Goal: Information Seeking & Learning: Learn about a topic

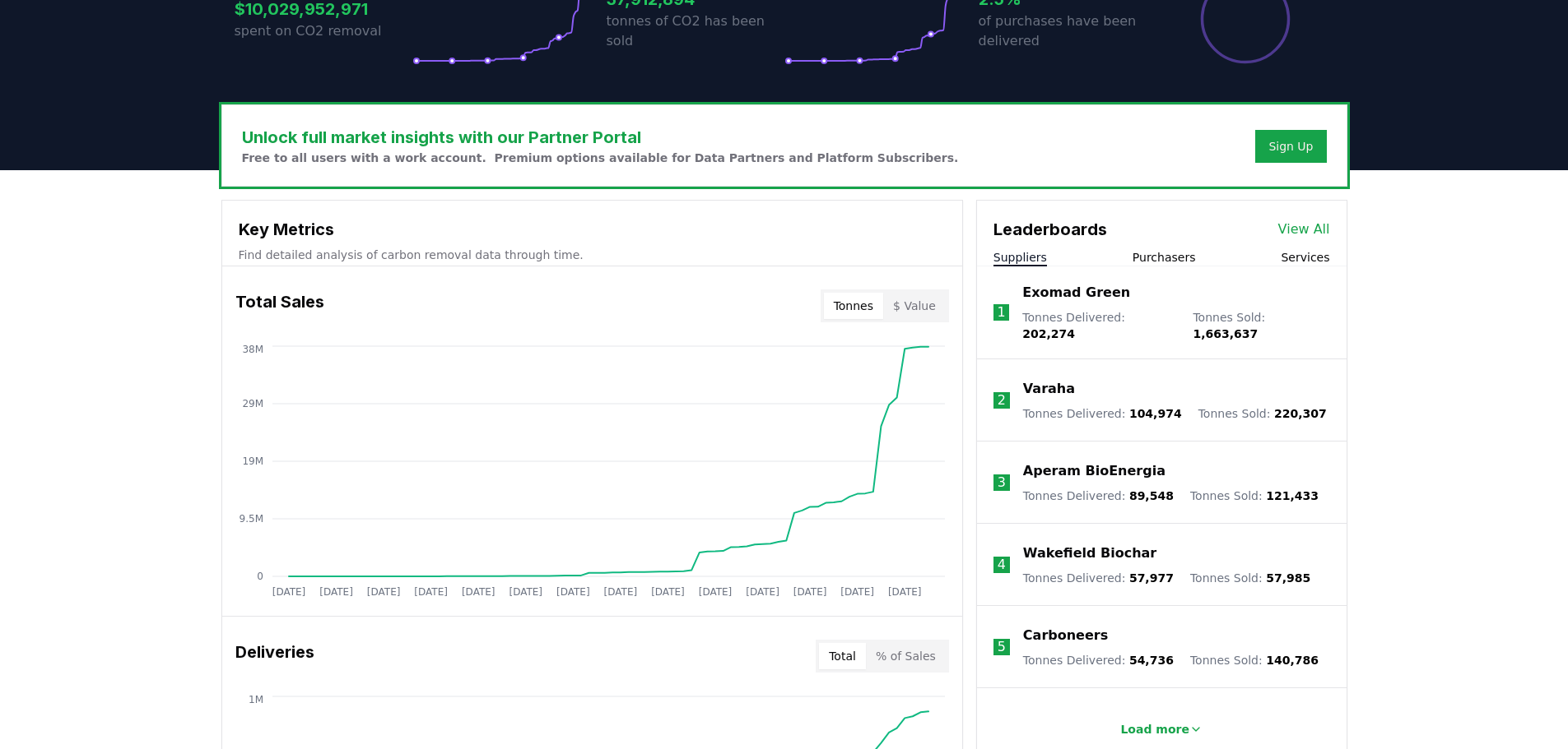
scroll to position [412, 0]
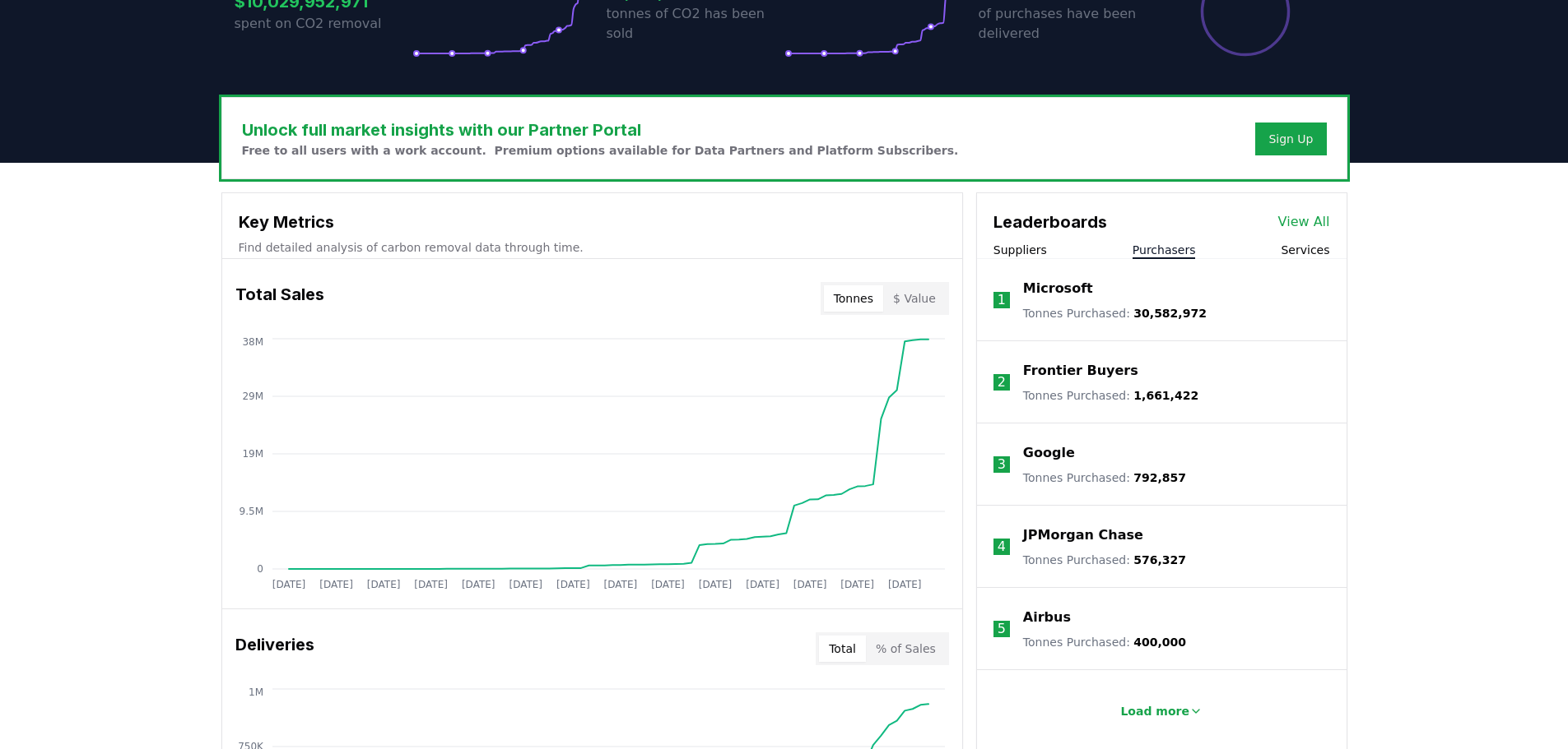
click at [1143, 250] on button "Purchasers" at bounding box center [1164, 250] width 63 height 16
click at [1318, 252] on button "Services" at bounding box center [1305, 250] width 49 height 16
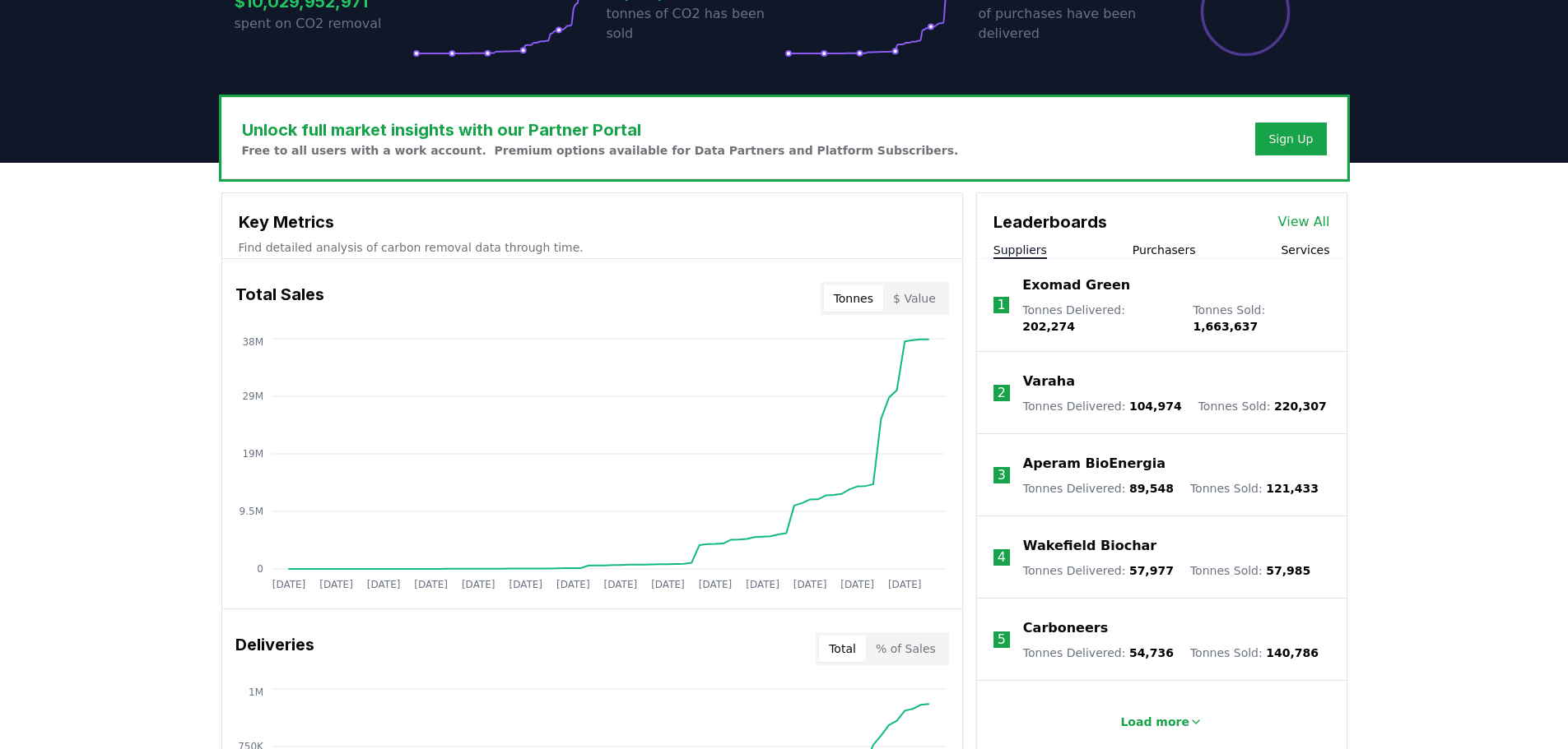
click at [1027, 251] on button "Suppliers" at bounding box center [1020, 250] width 54 height 16
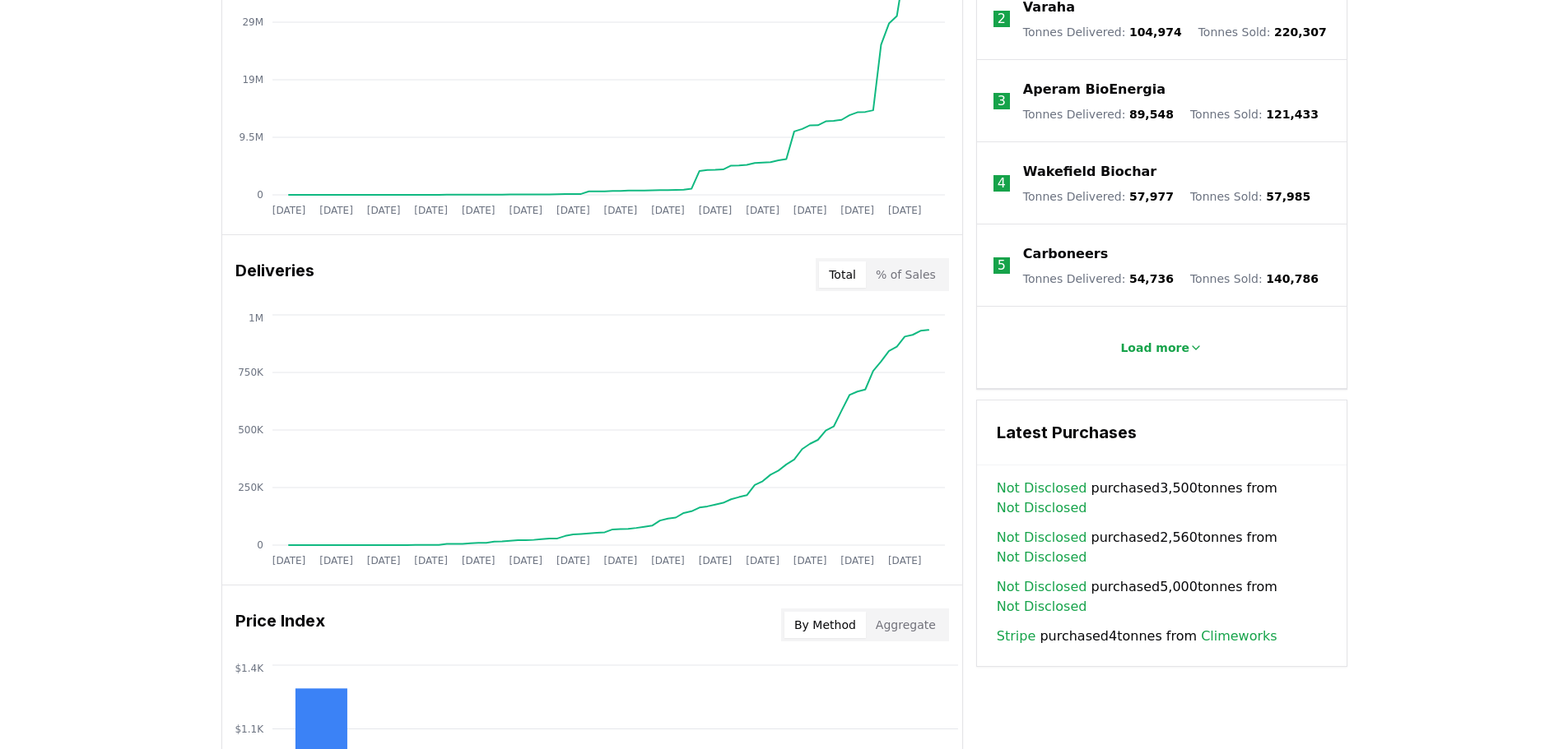
scroll to position [822, 0]
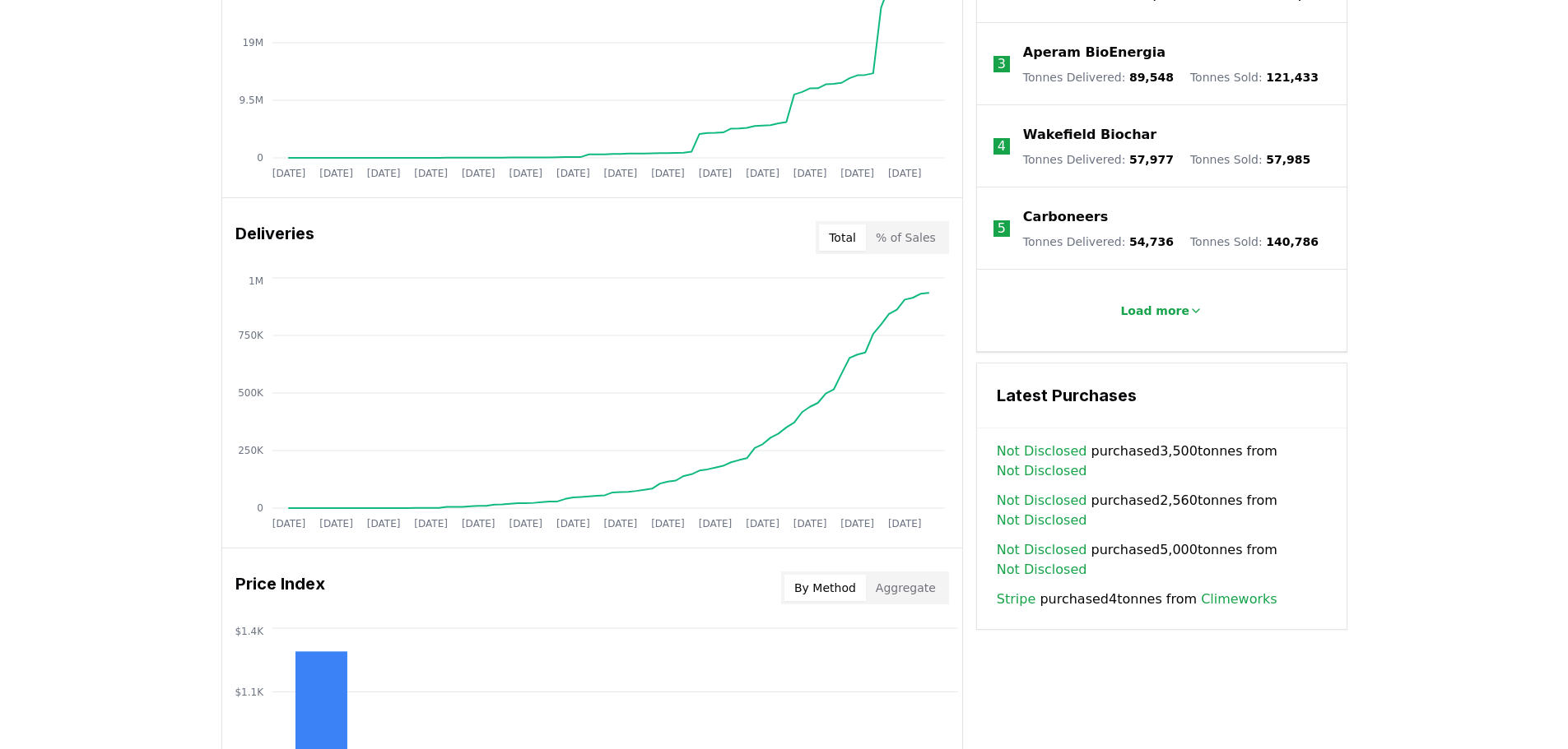
click at [923, 235] on button "% of Sales" at bounding box center [906, 238] width 80 height 26
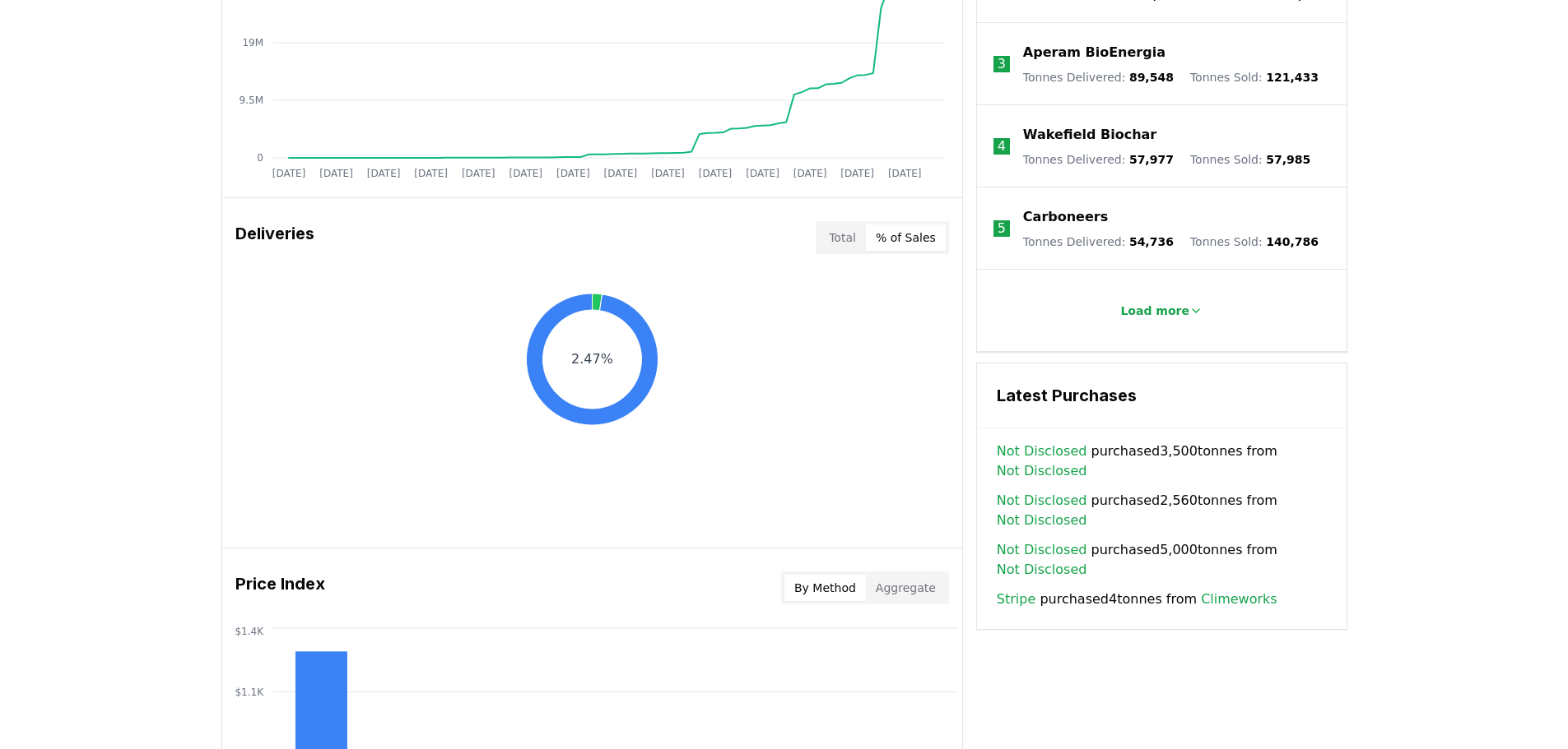
click at [858, 238] on button "Total" at bounding box center [842, 238] width 47 height 26
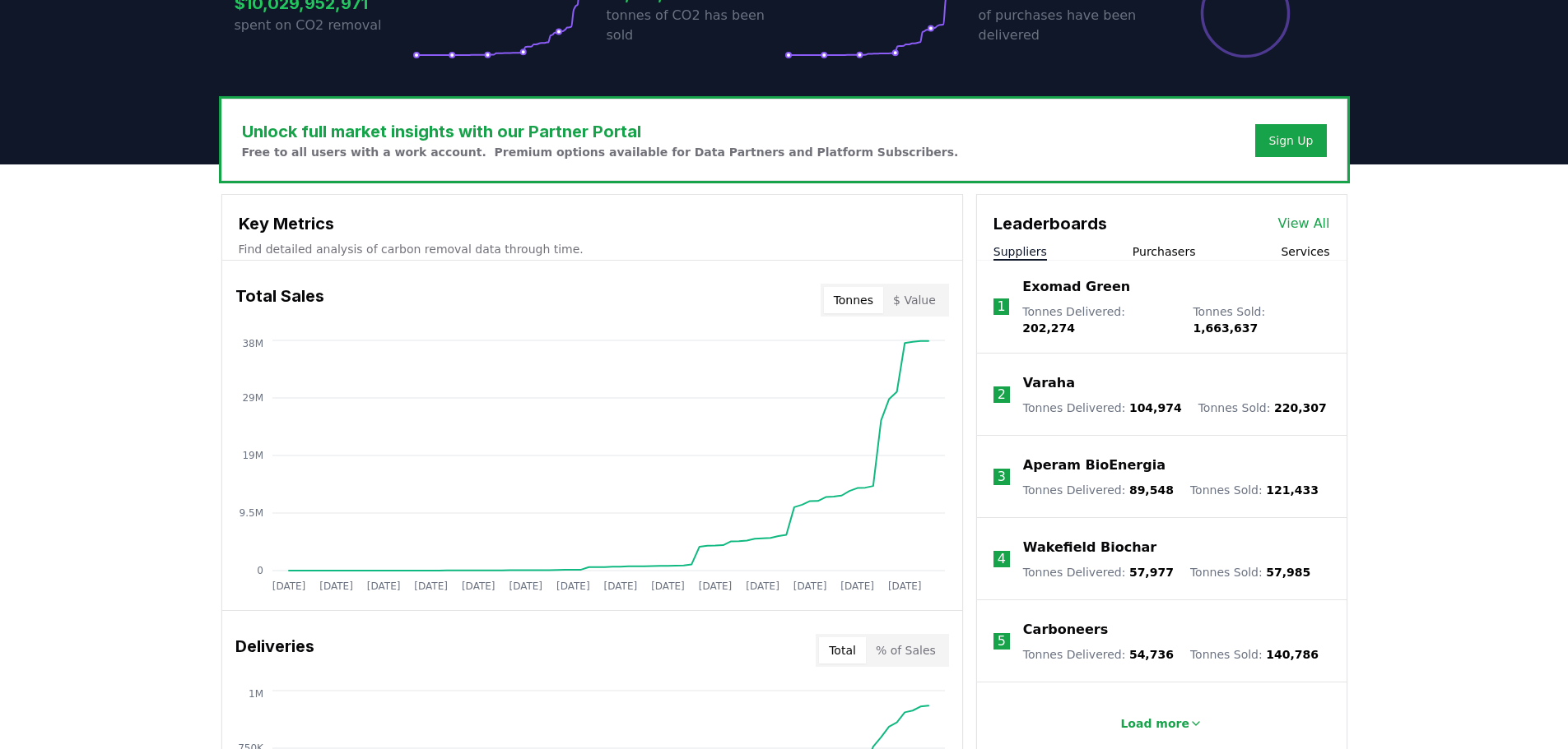
scroll to position [412, 0]
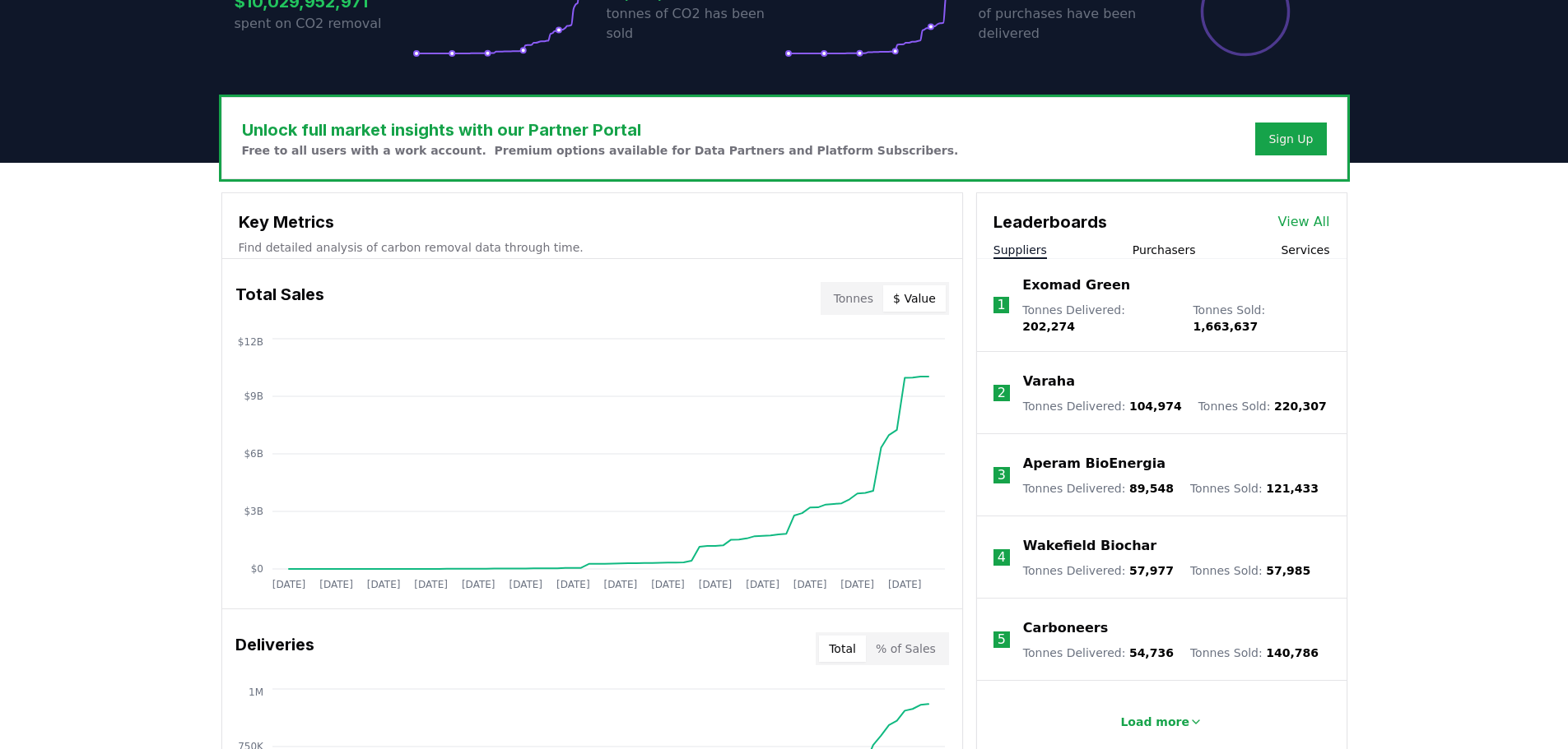
click at [920, 291] on button "$ Value" at bounding box center [914, 298] width 62 height 26
click at [861, 302] on button "Tonnes" at bounding box center [853, 298] width 60 height 26
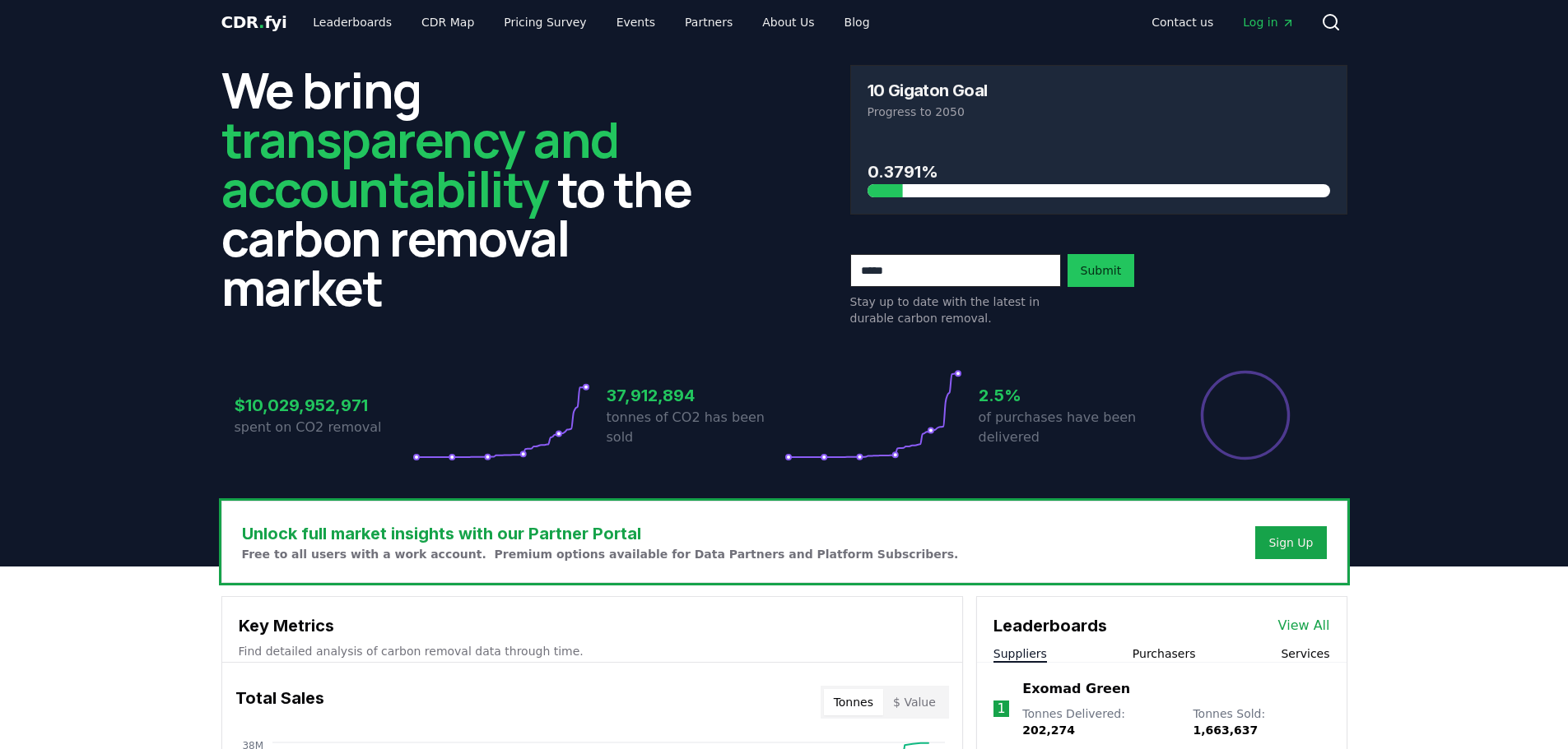
scroll to position [0, 0]
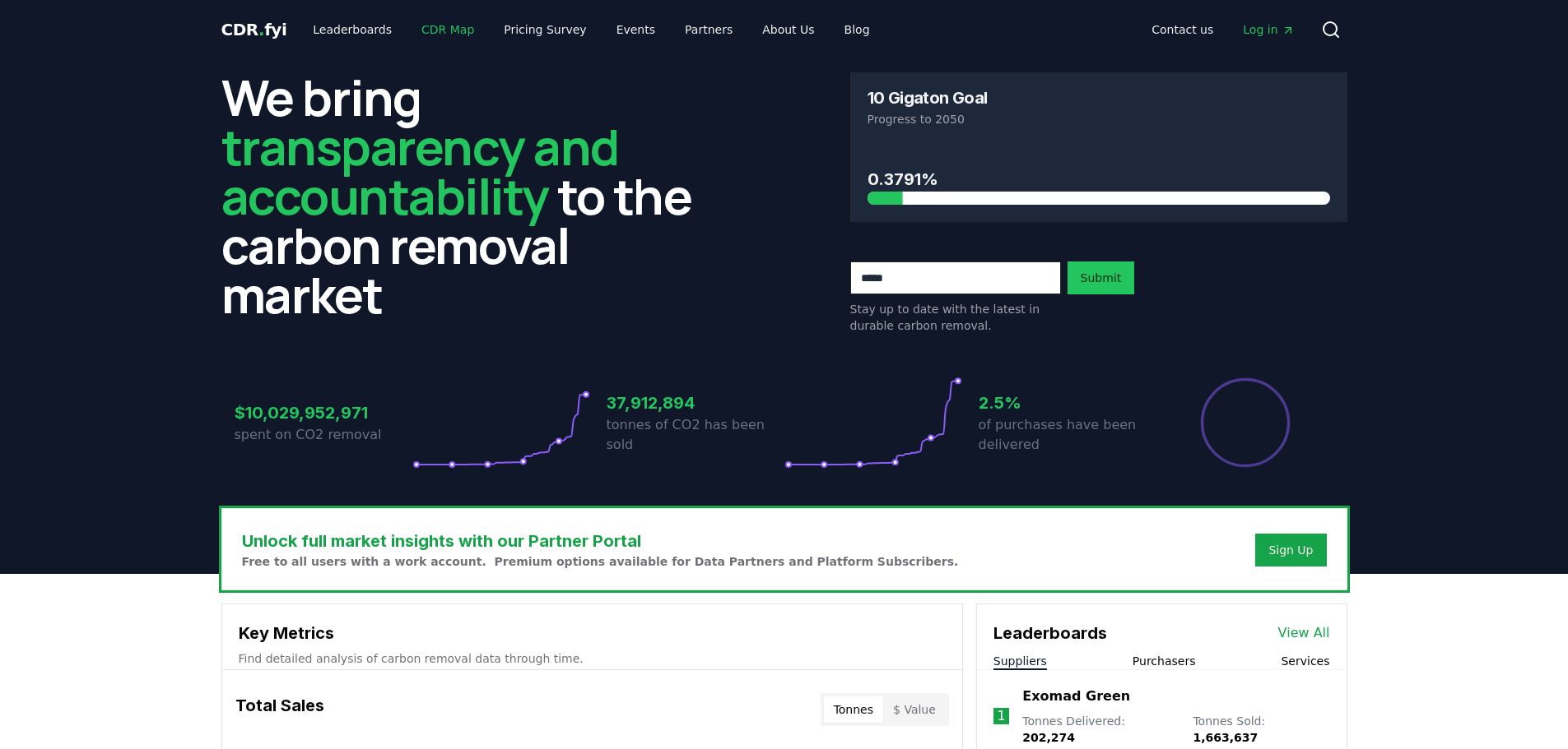
click at [450, 29] on link "CDR Map" at bounding box center [448, 29] width 79 height 30
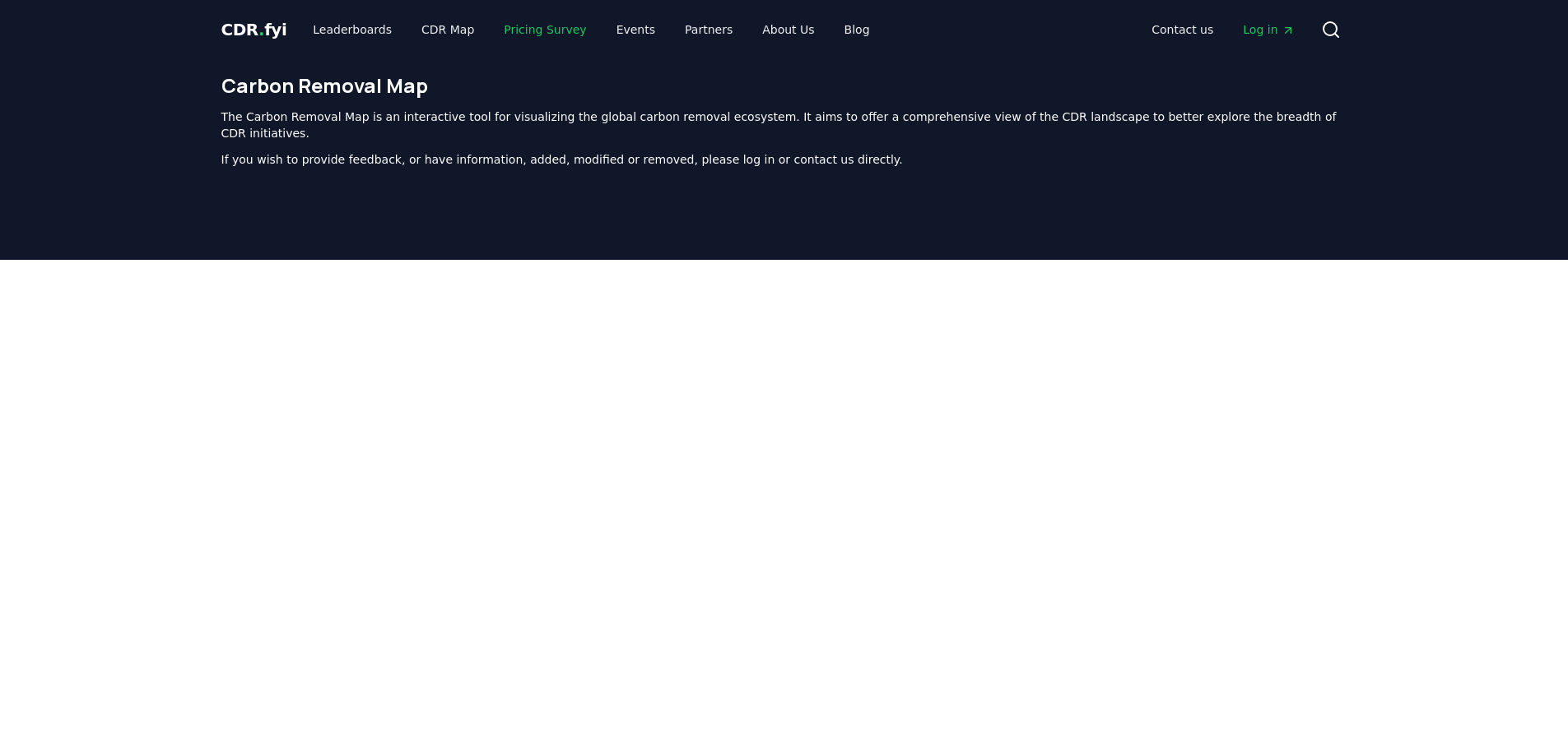
click at [518, 28] on link "Pricing Survey" at bounding box center [544, 29] width 108 height 30
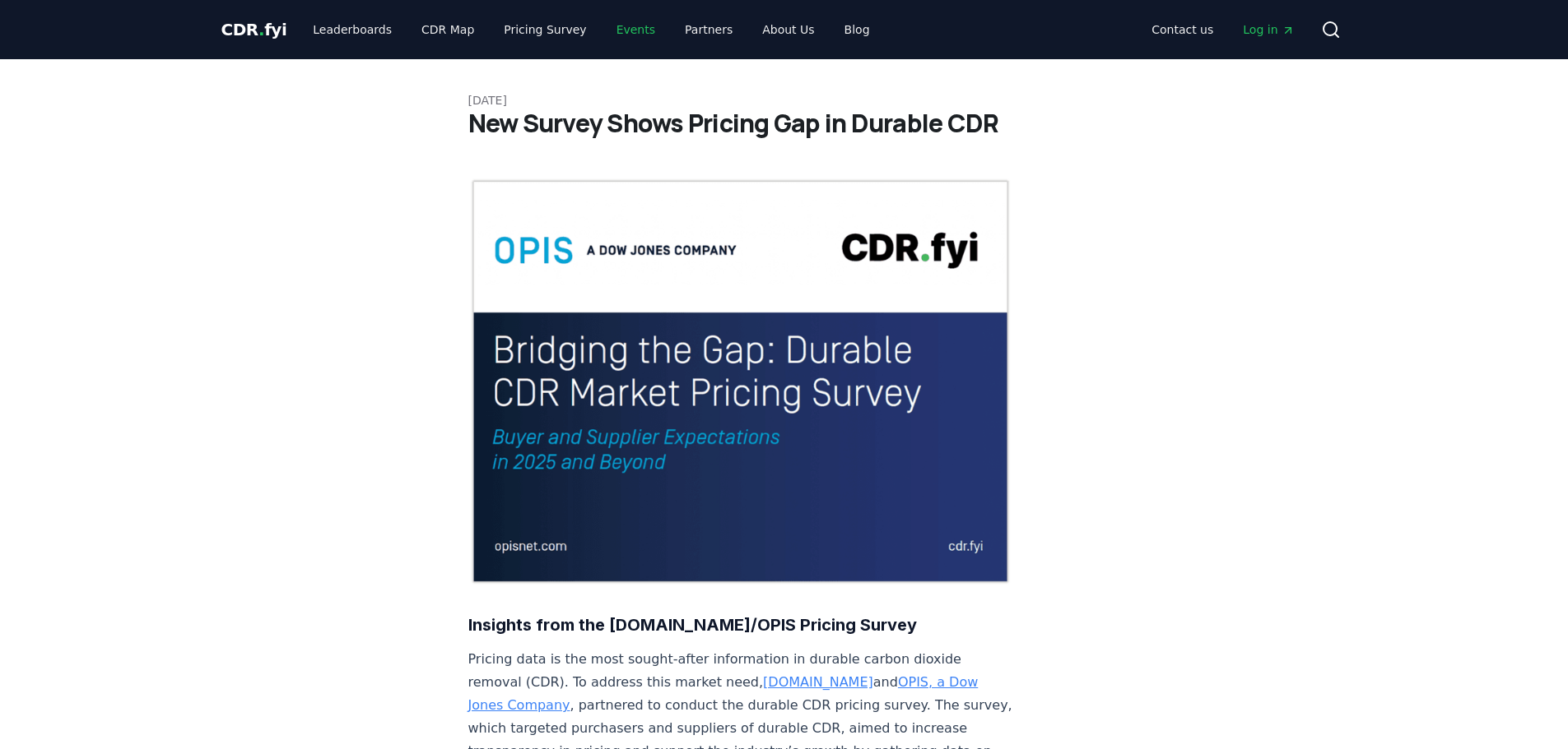
click at [618, 32] on link "Events" at bounding box center [636, 29] width 65 height 30
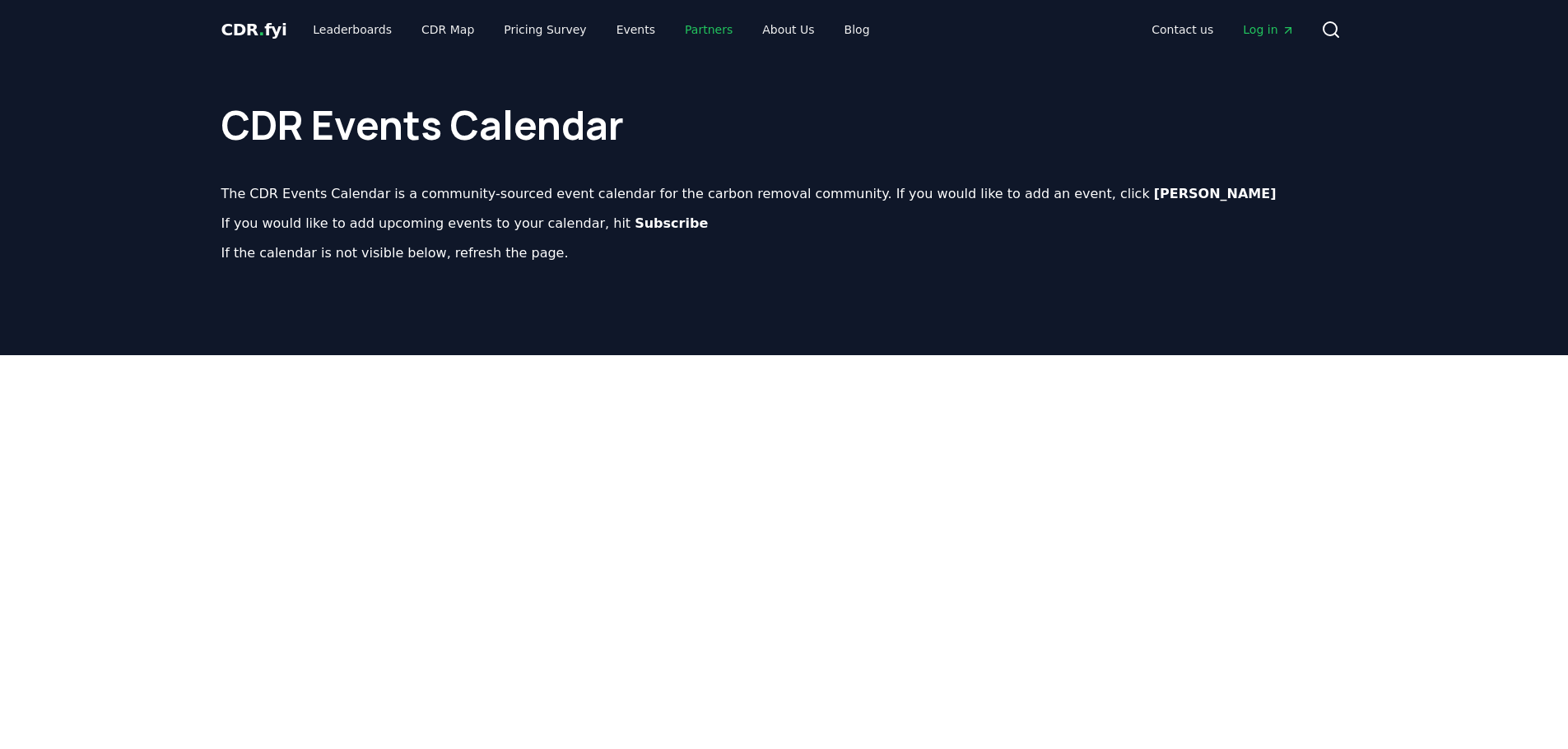
click at [684, 24] on link "Partners" at bounding box center [709, 29] width 74 height 30
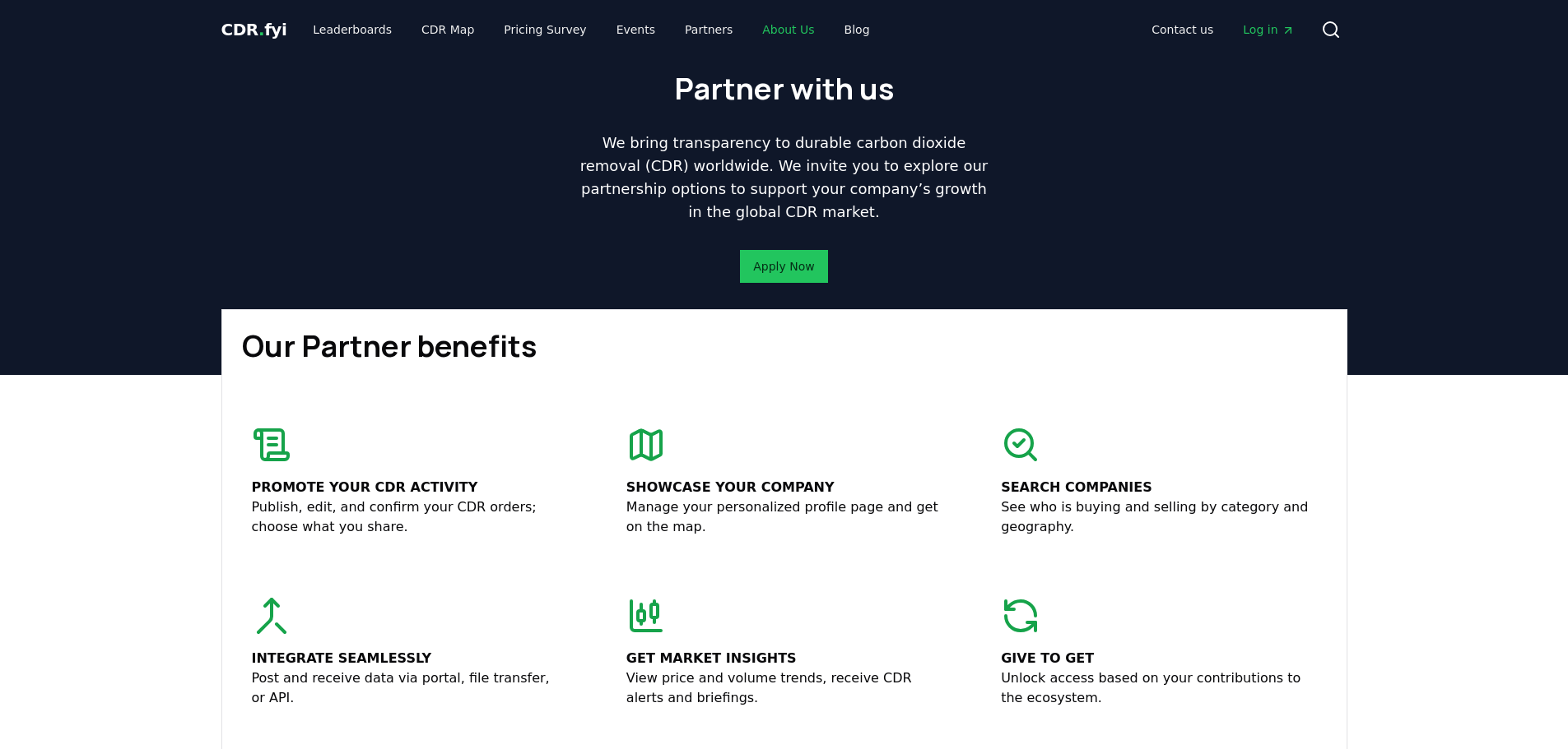
click at [758, 33] on link "About Us" at bounding box center [788, 29] width 78 height 30
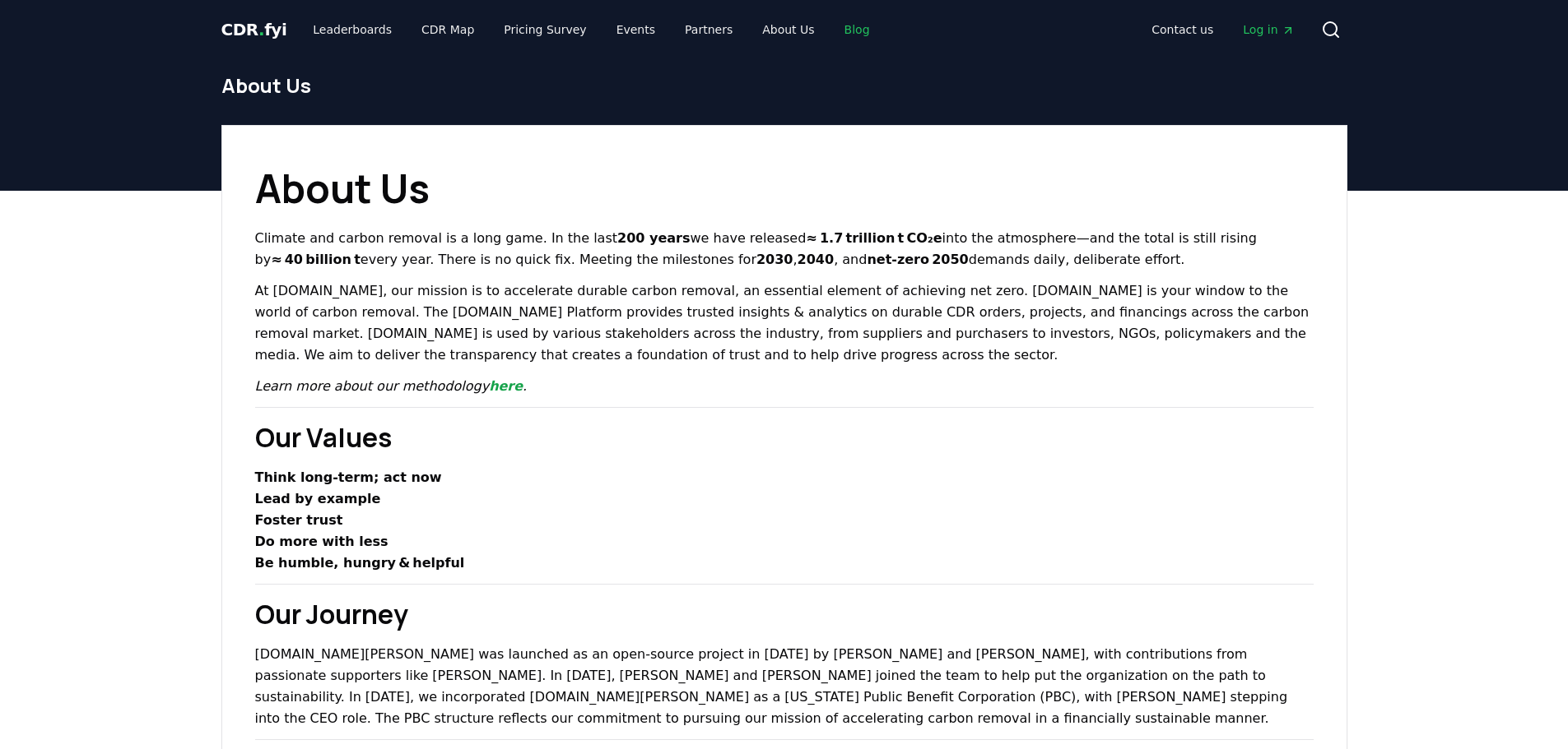
click at [831, 36] on link "Blog" at bounding box center [857, 29] width 52 height 30
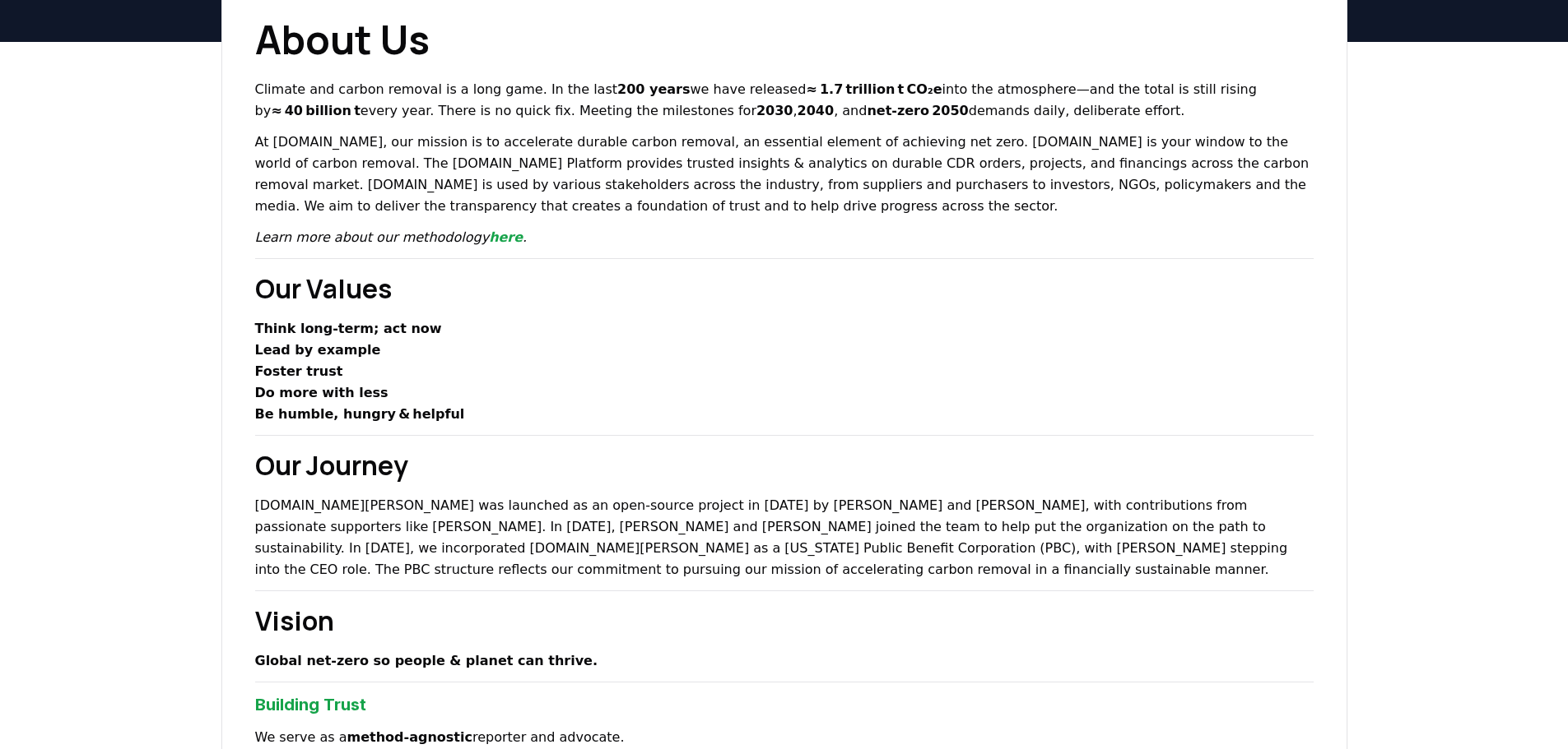
scroll to position [164, 0]
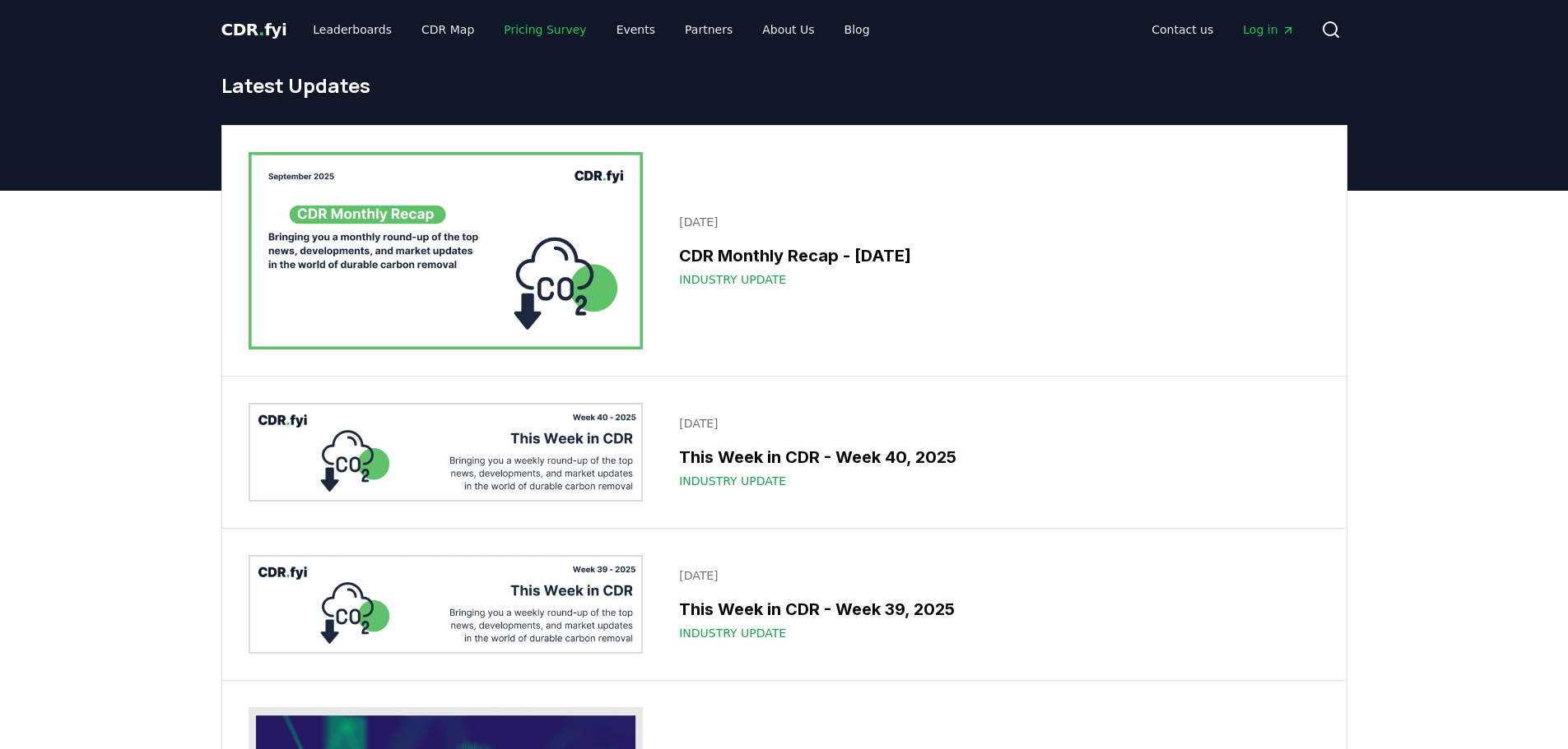
click at [516, 31] on link "Pricing Survey" at bounding box center [544, 29] width 108 height 30
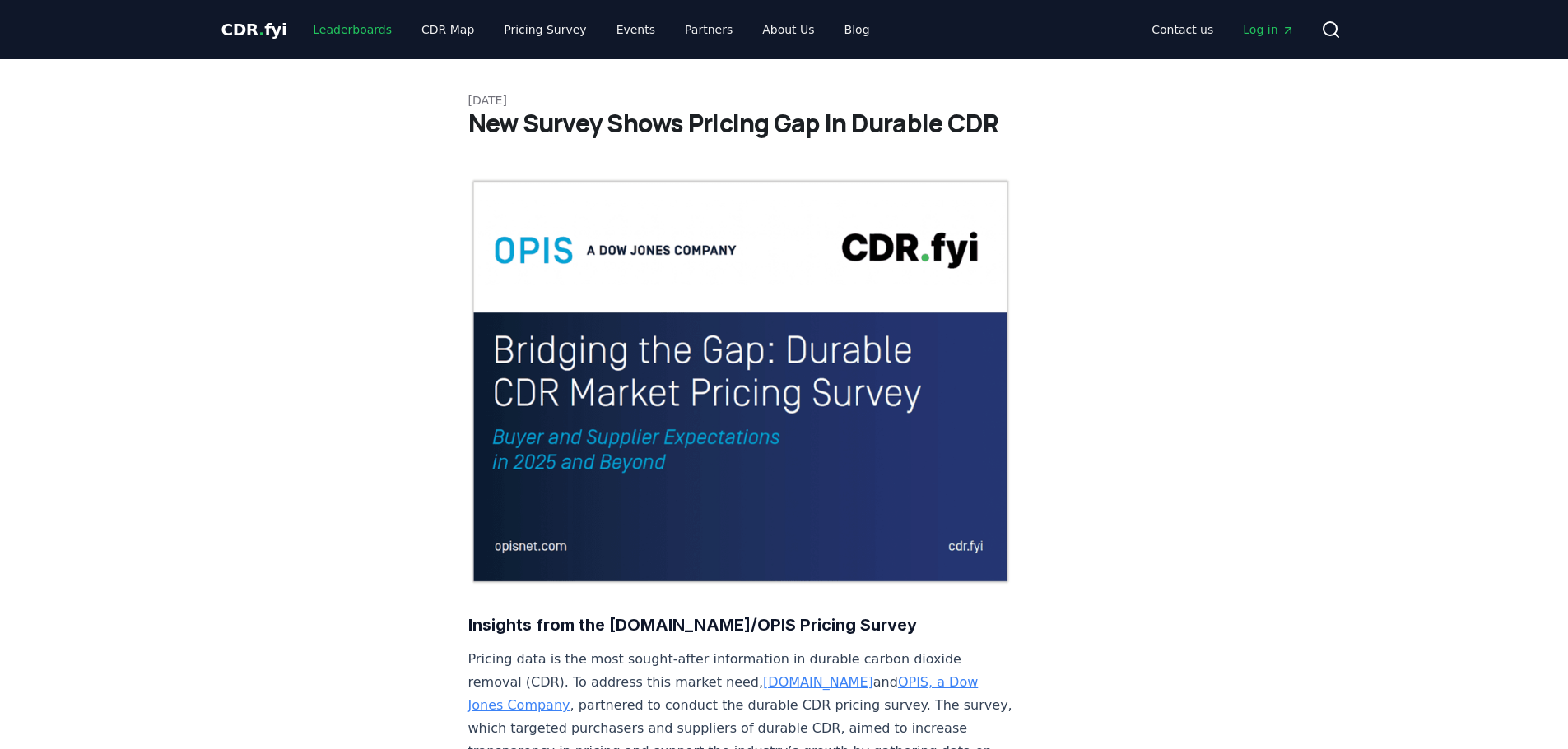
click at [347, 32] on link "Leaderboards" at bounding box center [352, 29] width 106 height 30
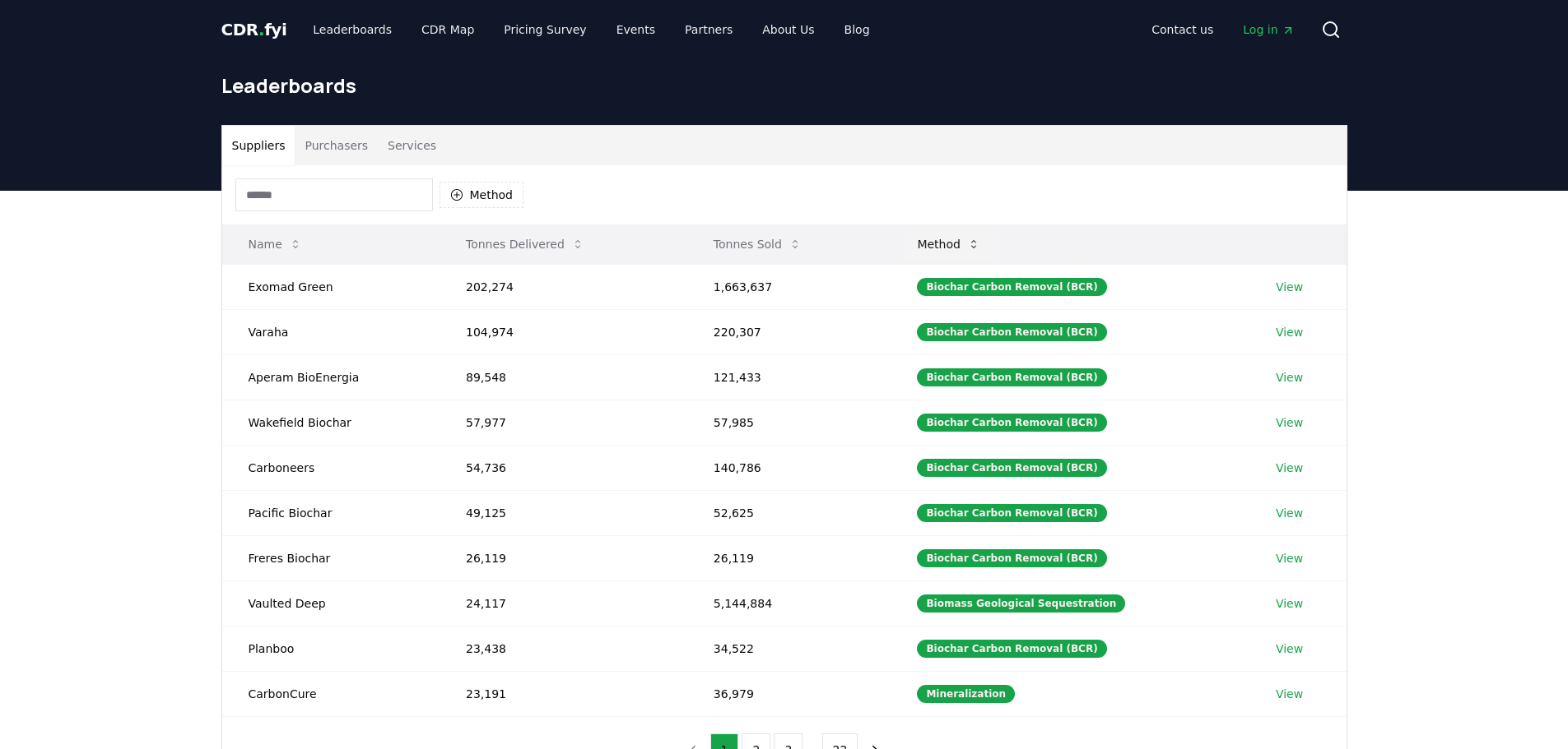
click at [981, 245] on icon at bounding box center [973, 244] width 13 height 13
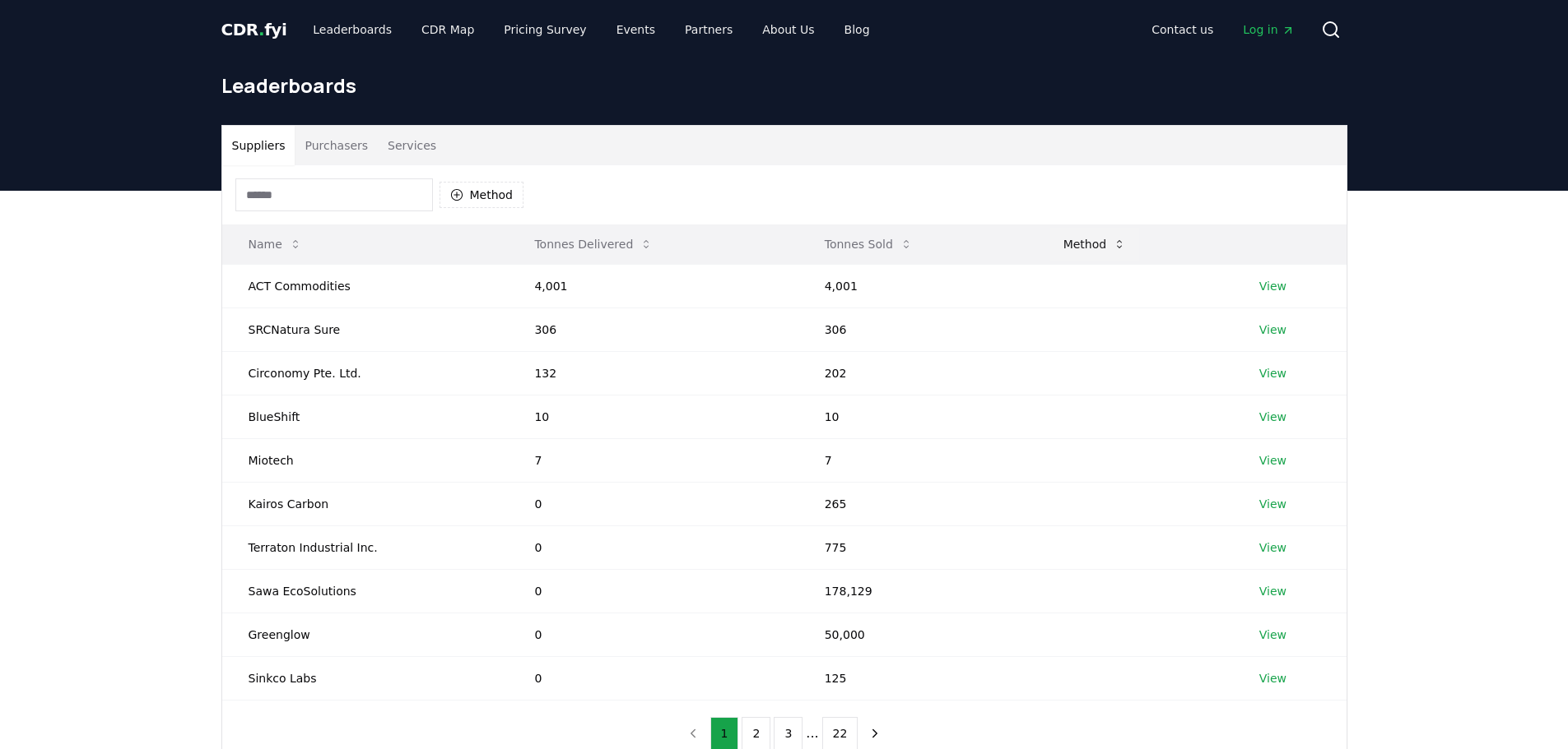
click at [1093, 242] on button "Method" at bounding box center [1095, 244] width 90 height 33
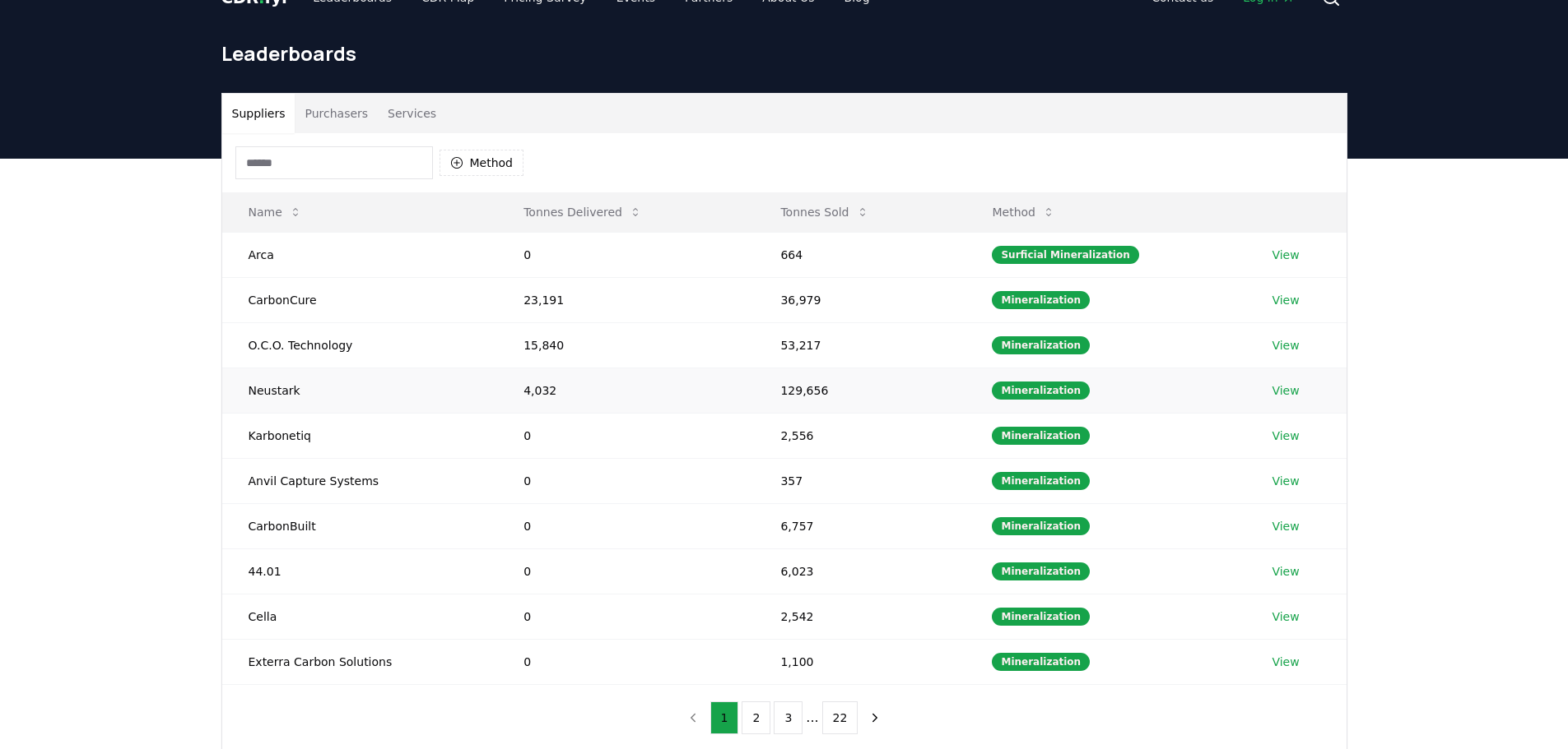
scroll to position [164, 0]
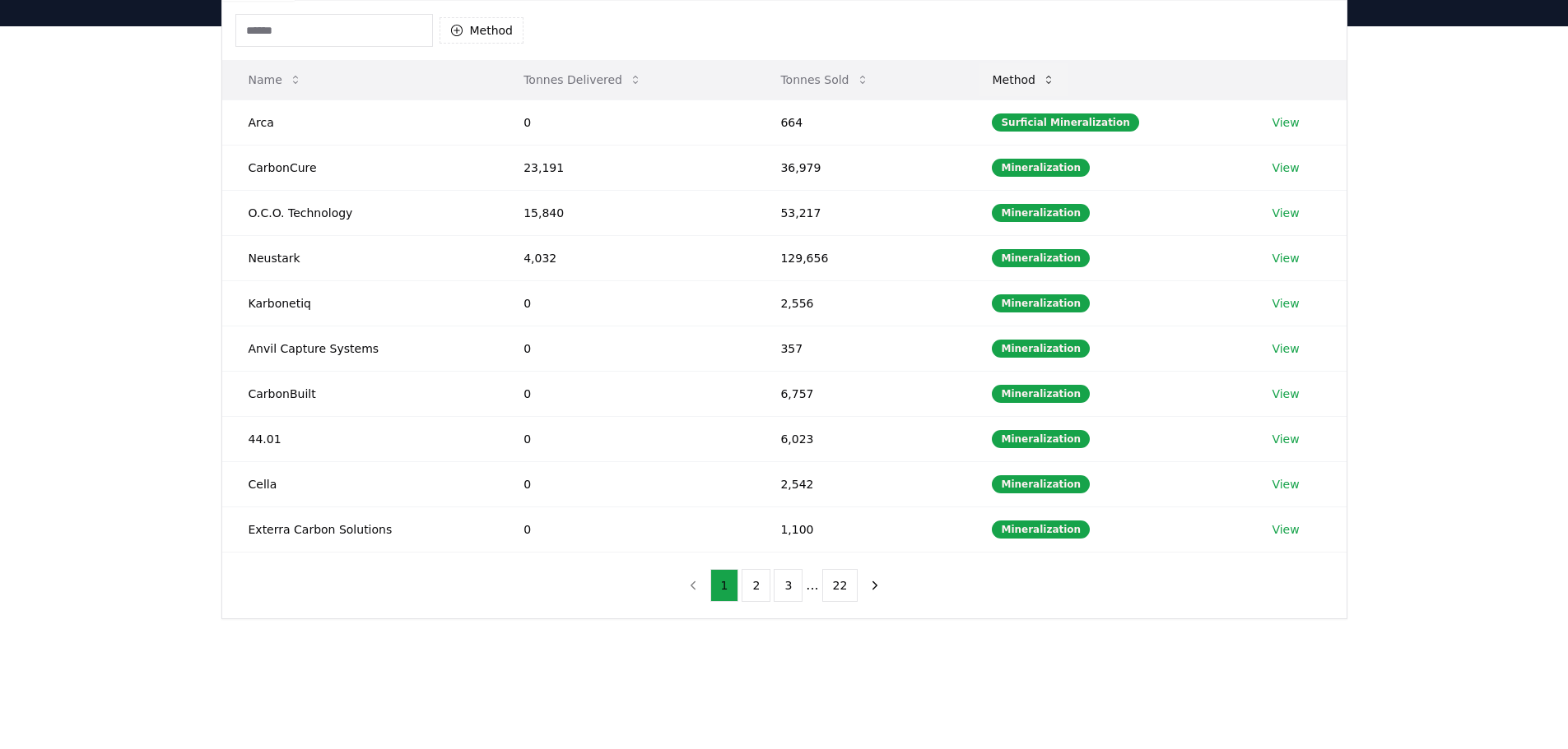
click at [1056, 79] on icon at bounding box center [1048, 79] width 13 height 13
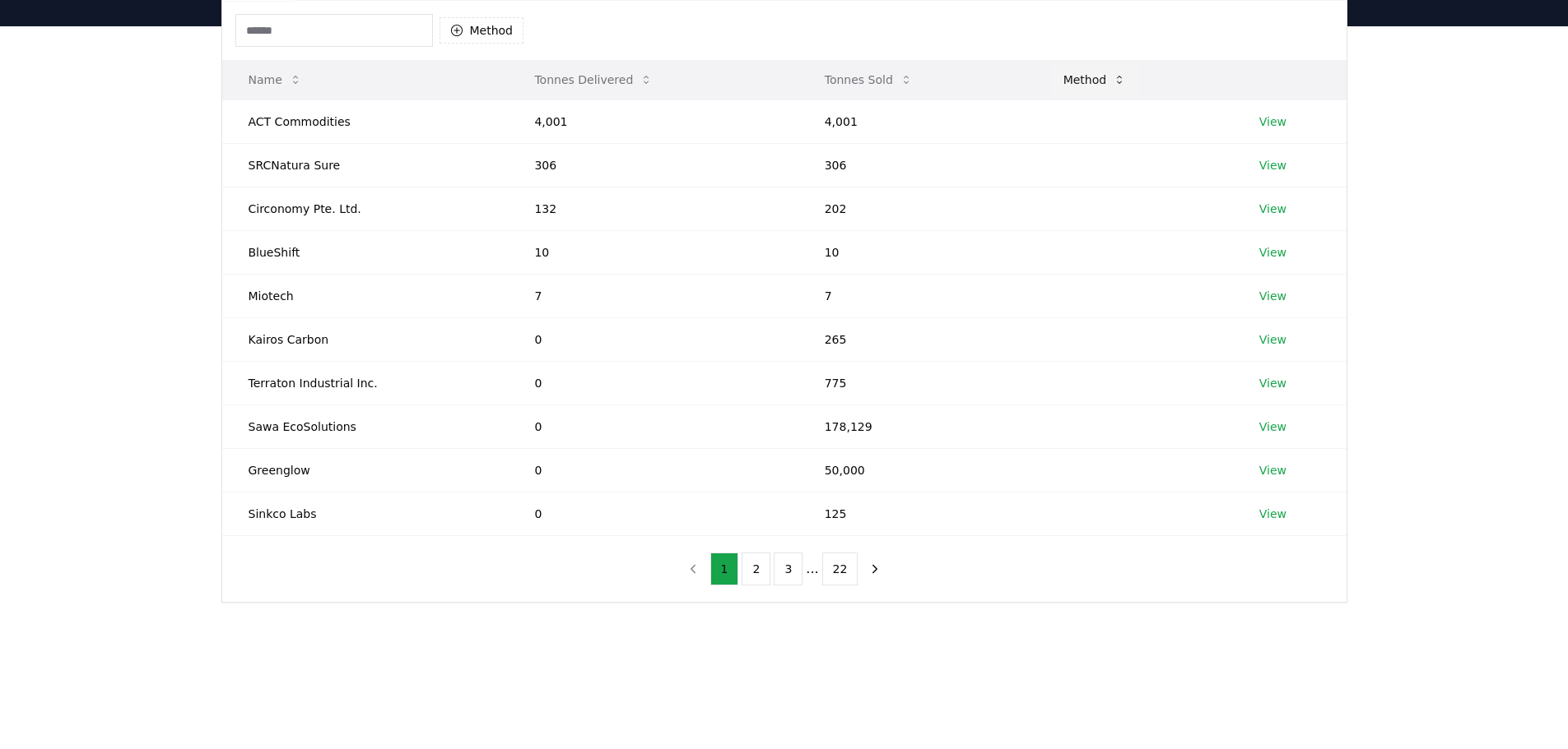
click at [1095, 77] on button "Method" at bounding box center [1095, 79] width 90 height 33
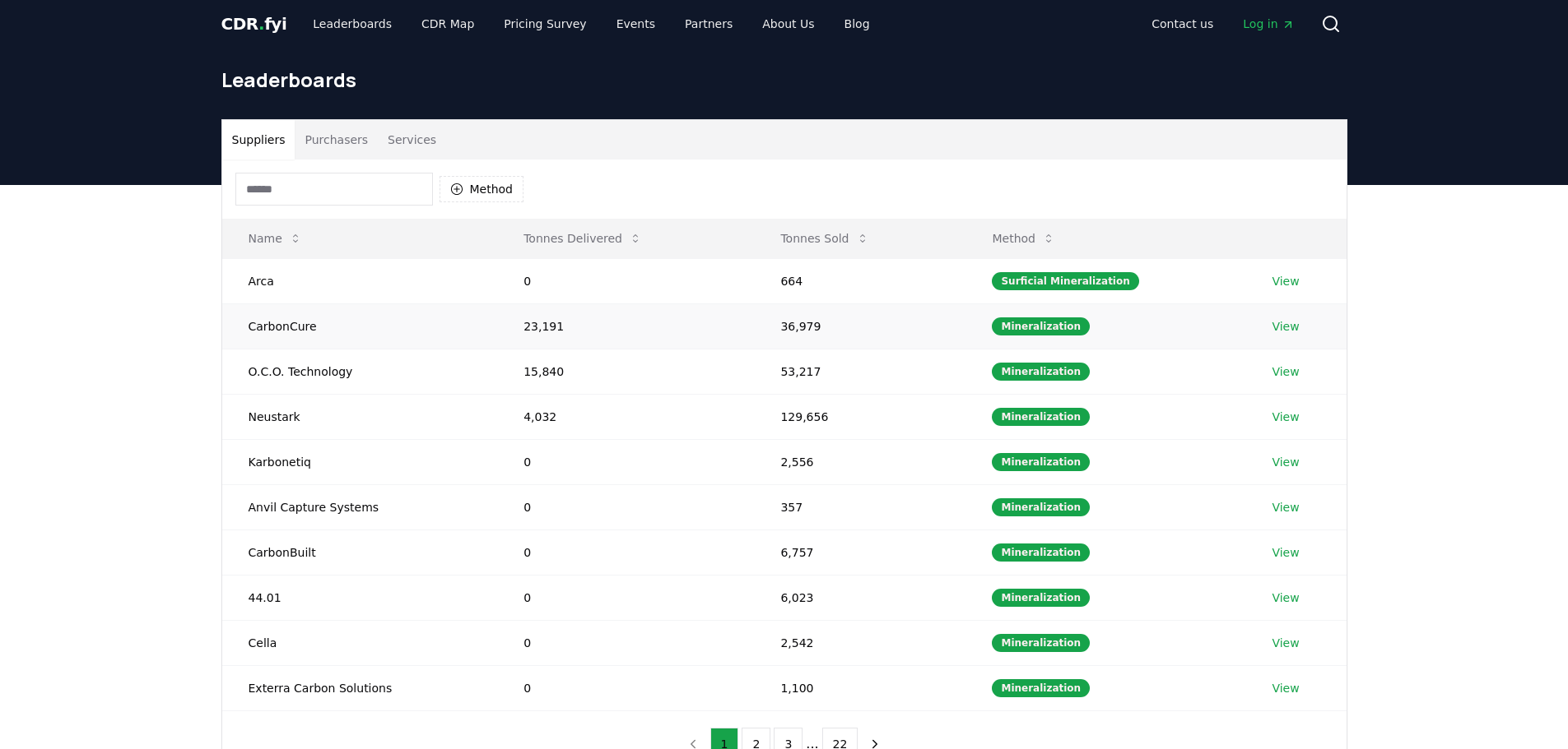
scroll to position [0, 0]
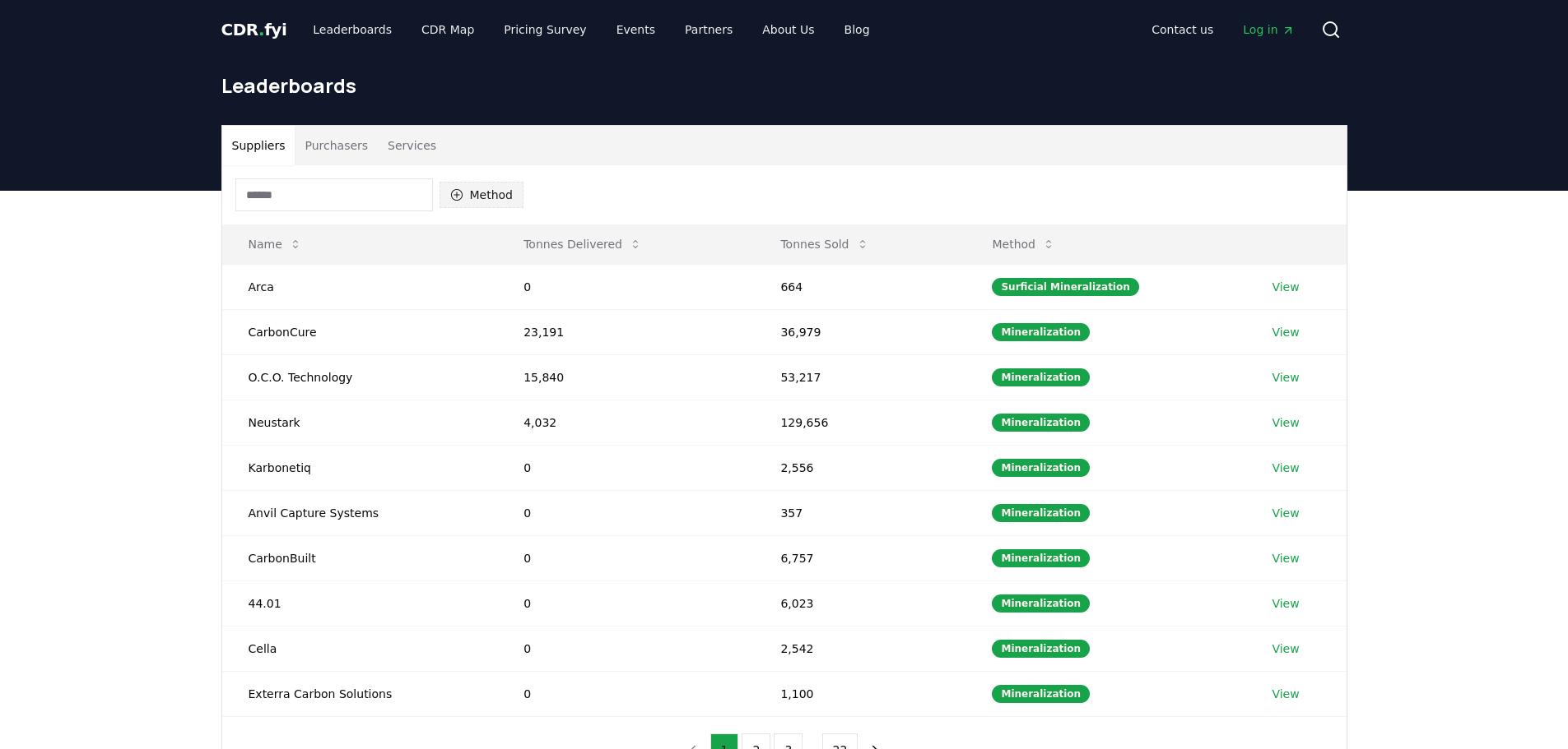
click at [473, 190] on button "Method" at bounding box center [481, 194] width 84 height 26
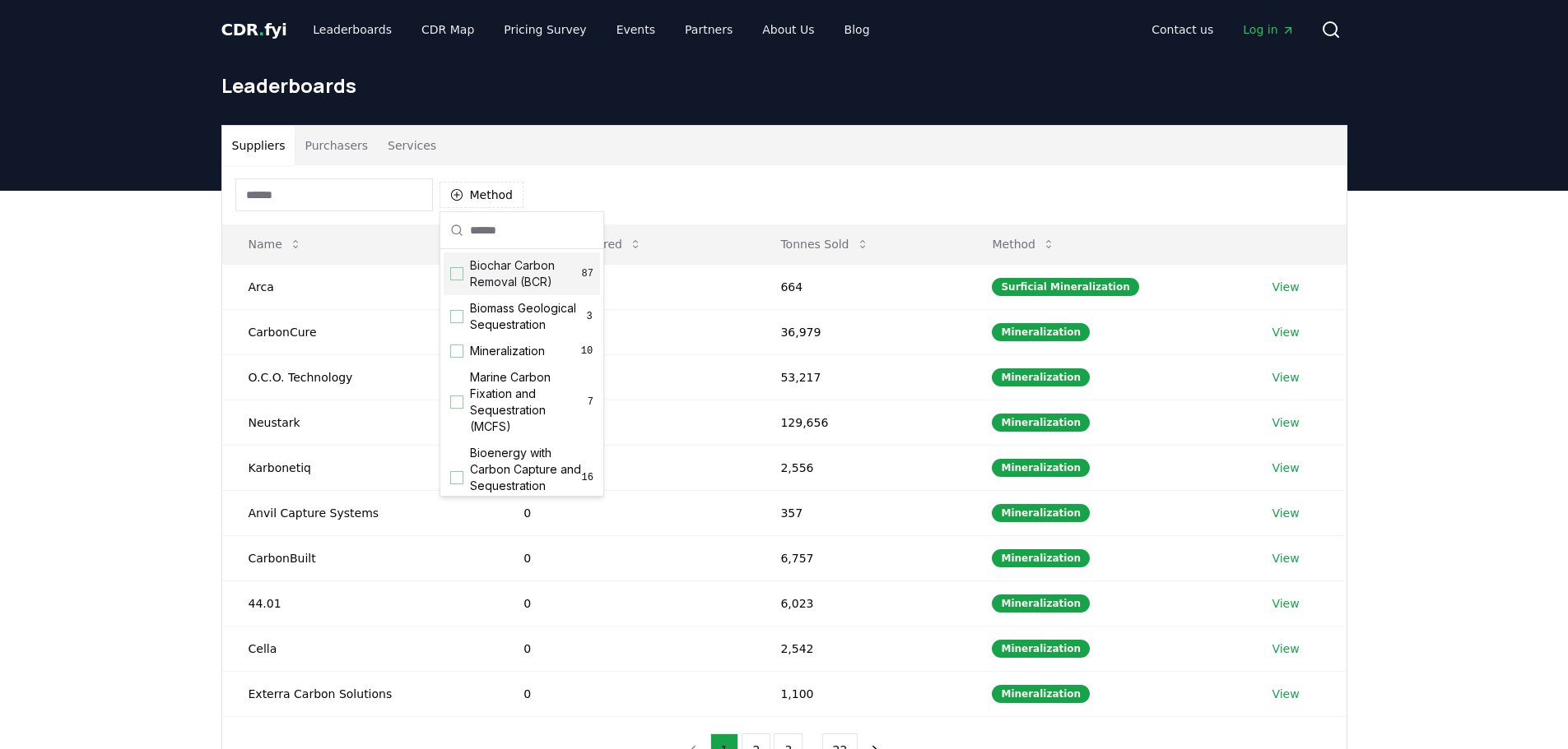
click at [811, 154] on div "Suppliers Purchasers Services" at bounding box center [784, 146] width 1125 height 39
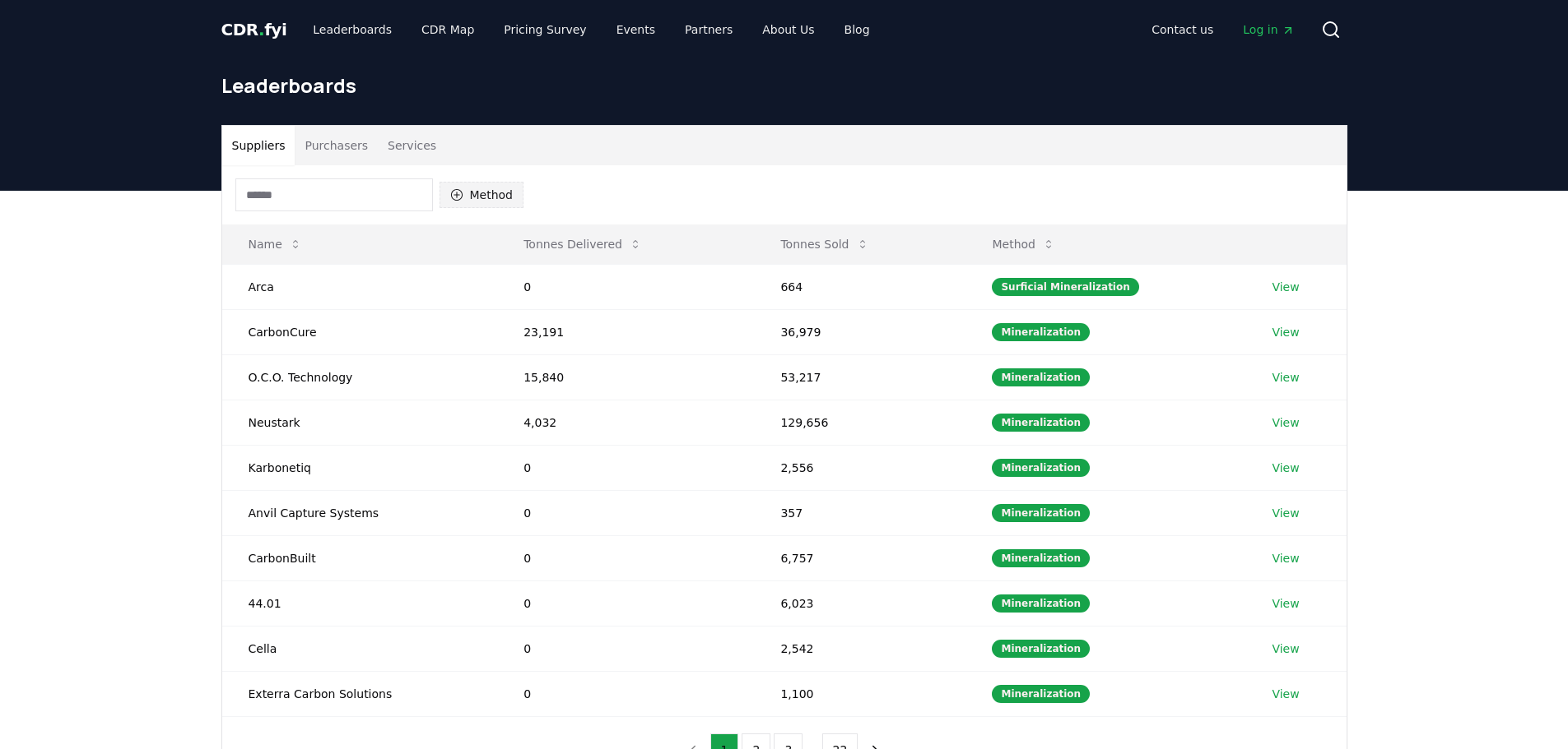
click at [480, 193] on button "Method" at bounding box center [481, 194] width 84 height 26
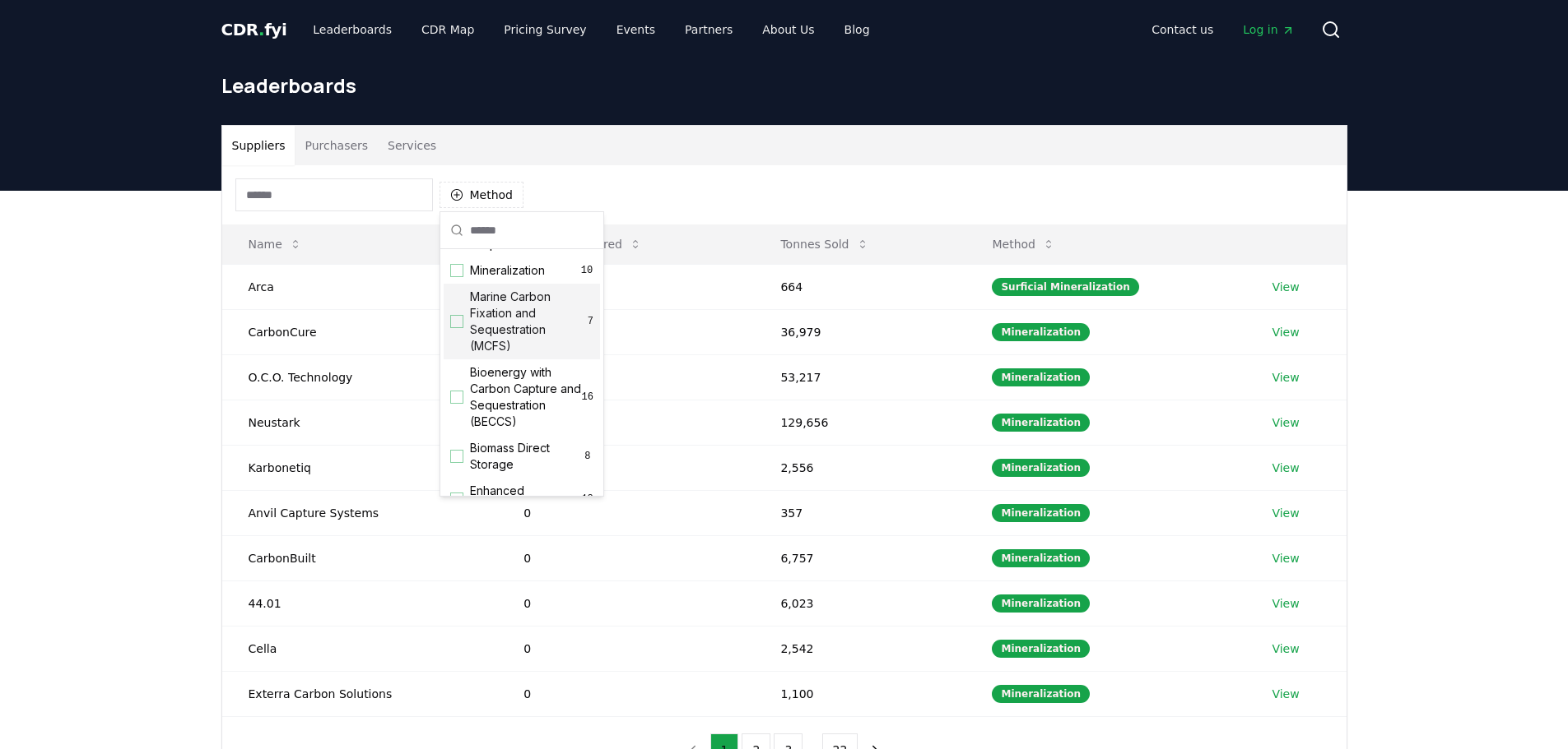
scroll to position [83, 0]
click at [459, 402] on div "Suggestions" at bounding box center [456, 395] width 13 height 13
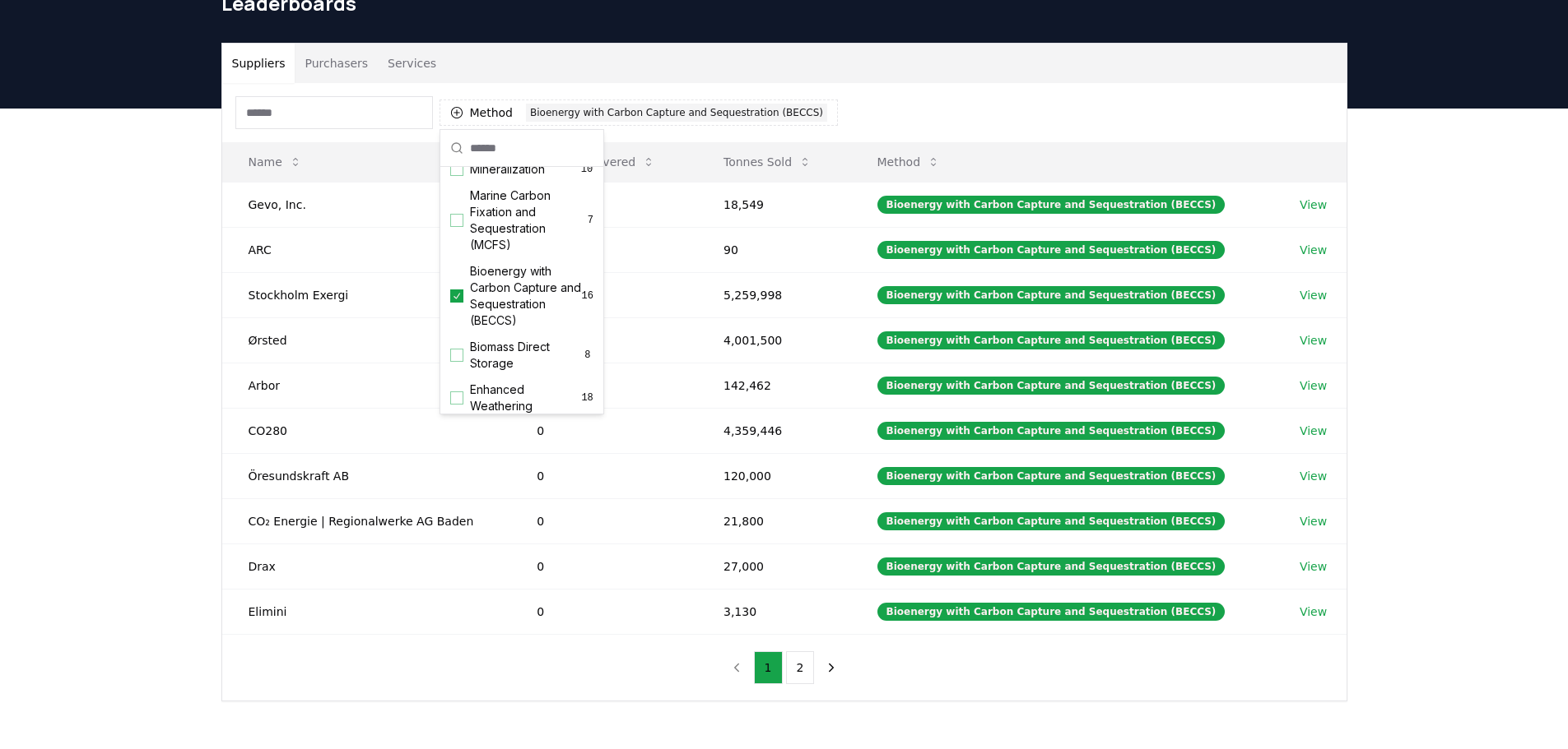
scroll to position [0, 0]
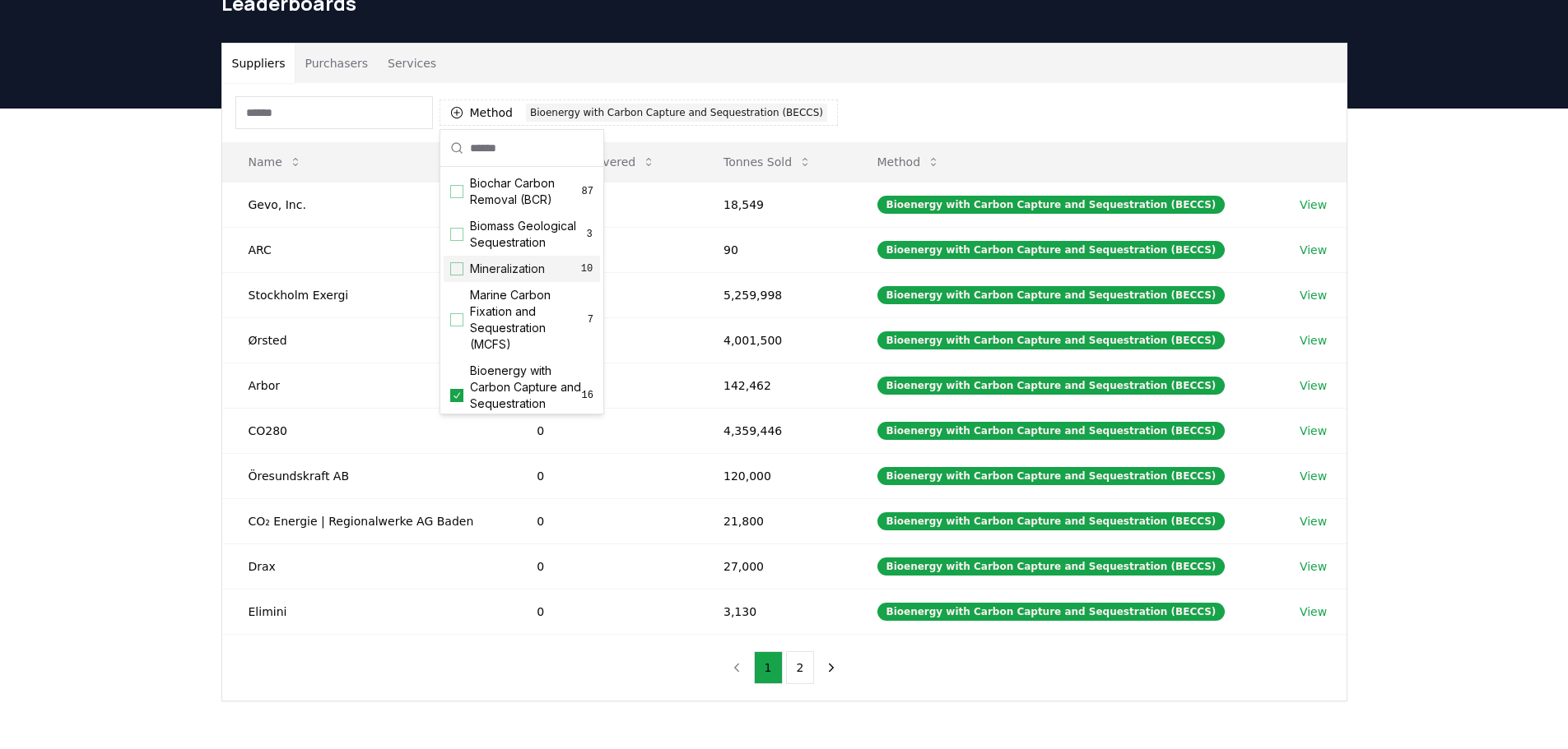
click at [460, 275] on div "Suggestions" at bounding box center [456, 268] width 13 height 13
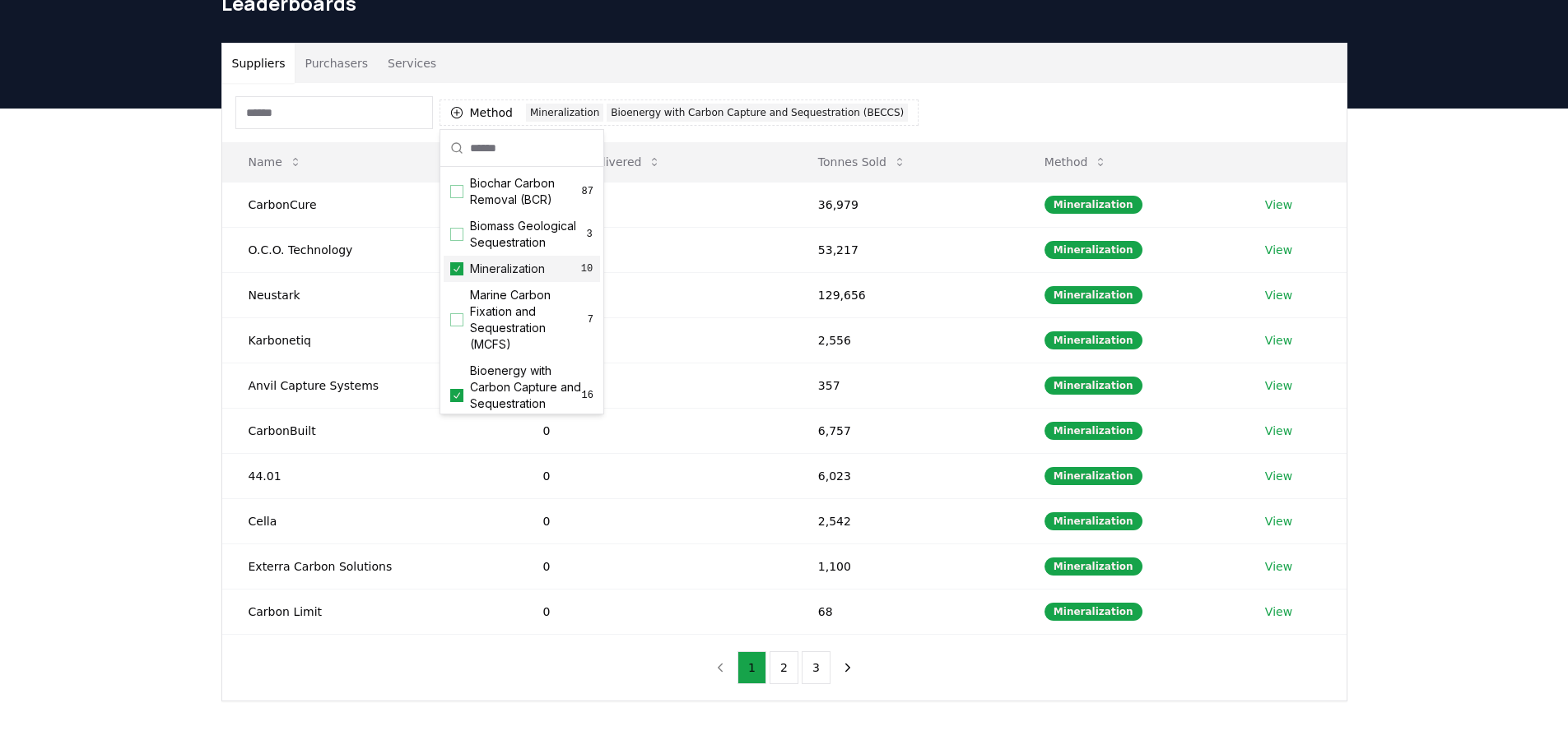
click at [460, 275] on icon "Suggestions" at bounding box center [457, 268] width 12 height 13
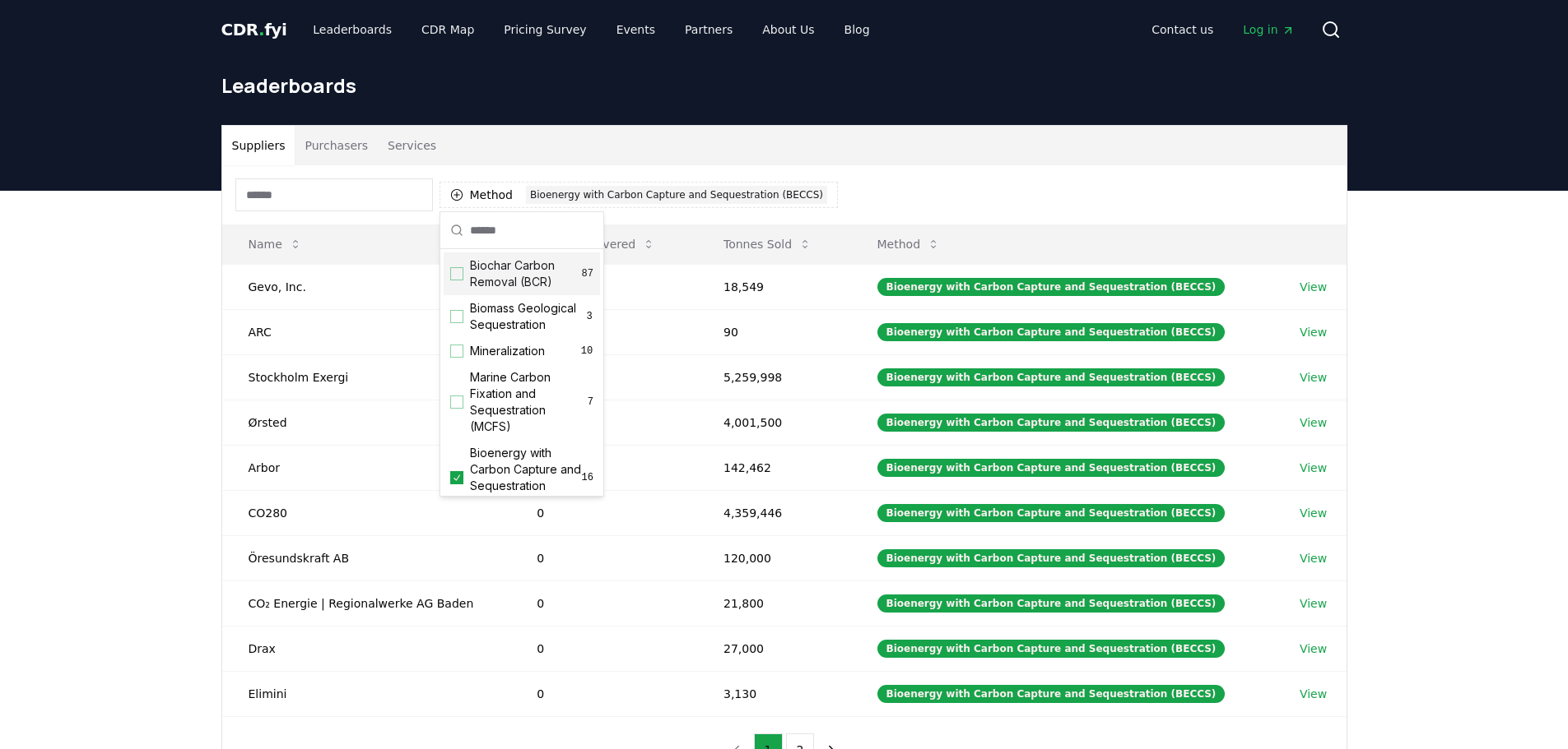
click at [1048, 150] on div "Suppliers Purchasers Services" at bounding box center [784, 146] width 1125 height 39
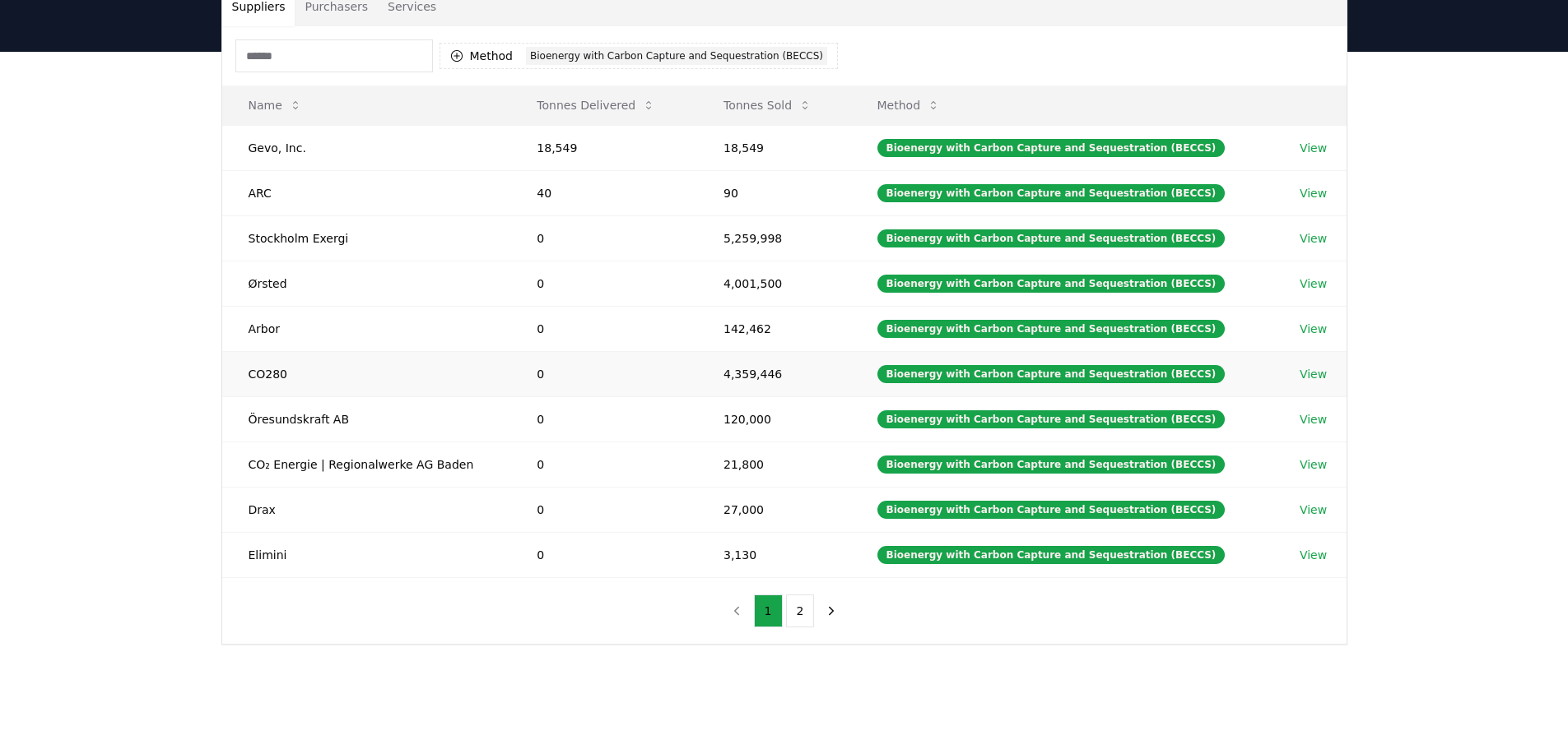
scroll to position [164, 0]
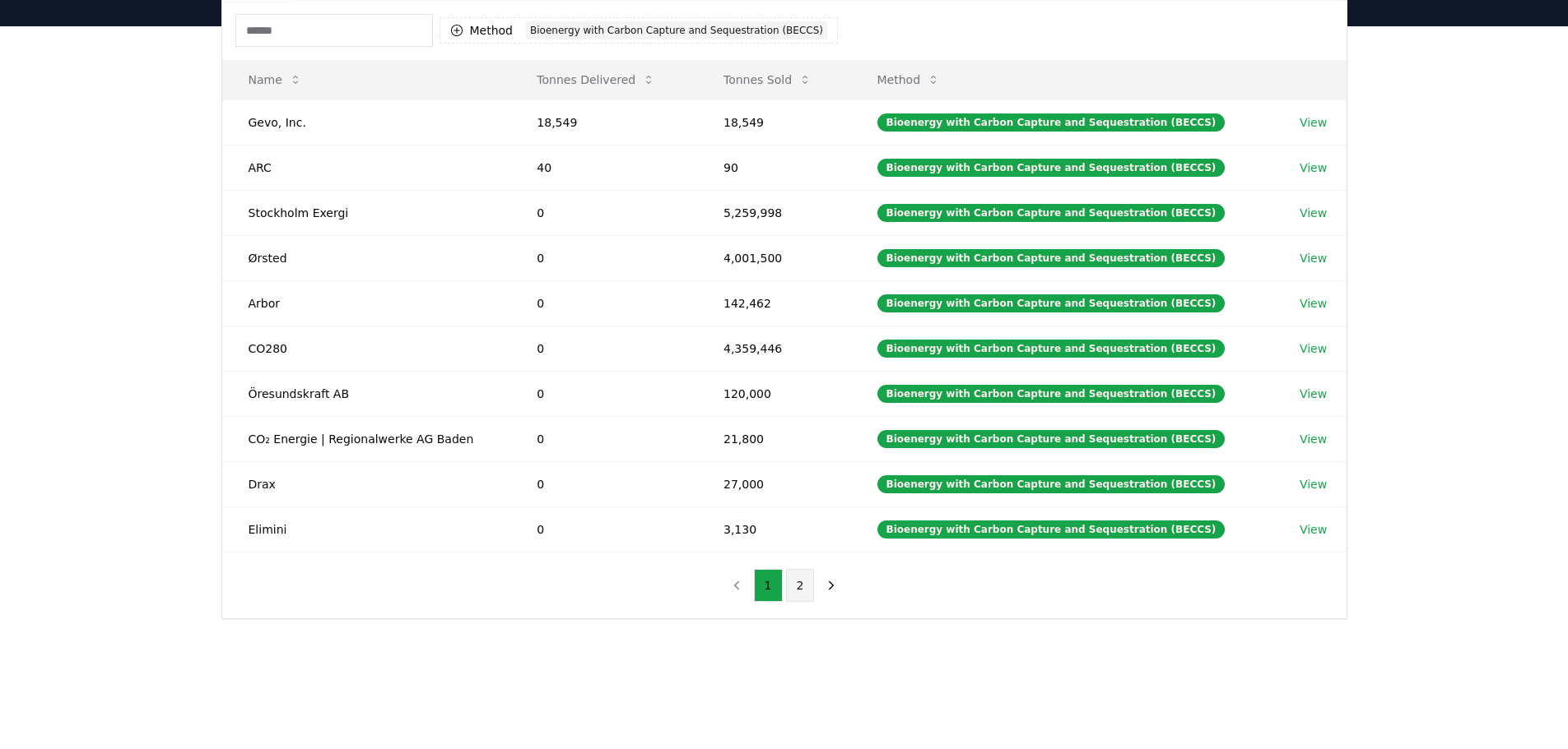
click at [802, 588] on button "2" at bounding box center [801, 585] width 29 height 33
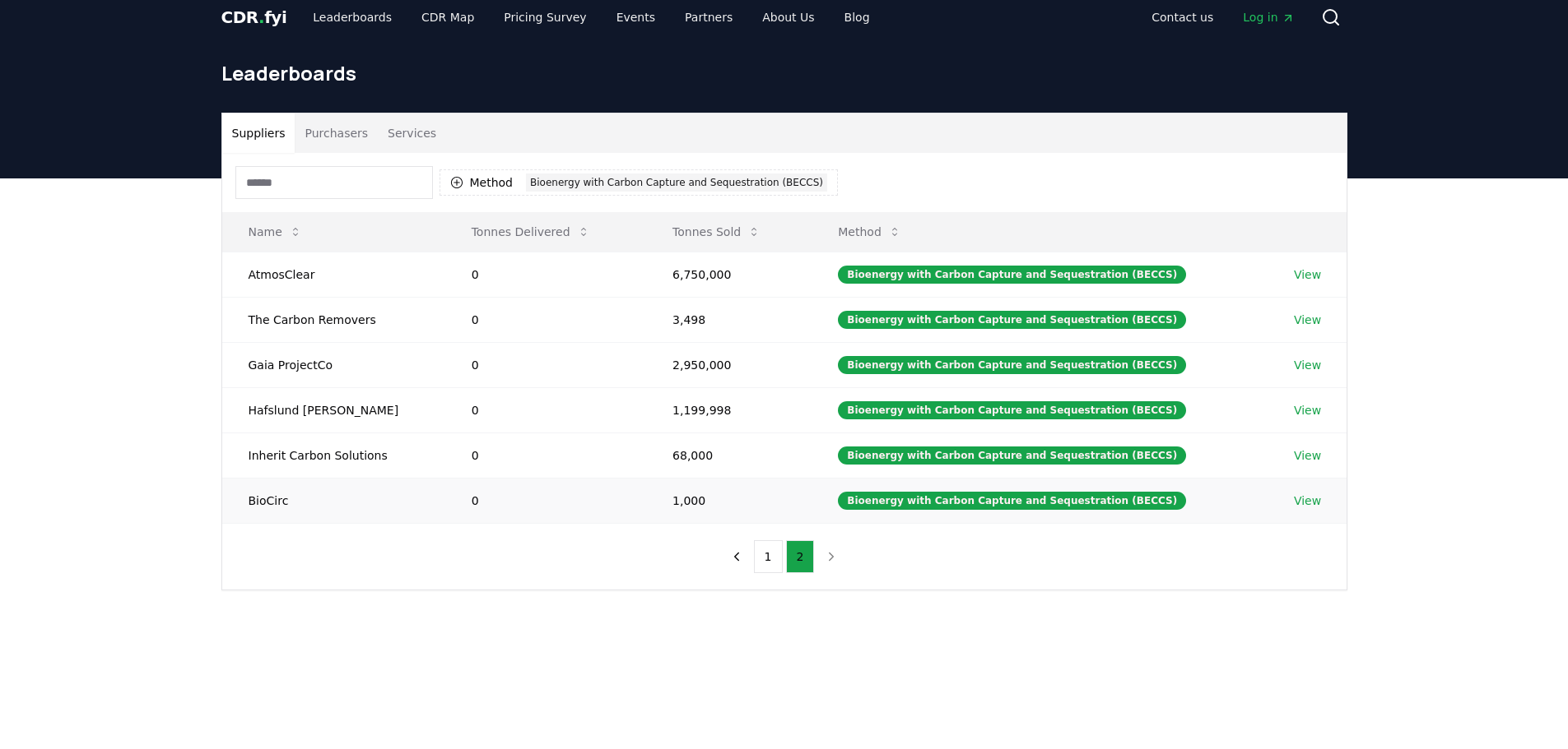
scroll to position [0, 0]
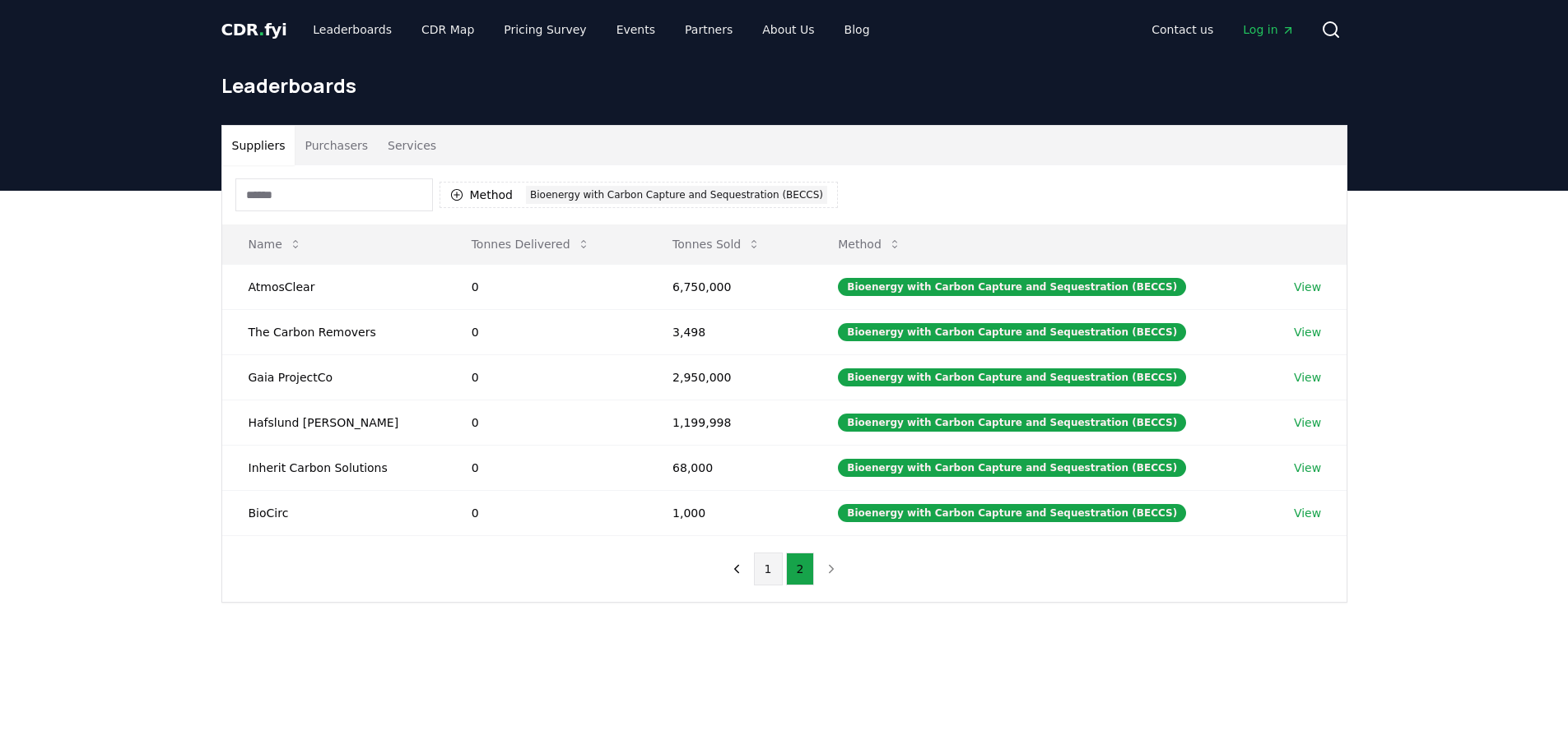
click at [767, 567] on button "1" at bounding box center [768, 569] width 29 height 33
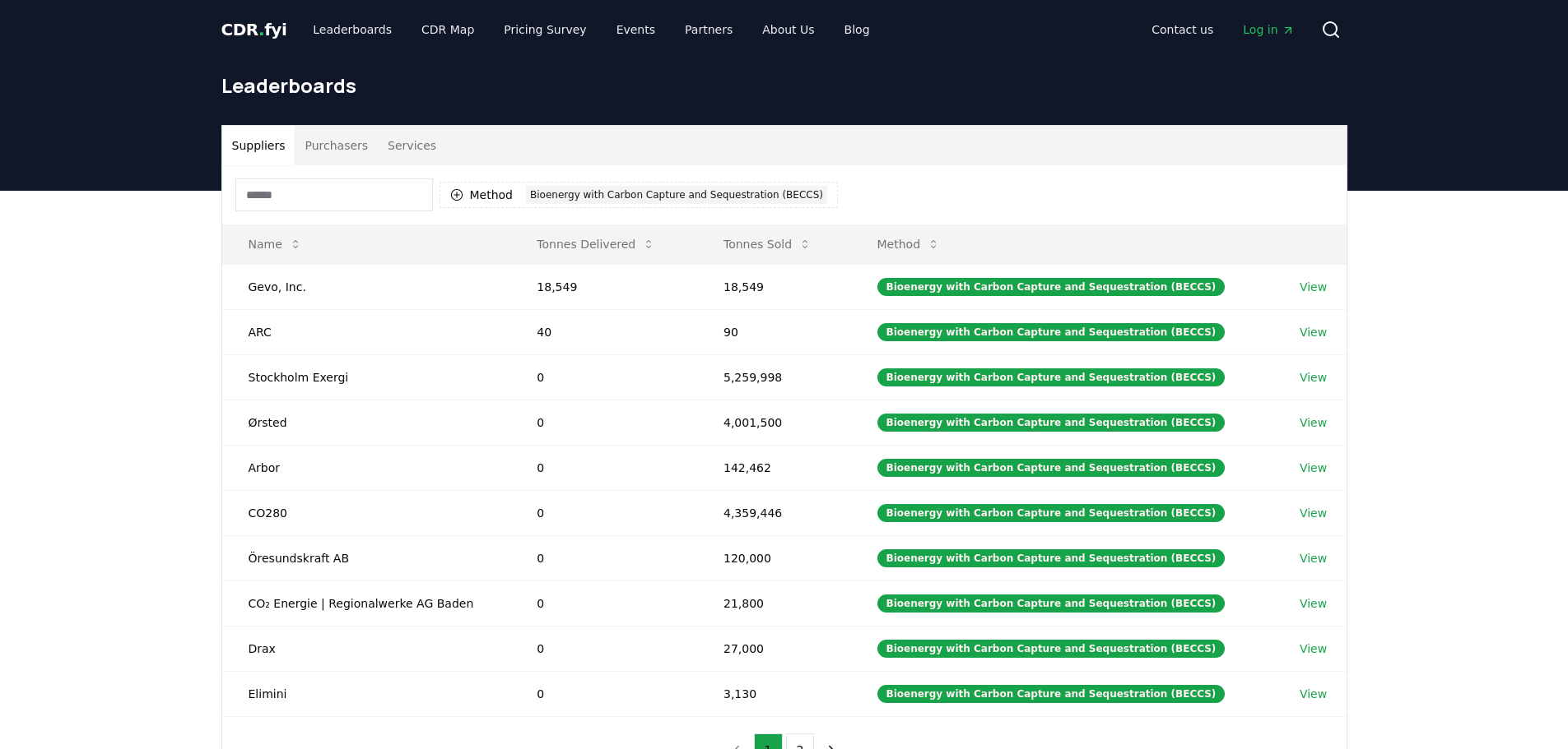
click at [338, 141] on button "Purchasers" at bounding box center [337, 146] width 84 height 39
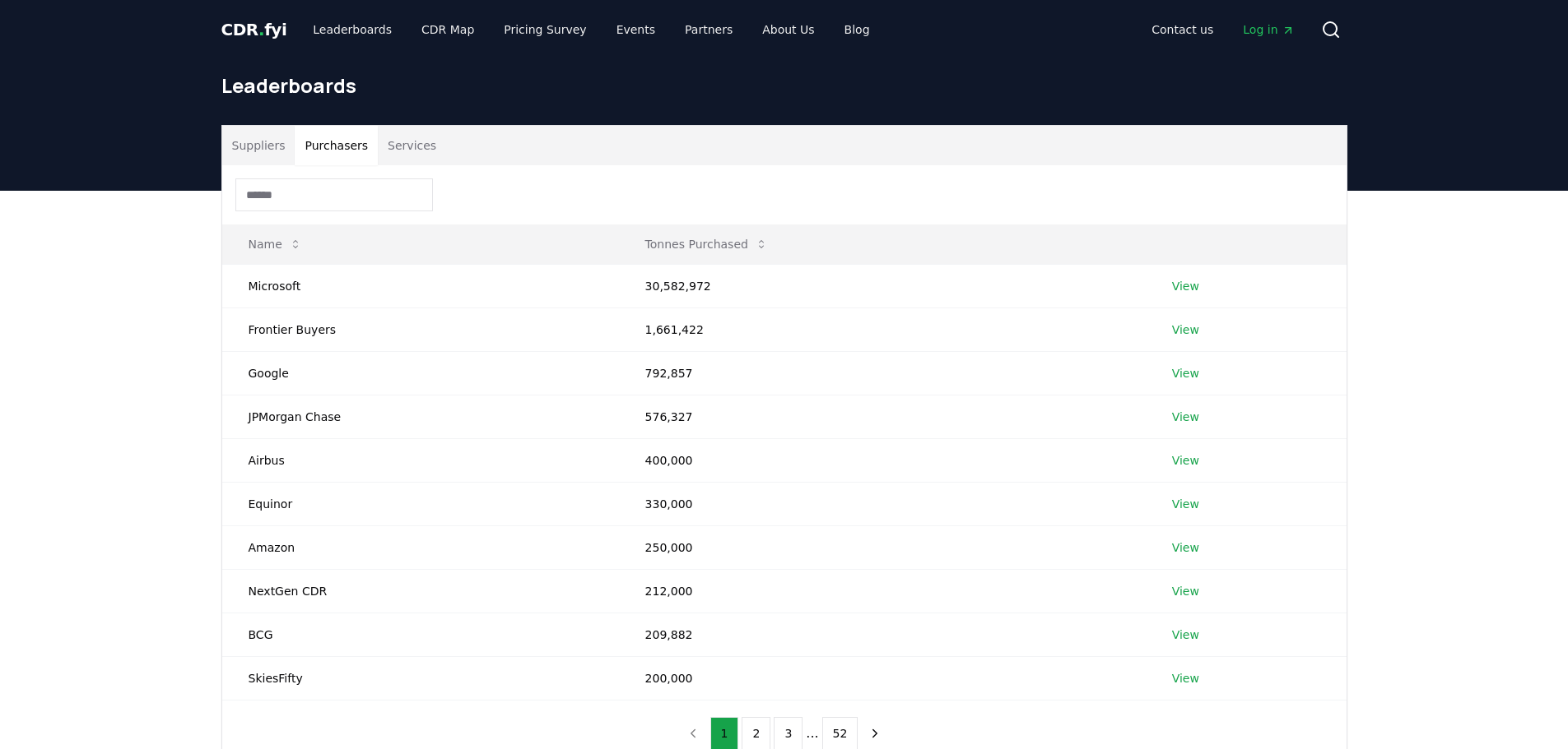
click at [408, 139] on button "Services" at bounding box center [412, 146] width 68 height 39
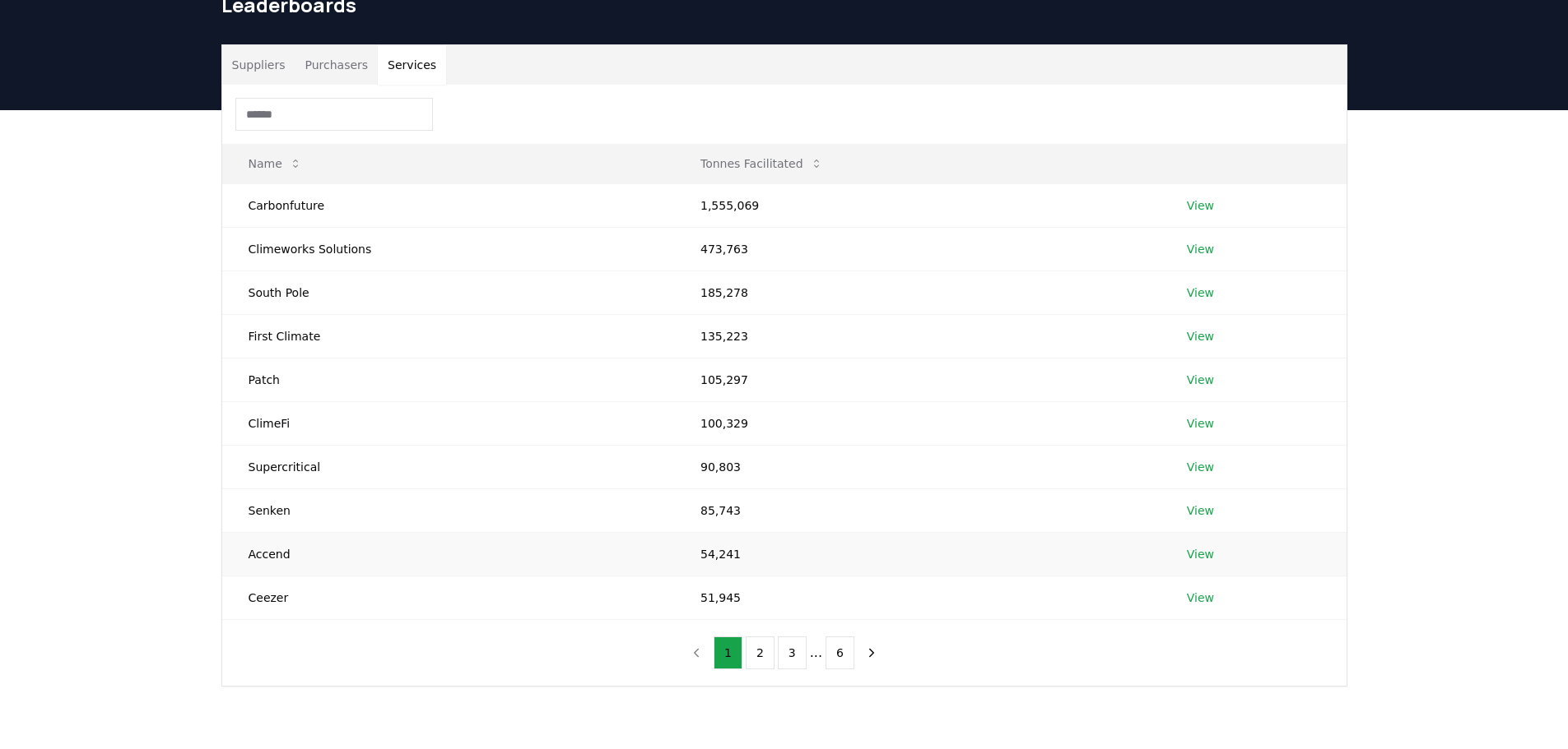
scroll to position [83, 0]
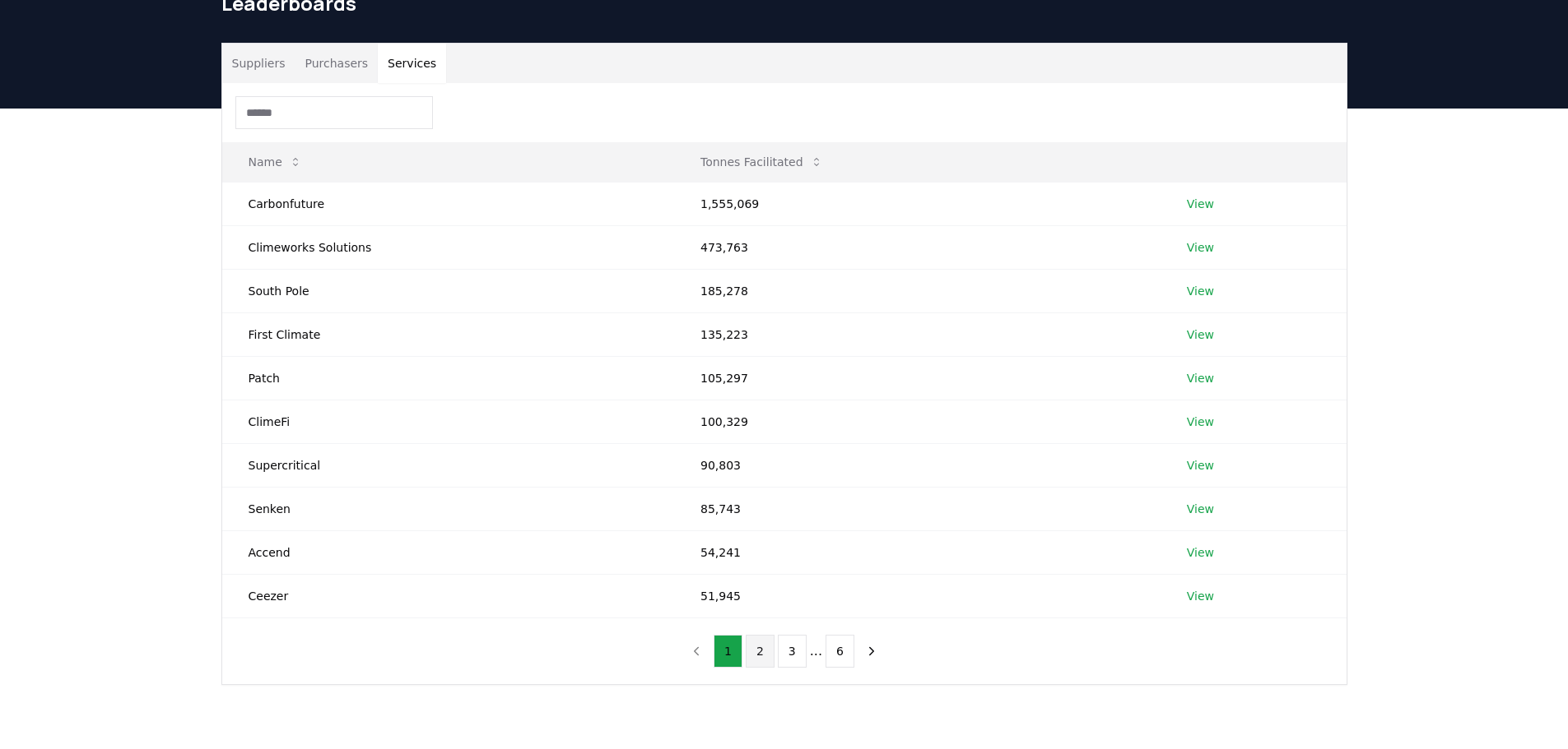
click at [767, 656] on button "2" at bounding box center [761, 651] width 29 height 33
click at [296, 112] on input at bounding box center [334, 112] width 198 height 33
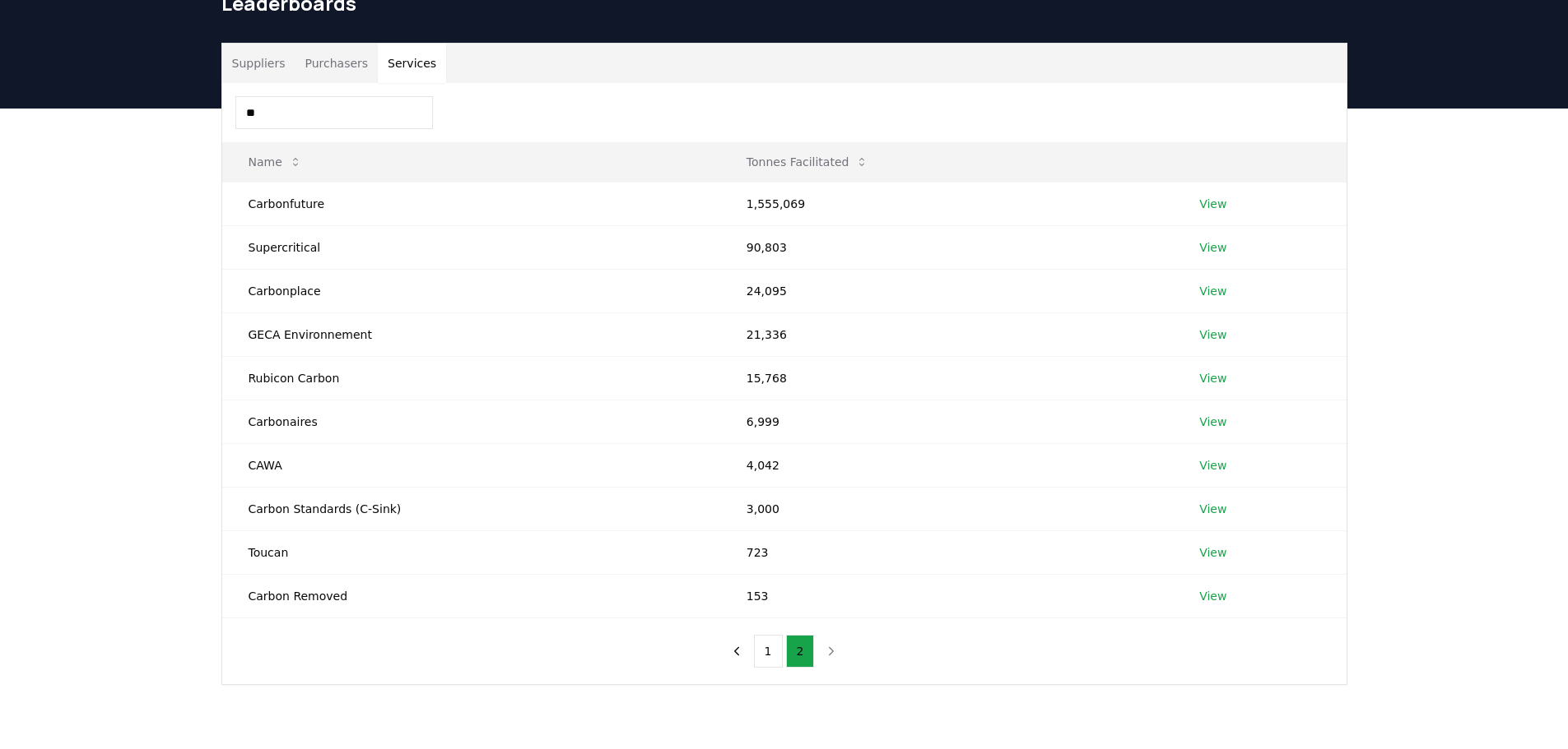
type input "*"
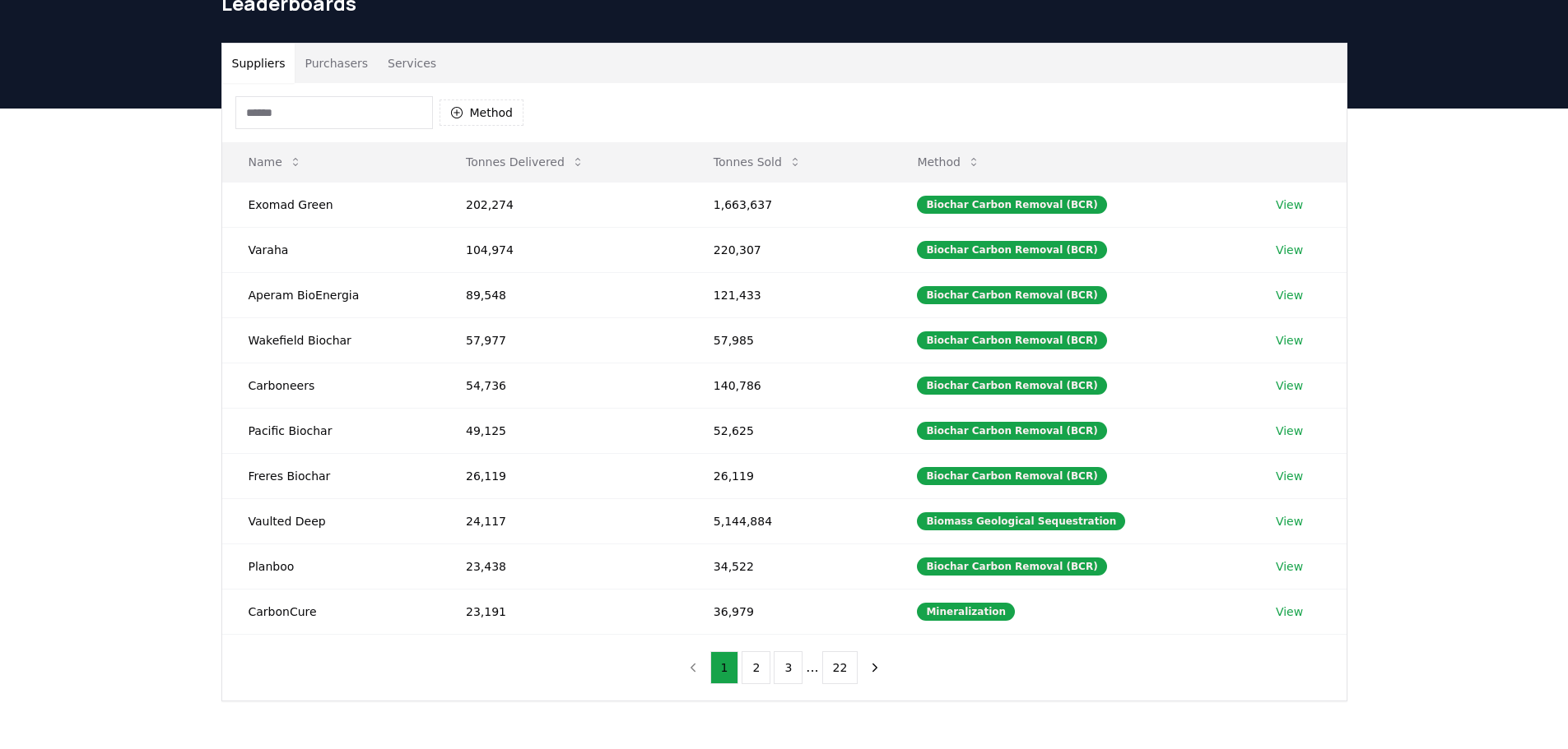
click at [246, 60] on button "Suppliers" at bounding box center [259, 63] width 73 height 39
click at [491, 109] on button "Method" at bounding box center [481, 112] width 84 height 26
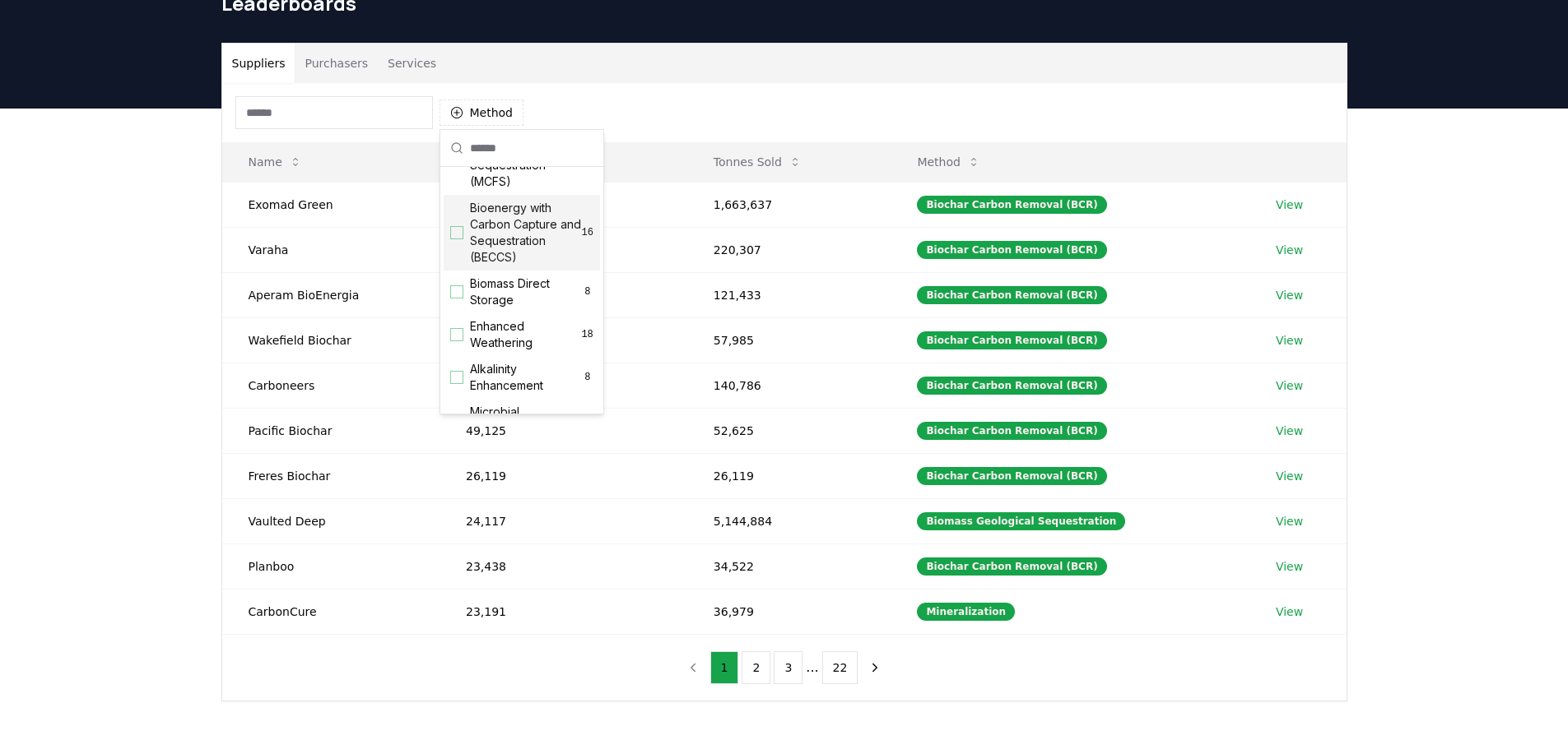
scroll to position [164, 0]
click at [454, 238] on div "Suggestions" at bounding box center [456, 231] width 13 height 13
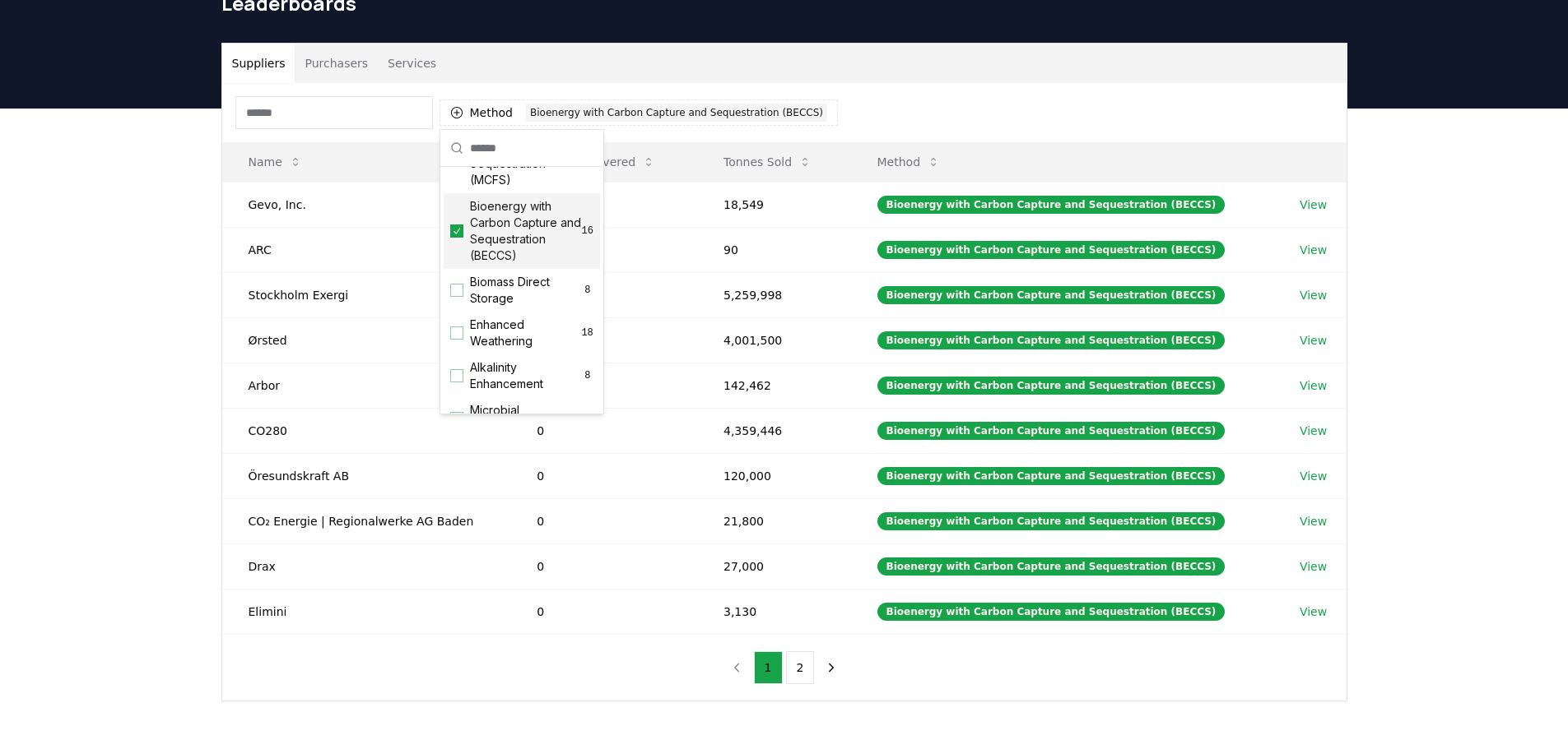
click at [1021, 79] on div "Suppliers Purchasers Services" at bounding box center [784, 63] width 1125 height 39
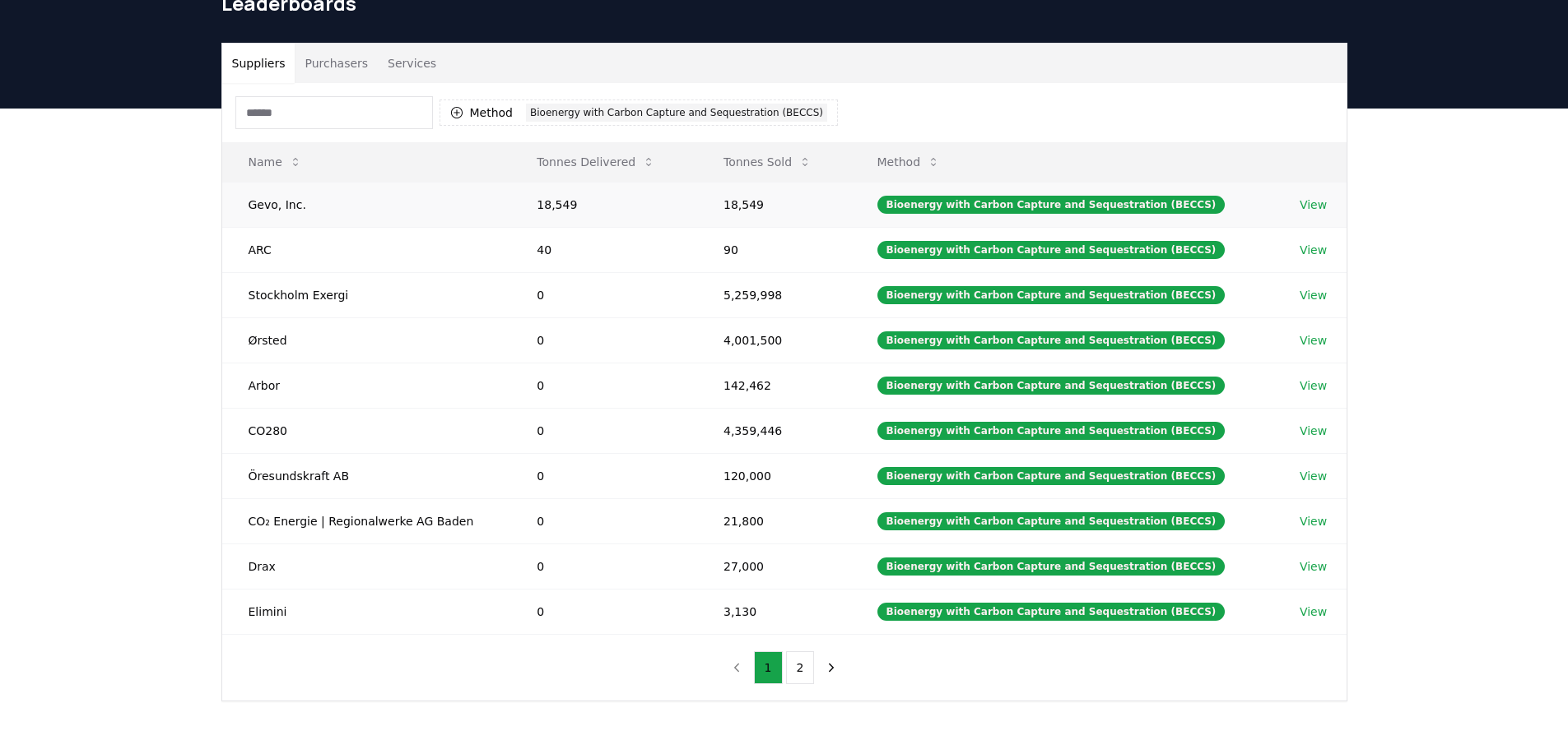
click at [1309, 205] on link "View" at bounding box center [1313, 205] width 27 height 16
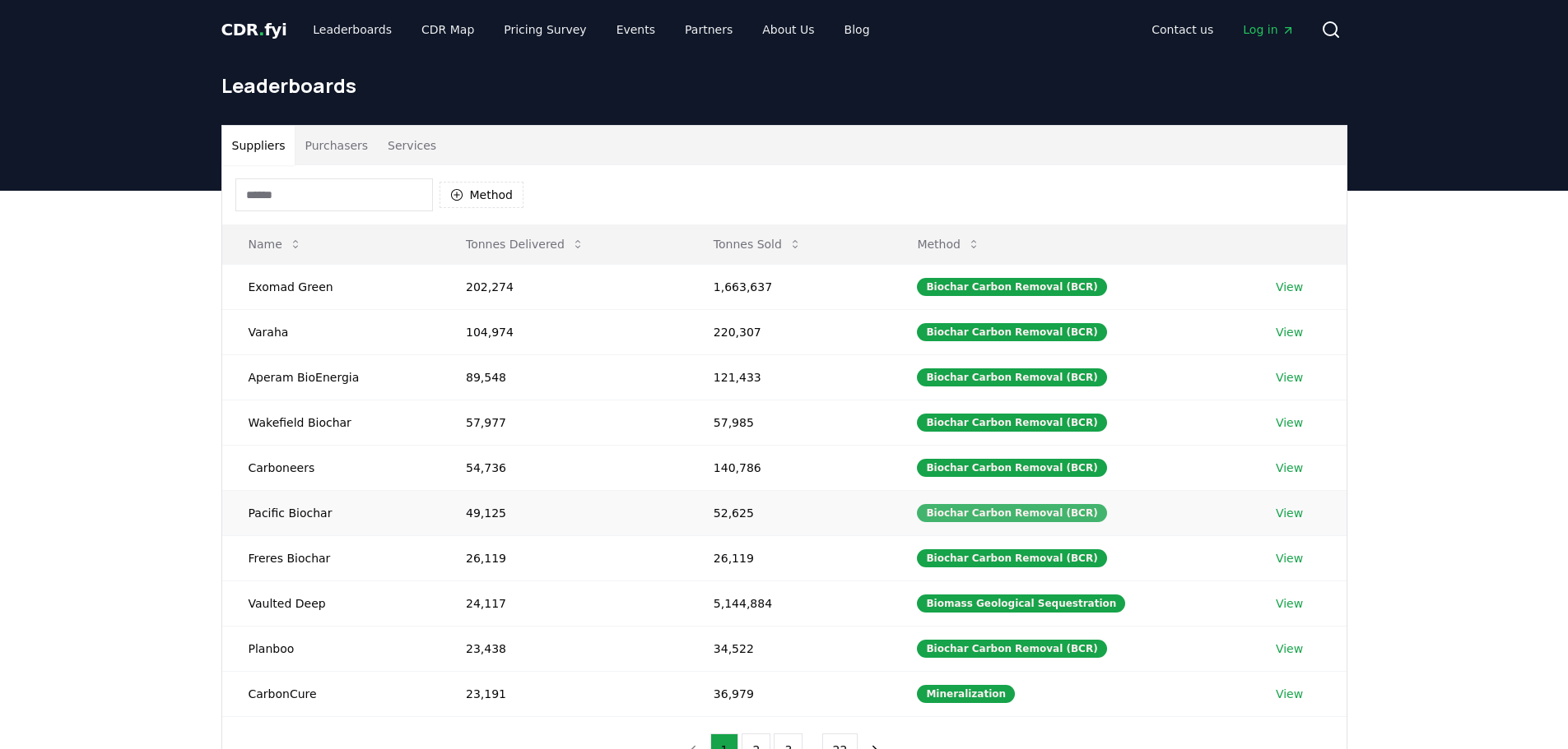
scroll to position [83, 0]
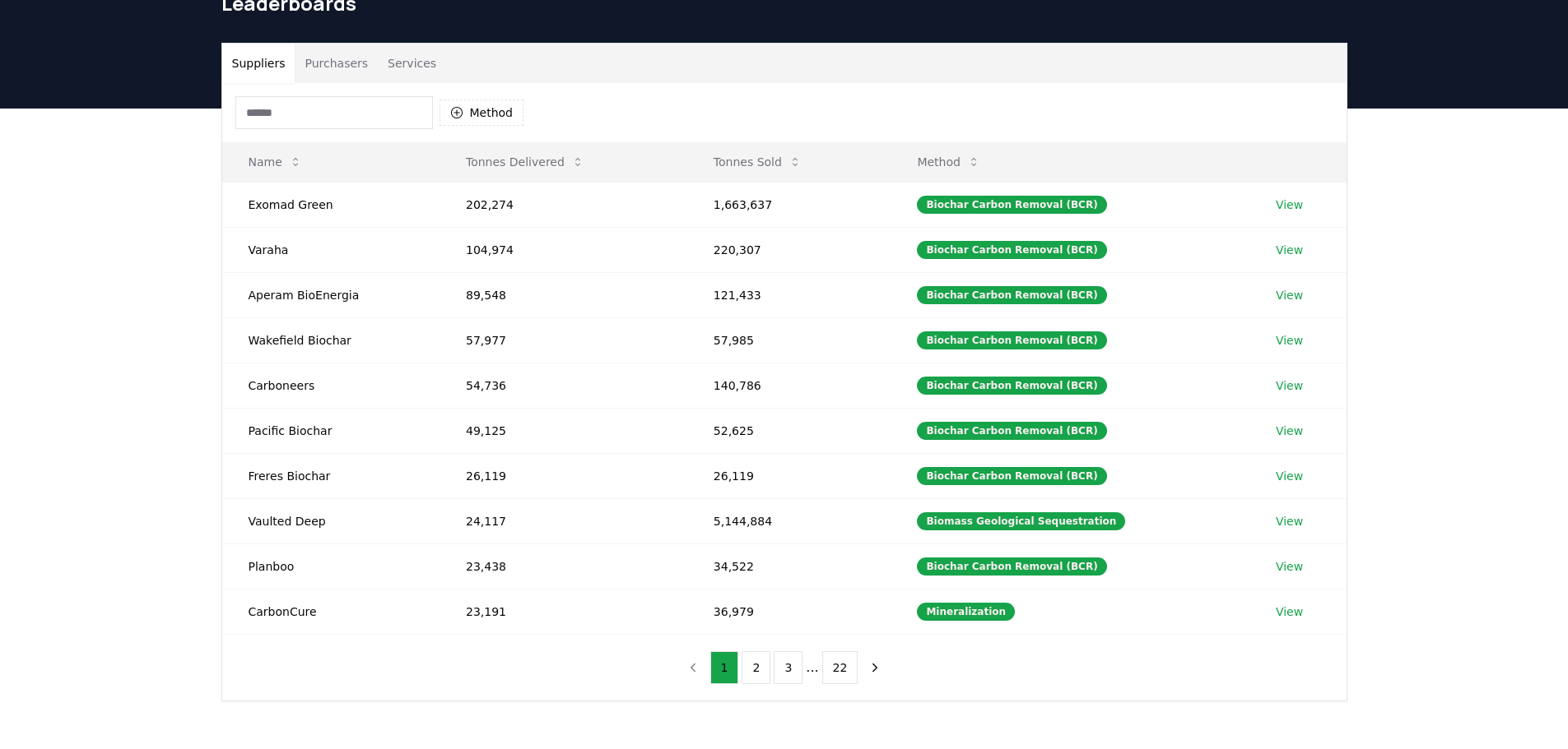
click at [344, 72] on button "Purchasers" at bounding box center [337, 63] width 84 height 39
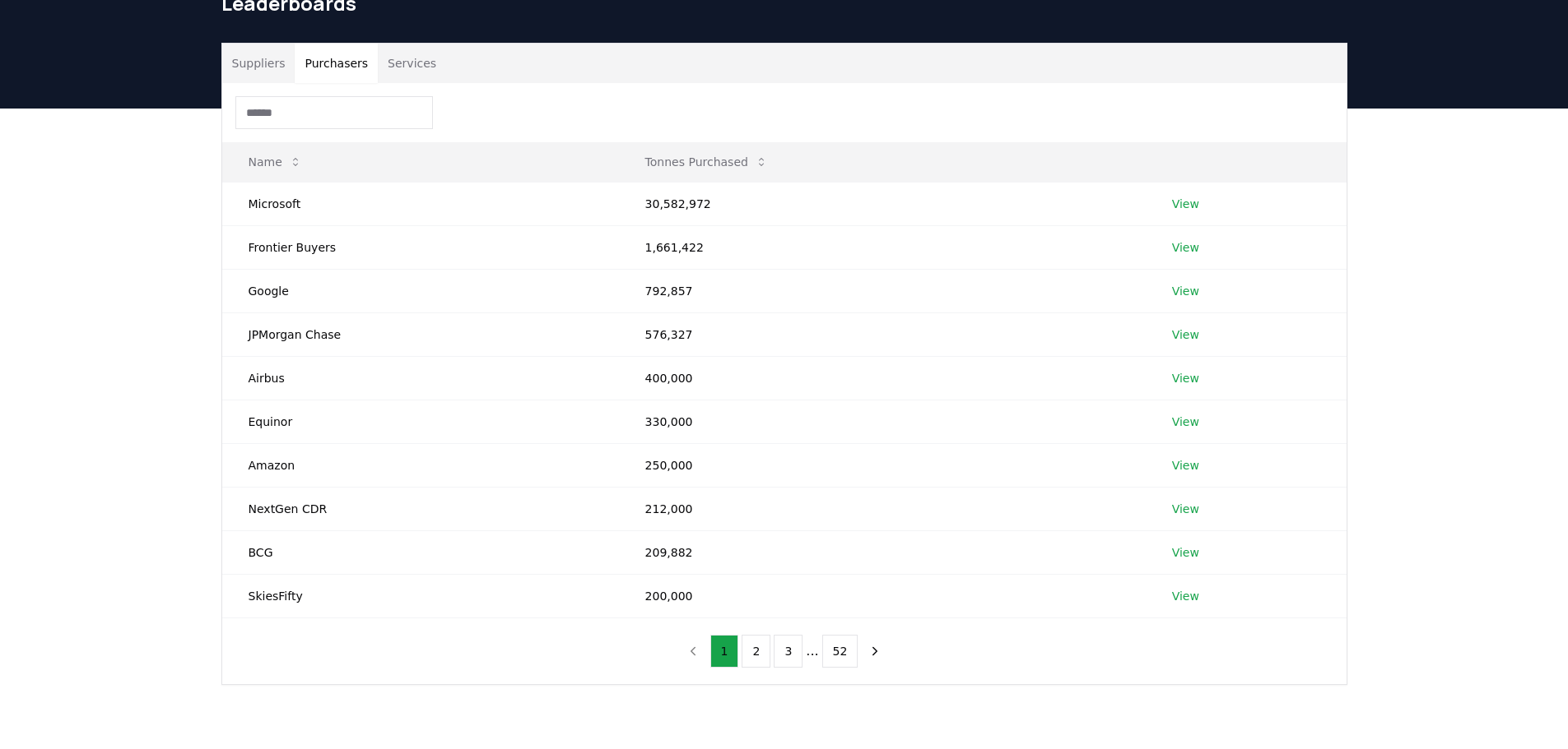
click at [399, 65] on button "Services" at bounding box center [412, 63] width 68 height 39
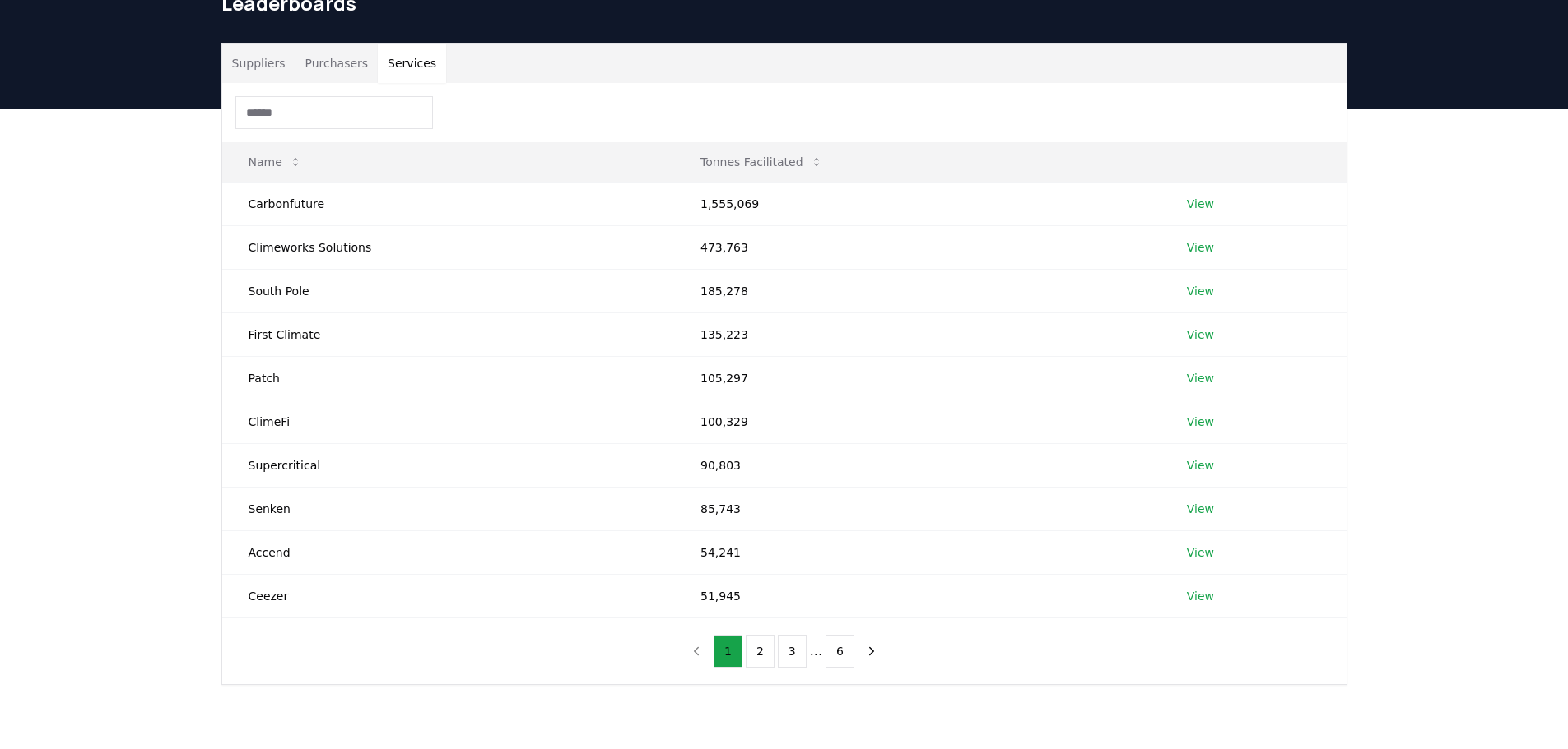
click at [259, 63] on button "Suppliers" at bounding box center [259, 63] width 73 height 39
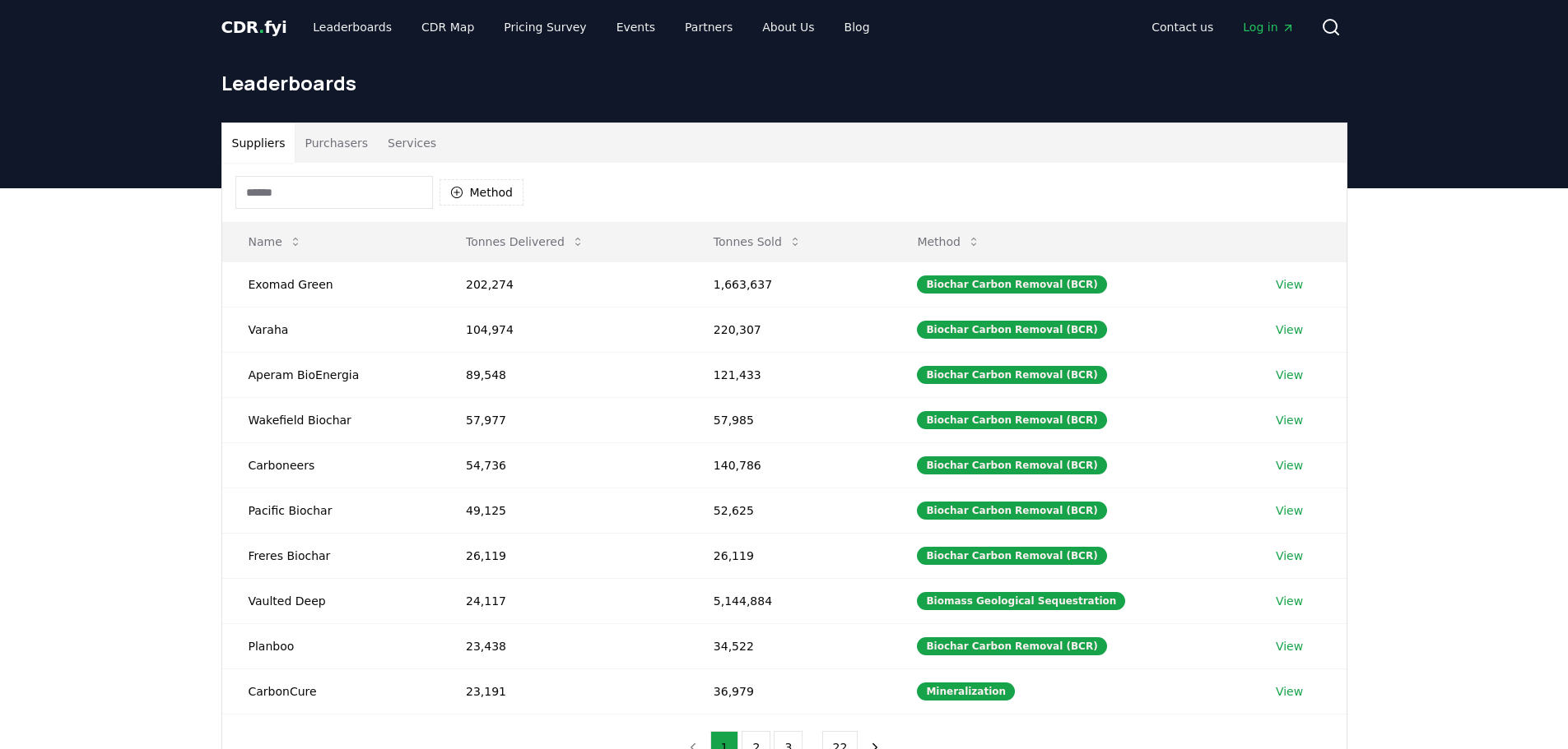
scroll to position [0, 0]
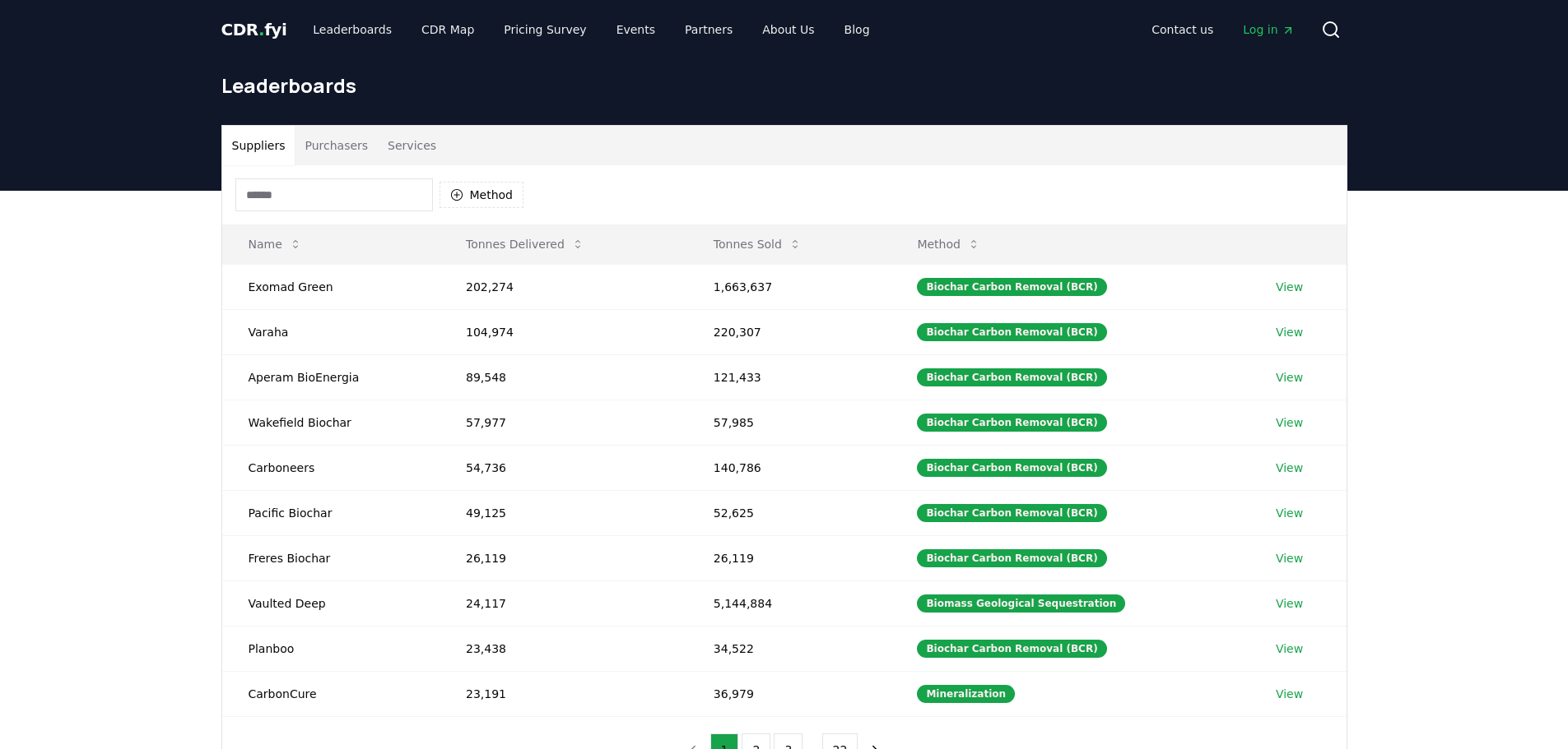
click at [261, 141] on button "Suppliers" at bounding box center [259, 146] width 73 height 39
click at [250, 23] on span "CDR . fyi" at bounding box center [254, 29] width 66 height 20
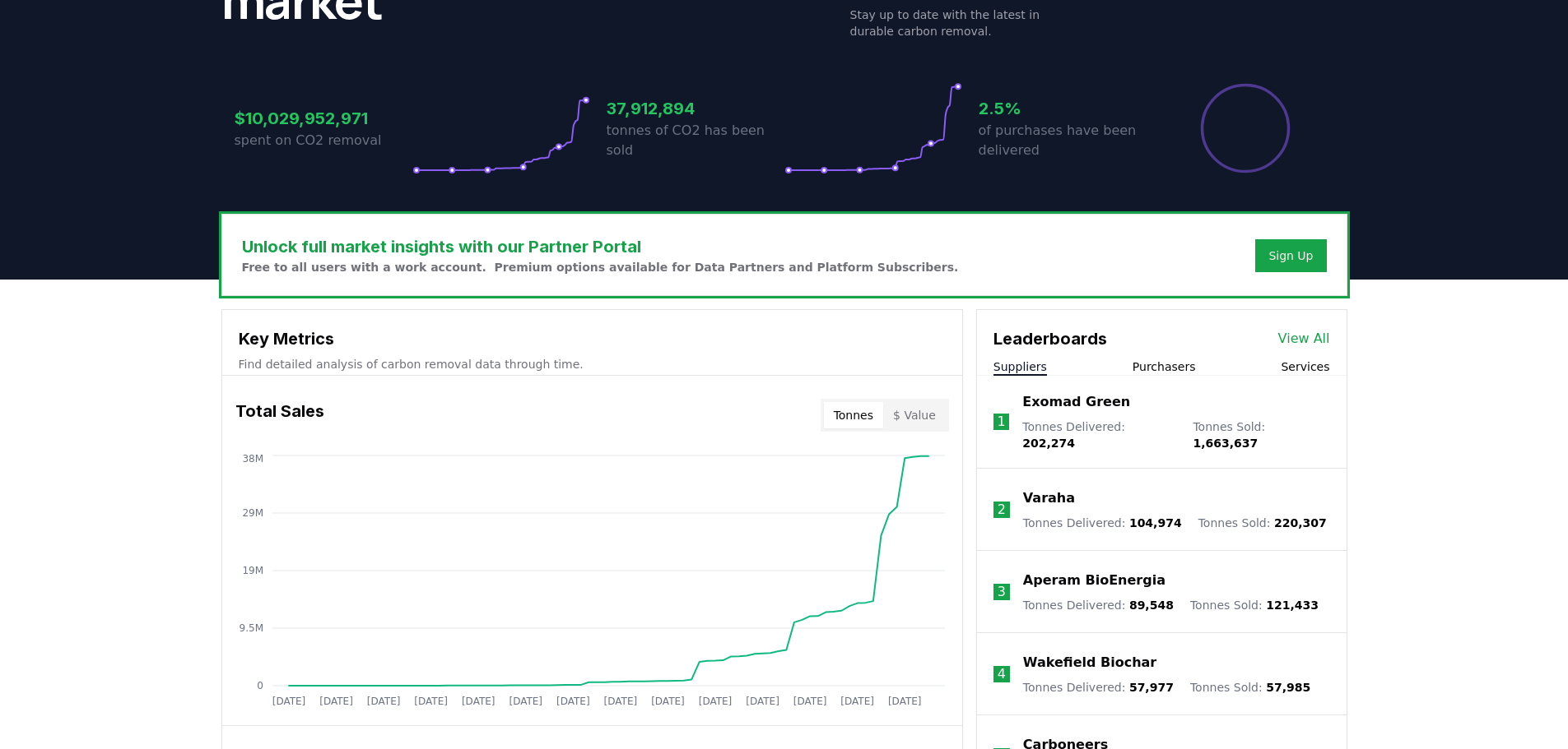
scroll to position [247, 0]
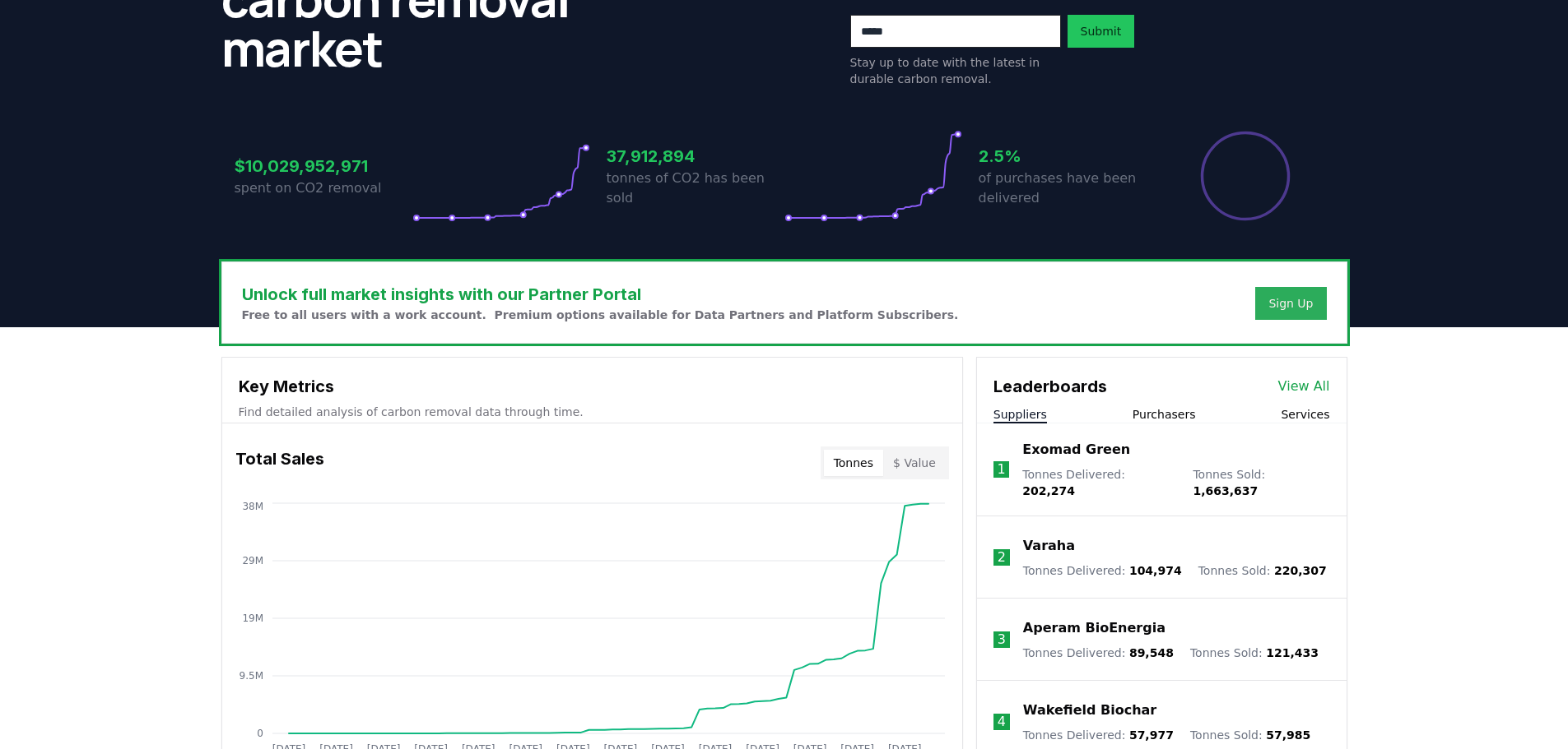
click at [1296, 304] on div "Sign Up" at bounding box center [1291, 303] width 44 height 16
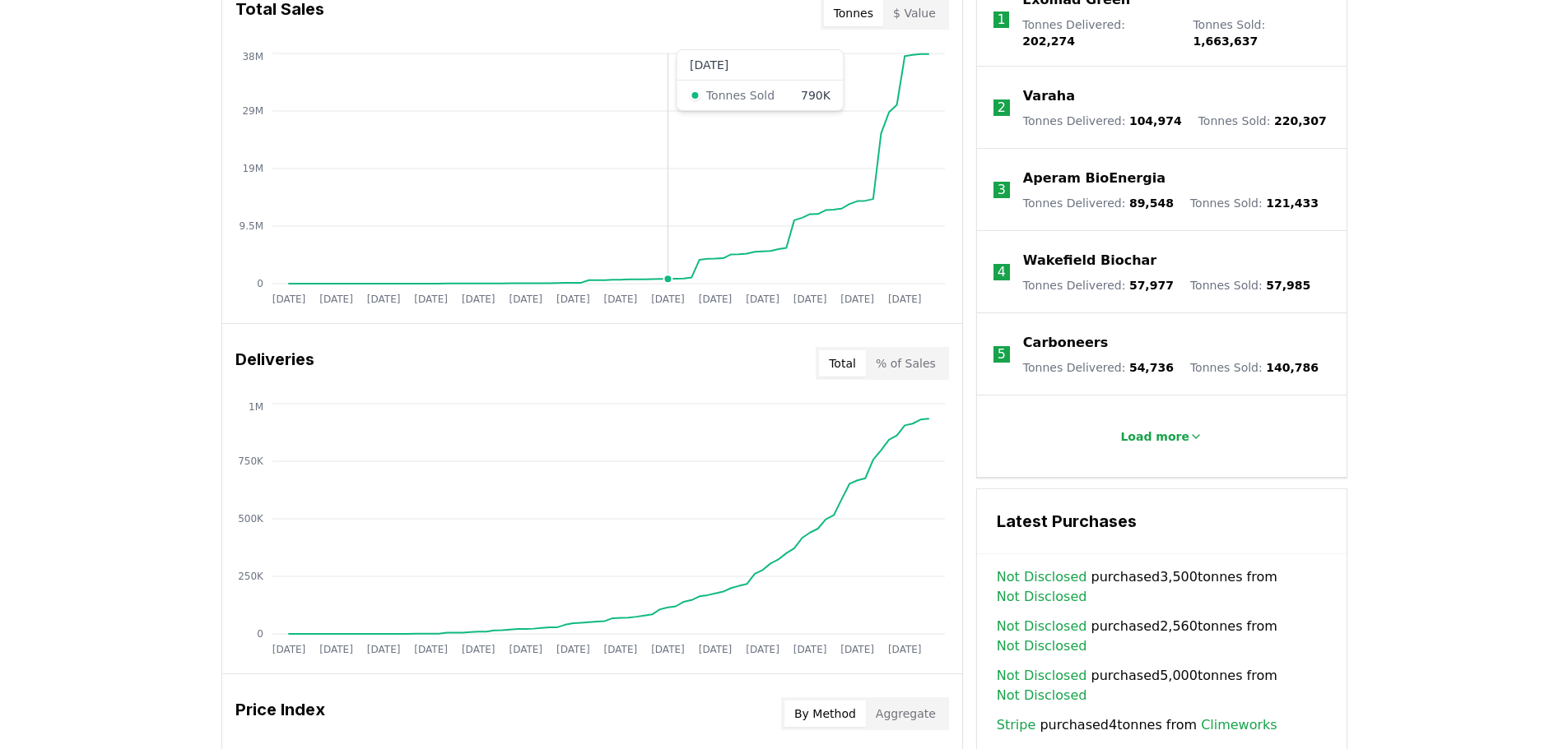
scroll to position [740, 0]
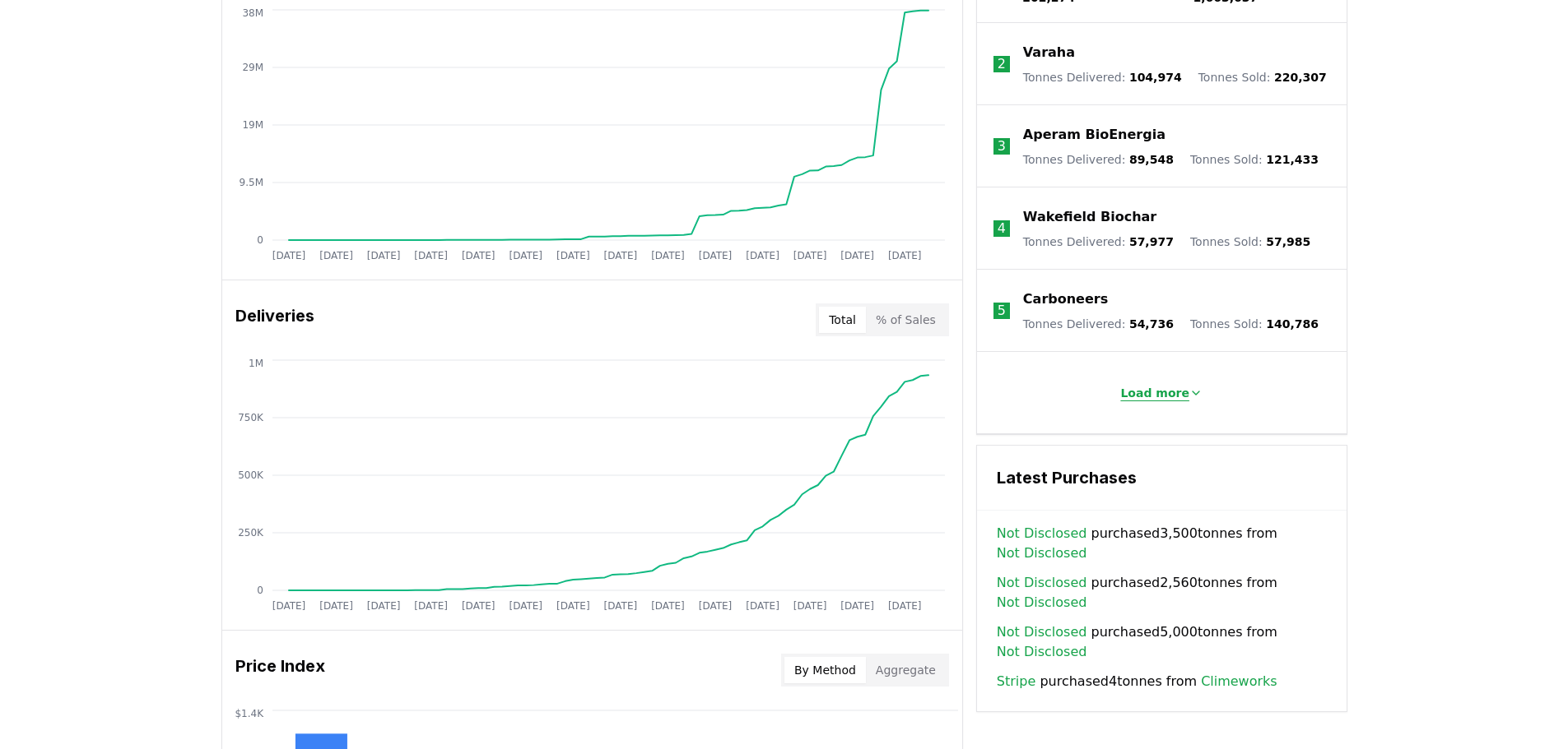
click at [1169, 385] on p "Load more" at bounding box center [1154, 393] width 69 height 16
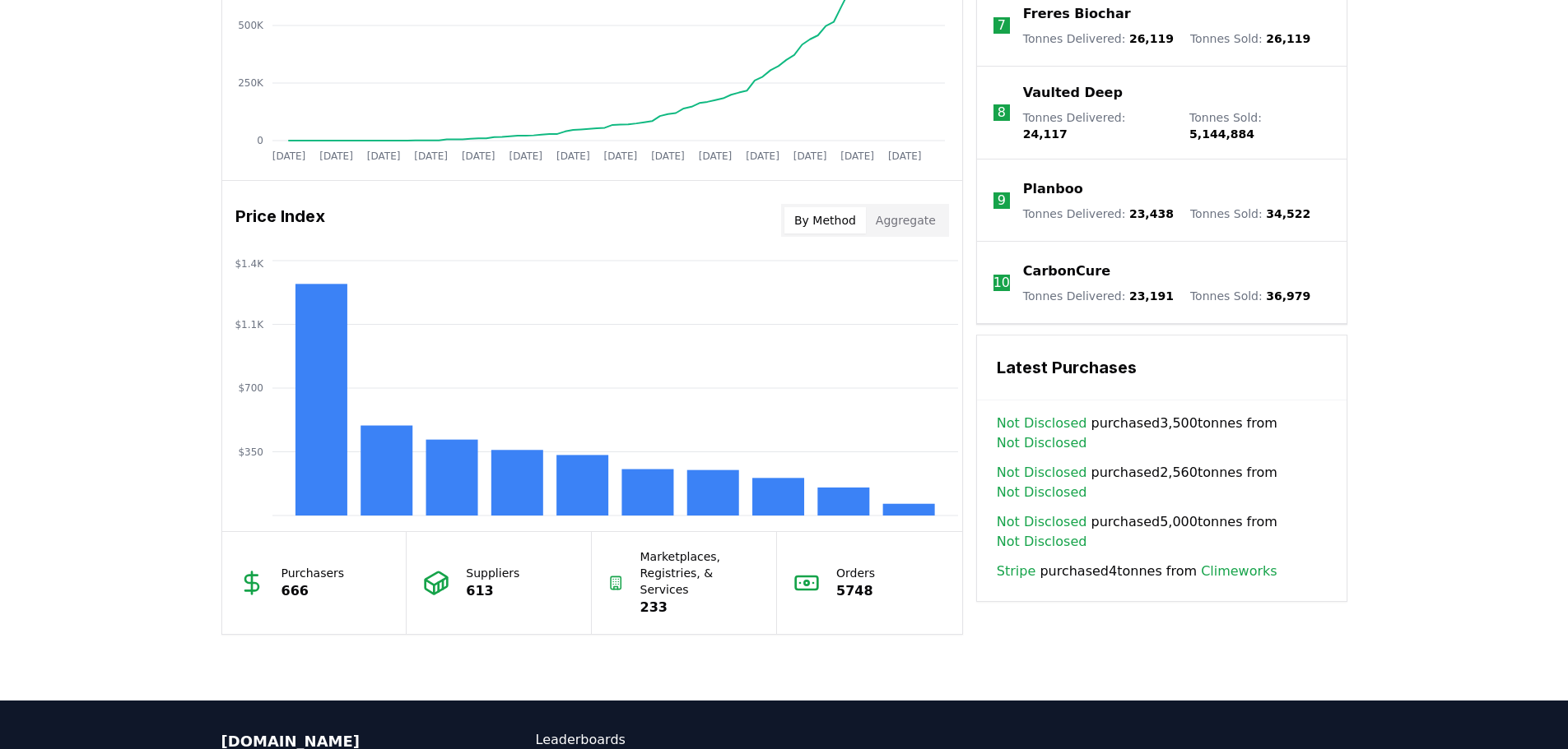
scroll to position [1234, 0]
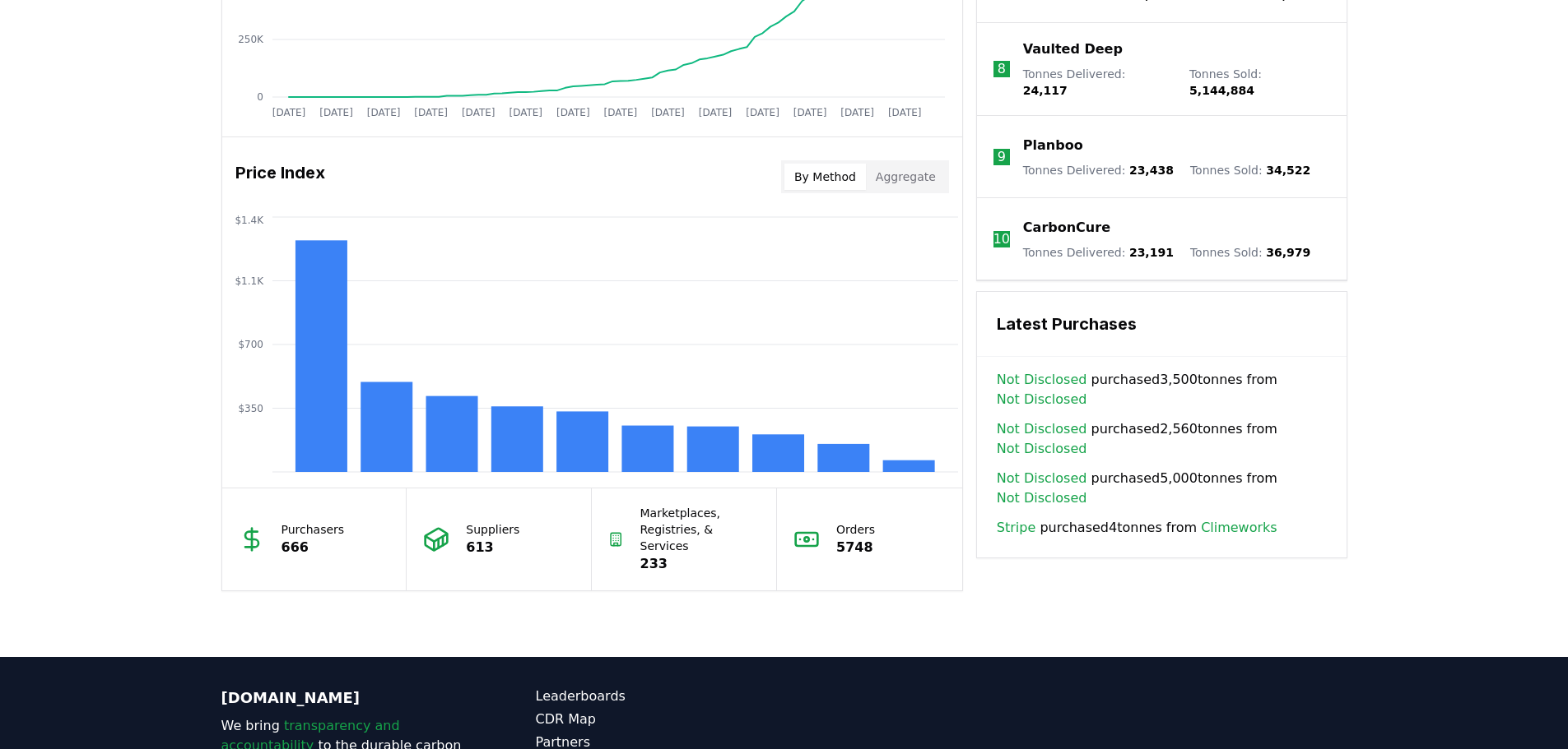
click at [235, 535] on div "Purchasers 666" at bounding box center [315, 539] width 185 height 102
click at [379, 539] on div "Purchasers 666" at bounding box center [315, 539] width 185 height 102
click at [356, 250] on icon "$350 $700 $1.1K $1.4K" at bounding box center [593, 344] width 740 height 263
click at [789, 447] on rect at bounding box center [778, 453] width 52 height 37
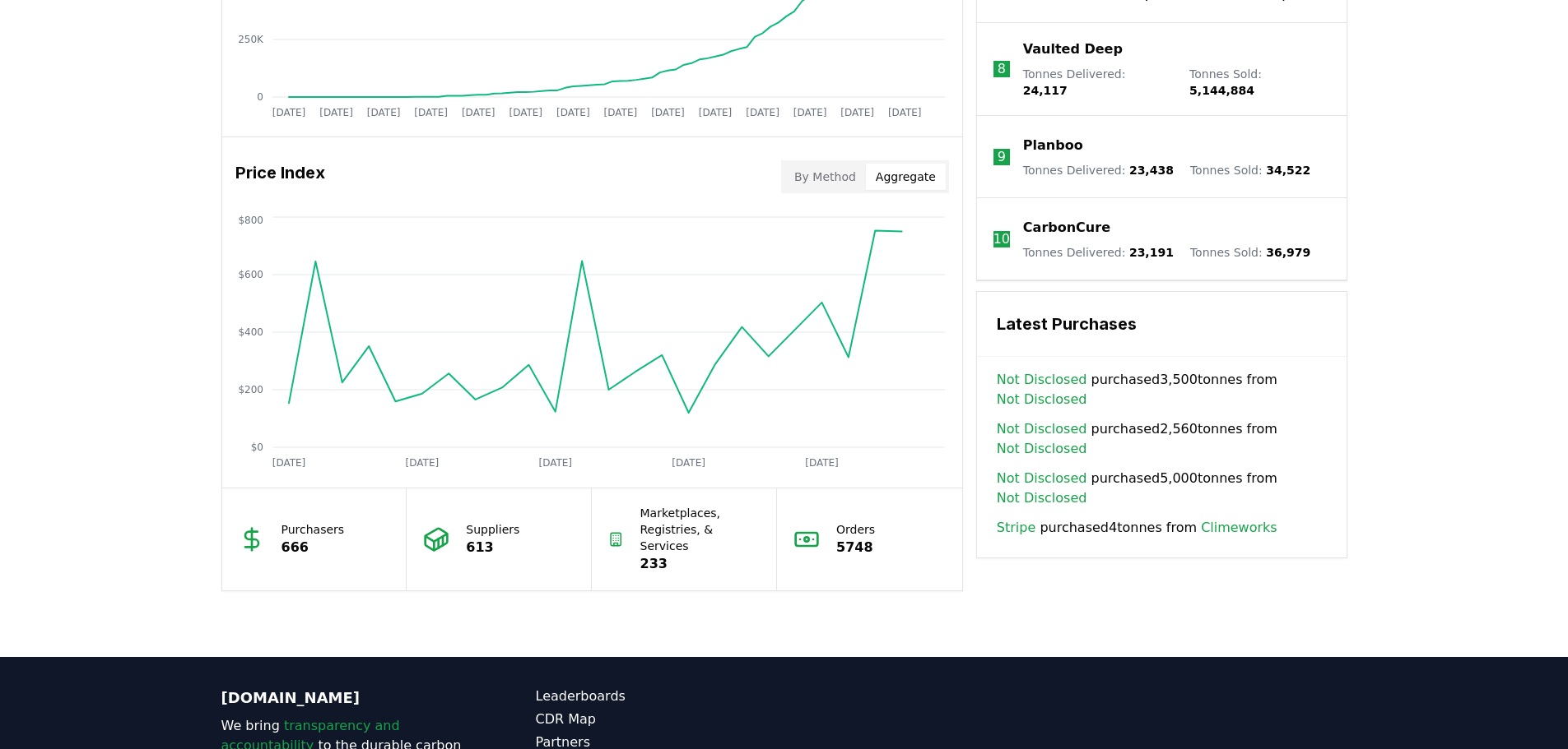
click at [917, 170] on button "Aggregate" at bounding box center [906, 176] width 80 height 26
click at [850, 178] on button "By Method" at bounding box center [825, 176] width 82 height 26
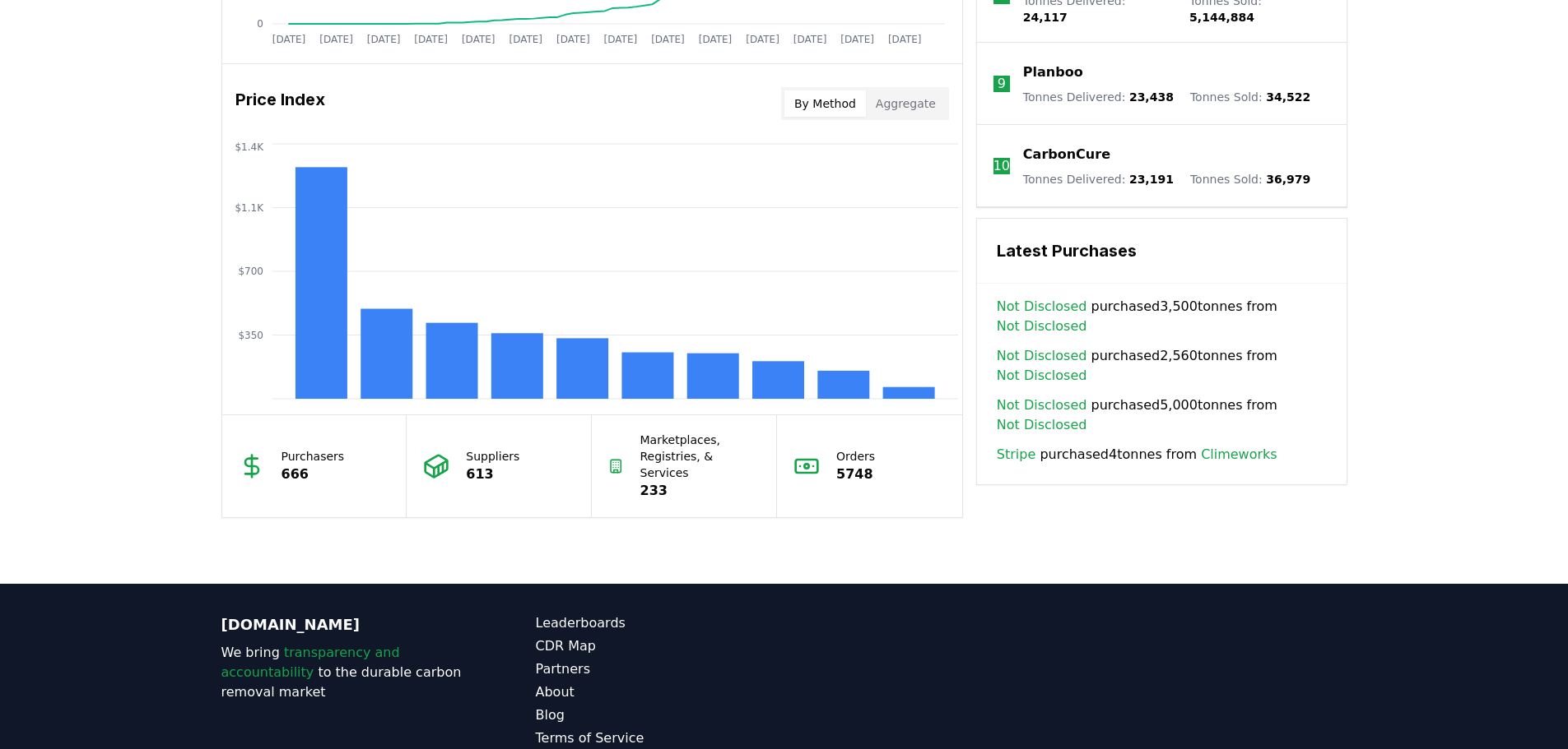
scroll to position [1142, 0]
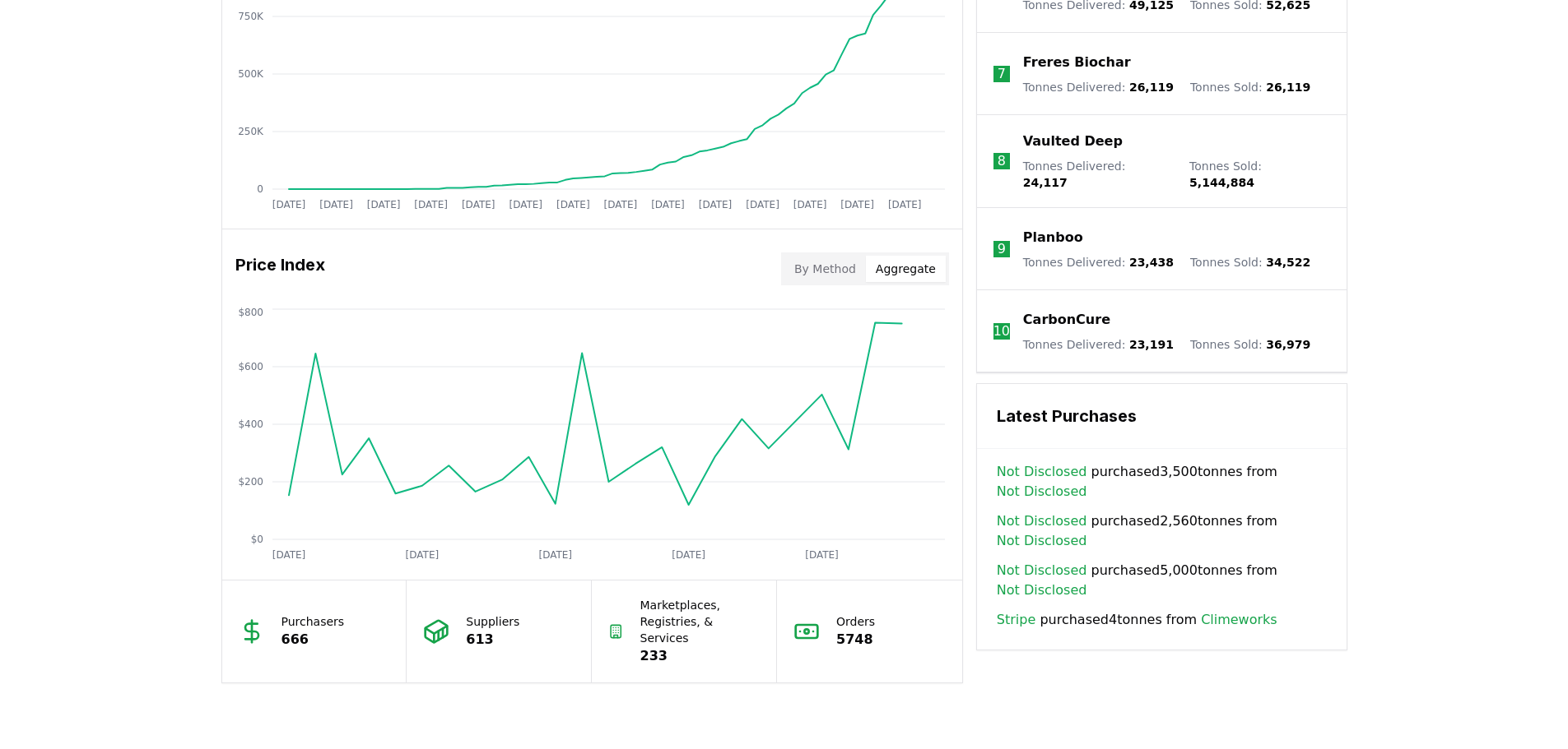
click at [921, 265] on button "Aggregate" at bounding box center [906, 268] width 80 height 26
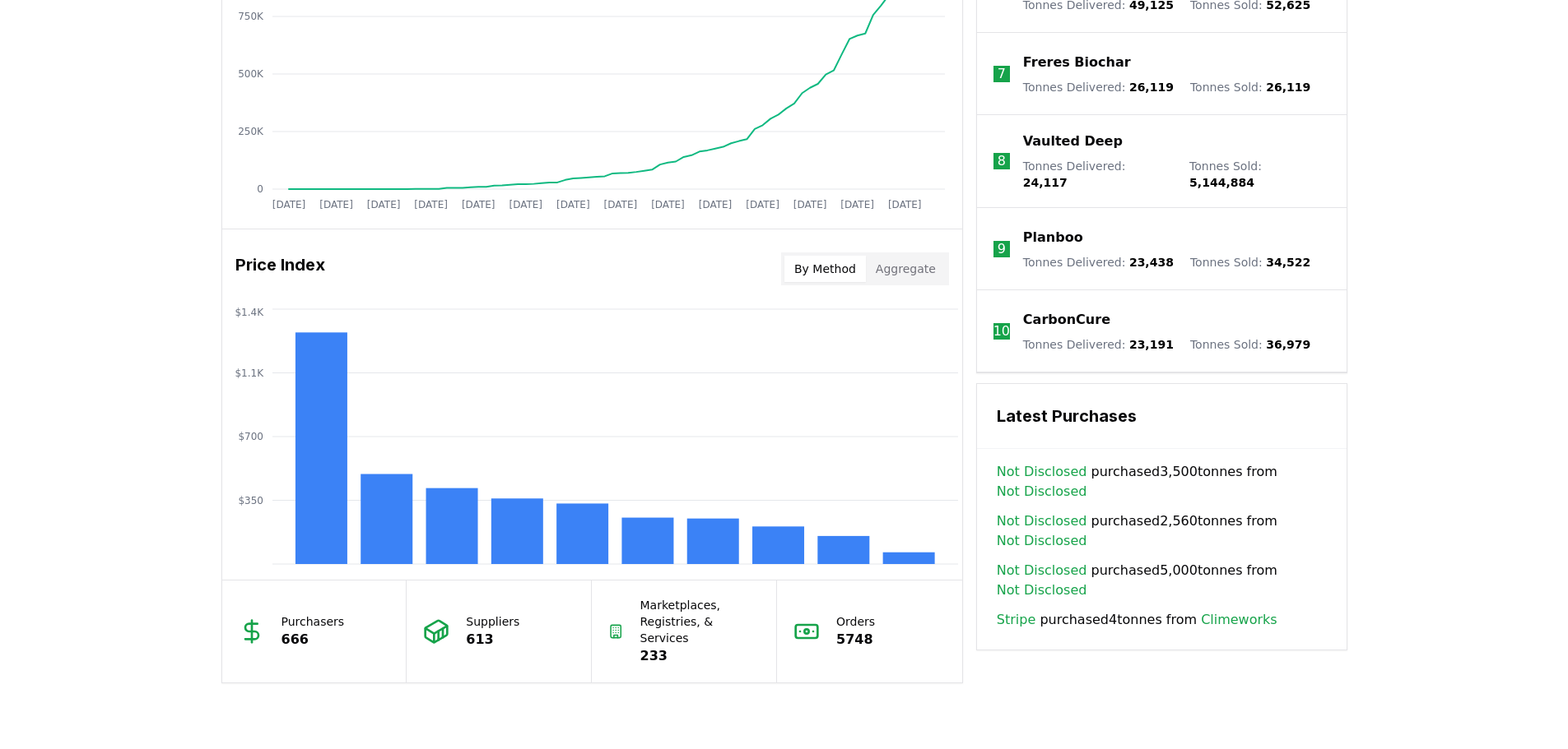
click at [835, 273] on button "By Method" at bounding box center [825, 268] width 82 height 26
click at [759, 532] on rect at bounding box center [778, 545] width 52 height 37
click at [783, 544] on rect at bounding box center [778, 545] width 52 height 37
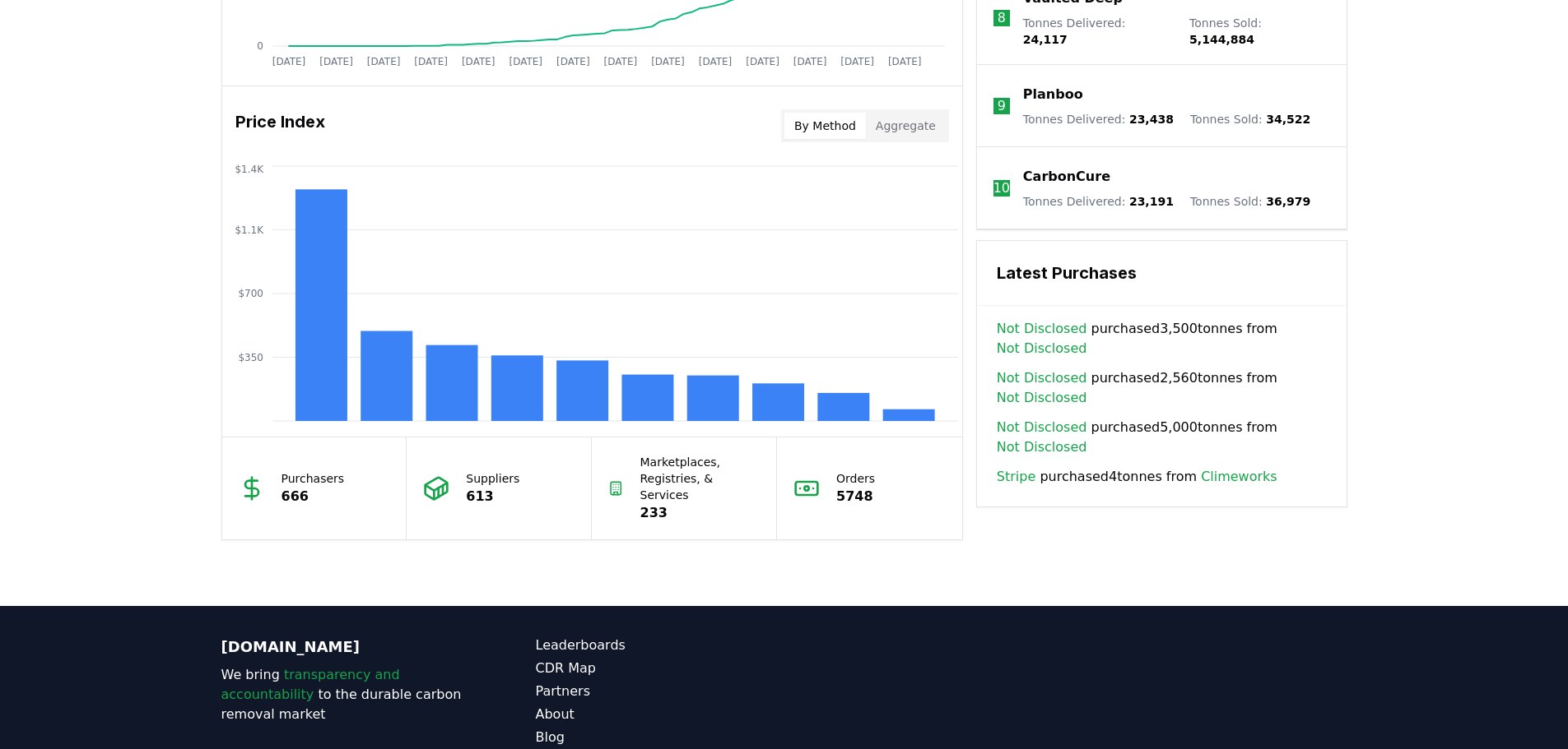
scroll to position [1389, 0]
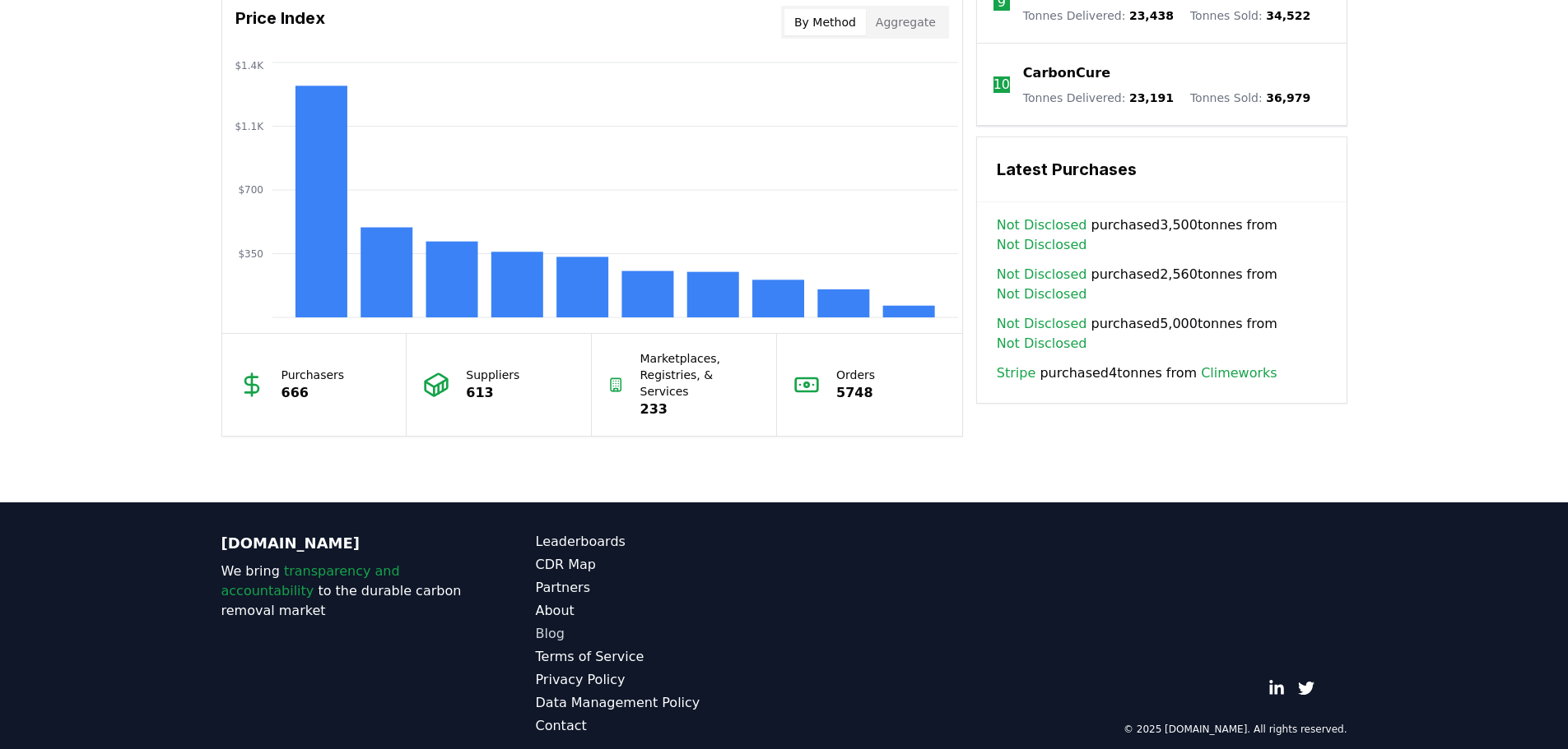
click at [552, 625] on link "Blog" at bounding box center [660, 634] width 249 height 20
click at [551, 625] on link "Blog" at bounding box center [660, 634] width 249 height 20
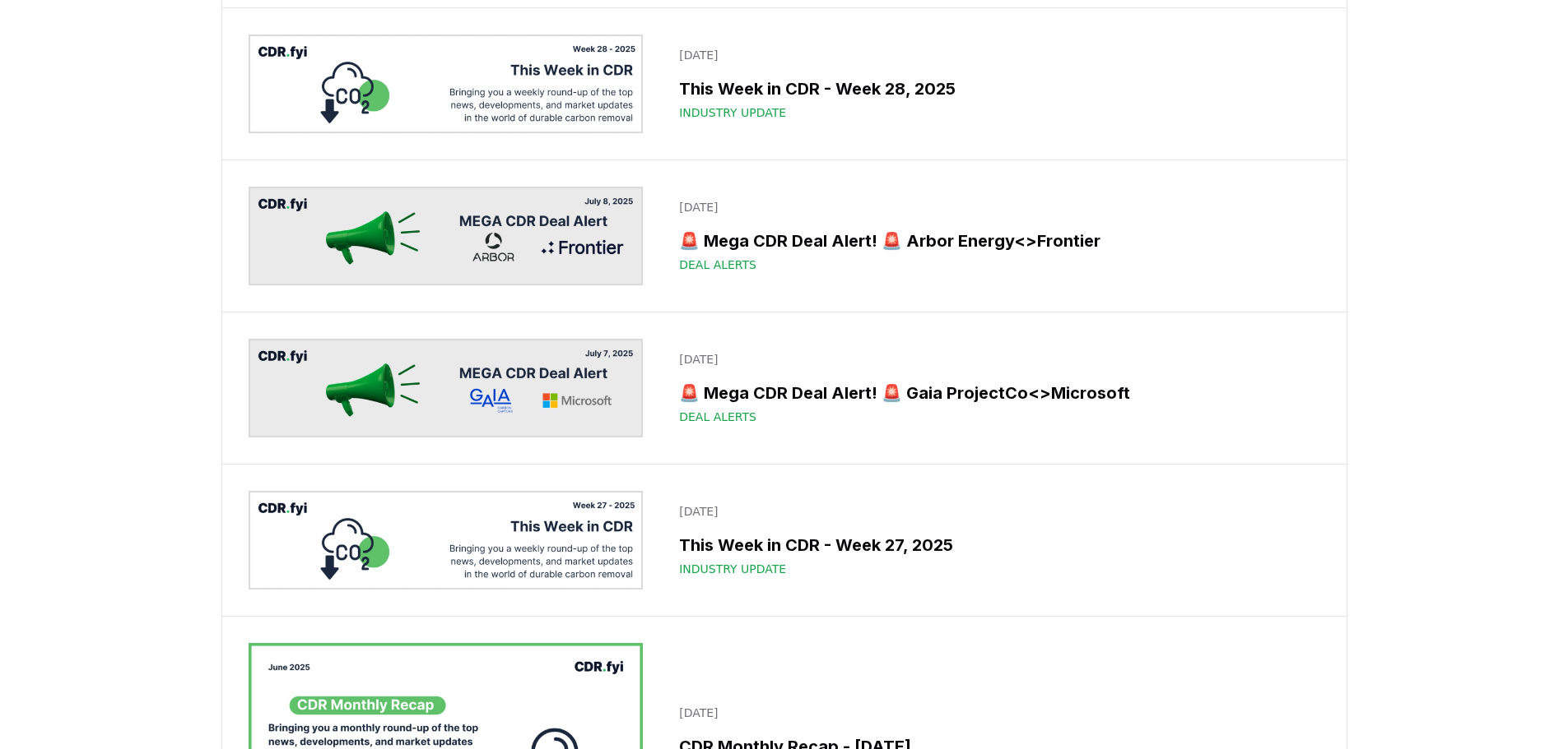
scroll to position [3454, 0]
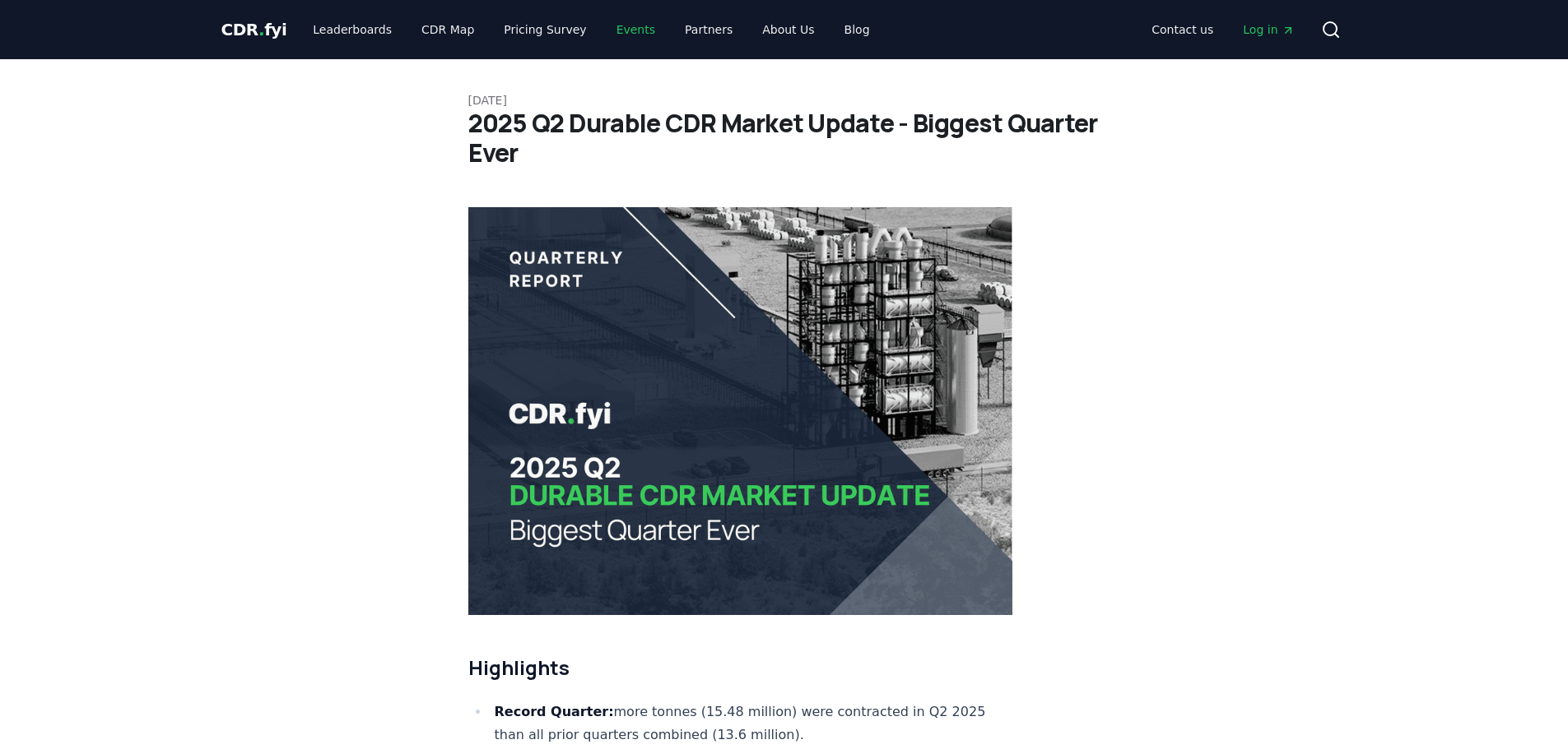
click at [613, 33] on link "Events" at bounding box center [636, 29] width 65 height 30
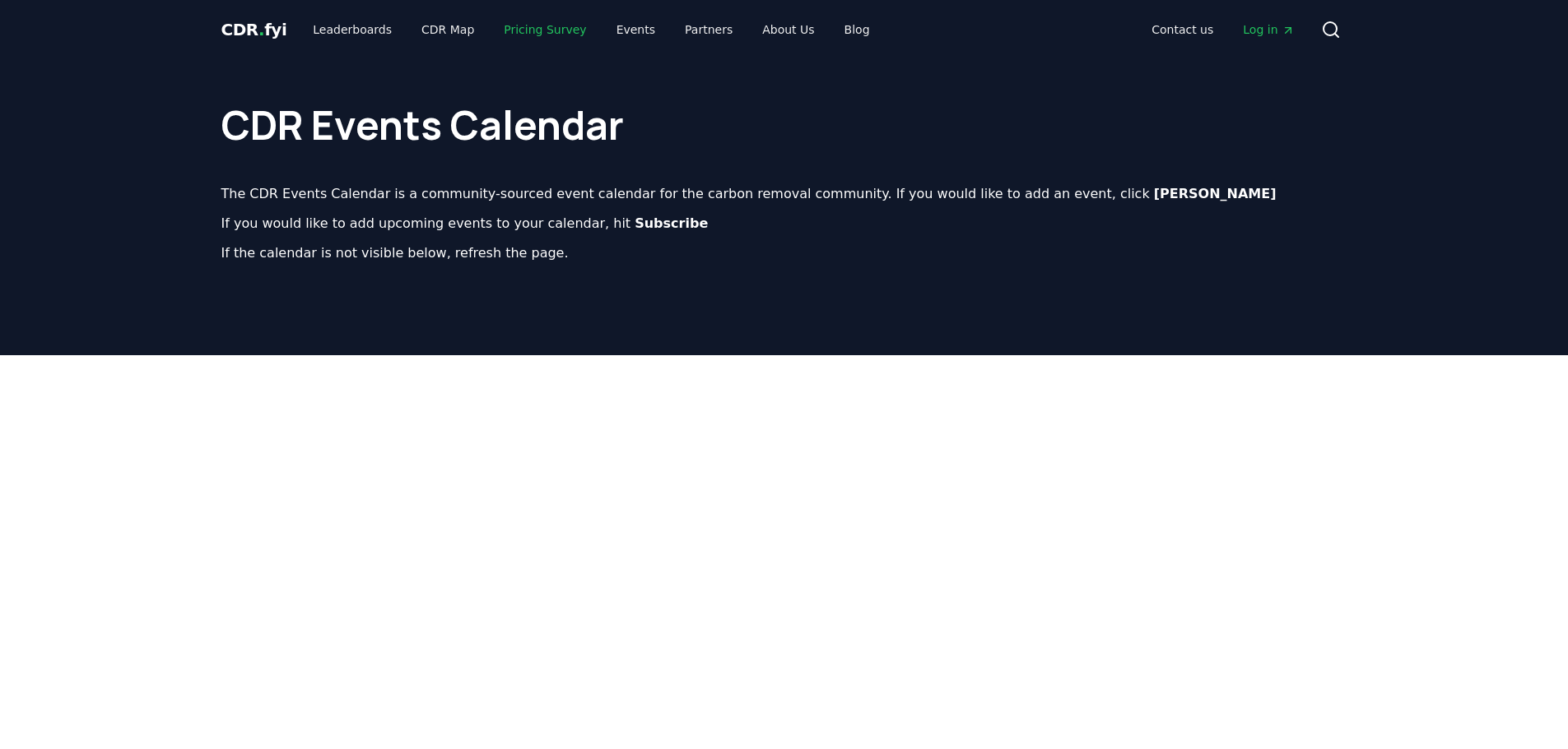
click at [541, 29] on link "Pricing Survey" at bounding box center [544, 29] width 108 height 30
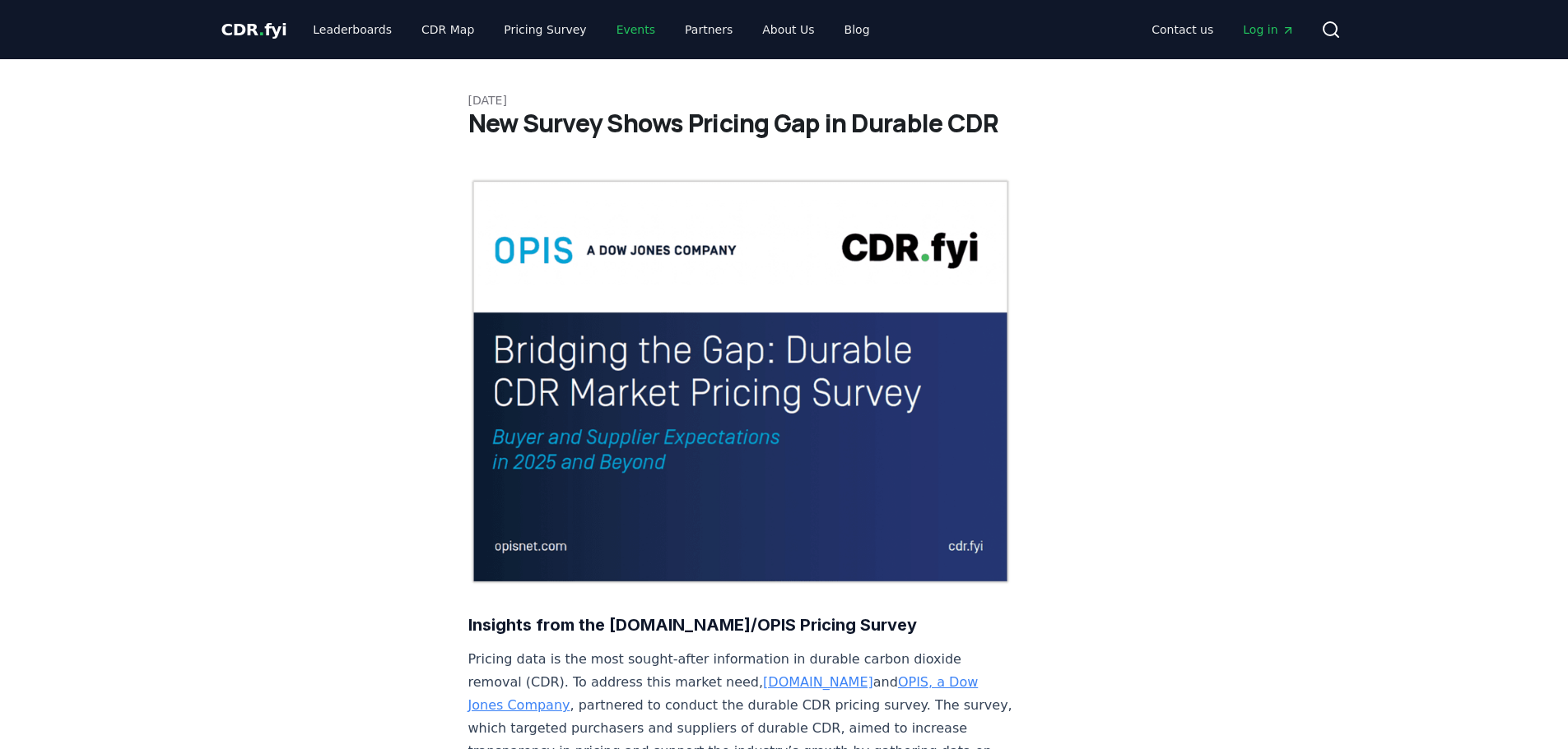
click at [614, 31] on link "Events" at bounding box center [636, 29] width 65 height 30
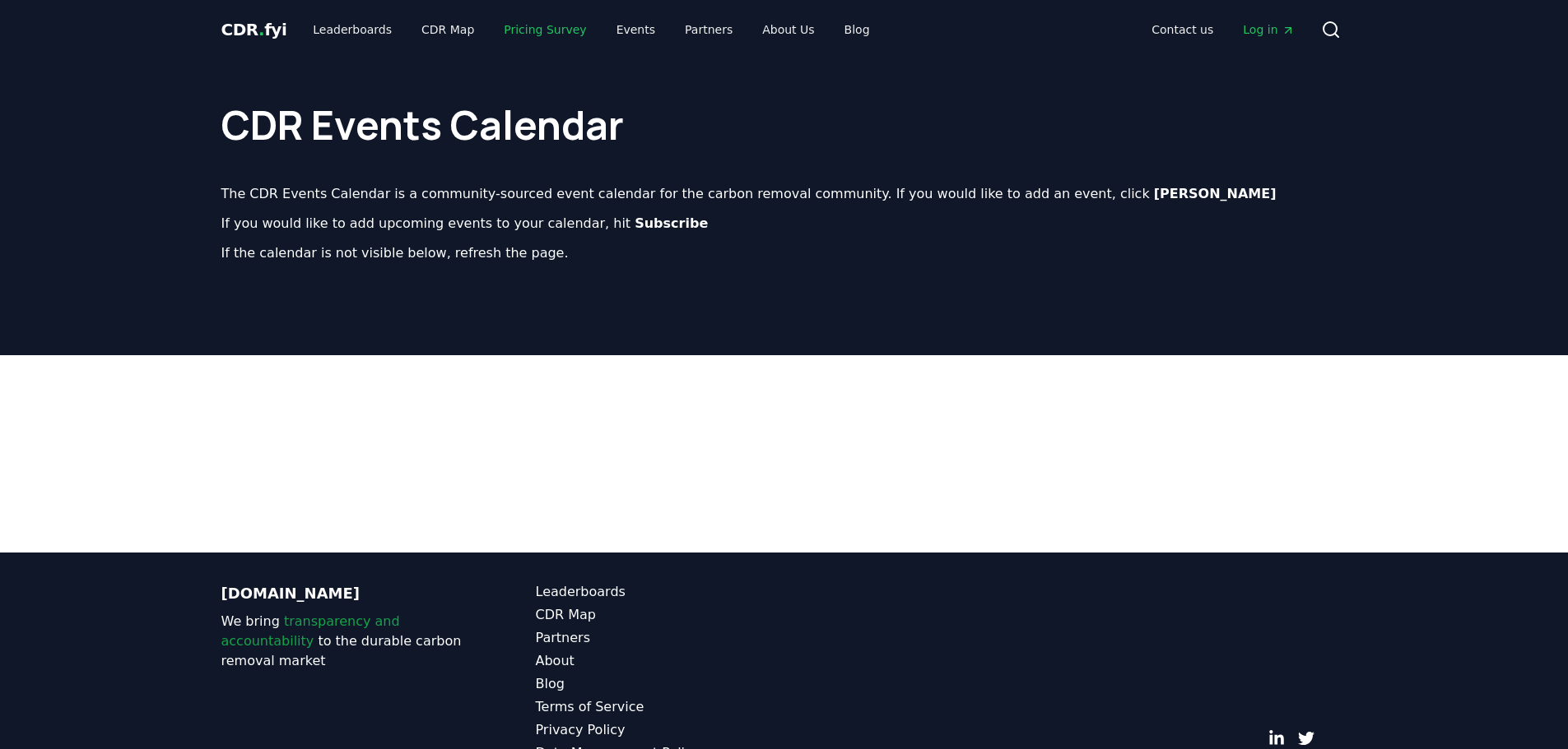
click at [504, 25] on link "Pricing Survey" at bounding box center [544, 29] width 108 height 30
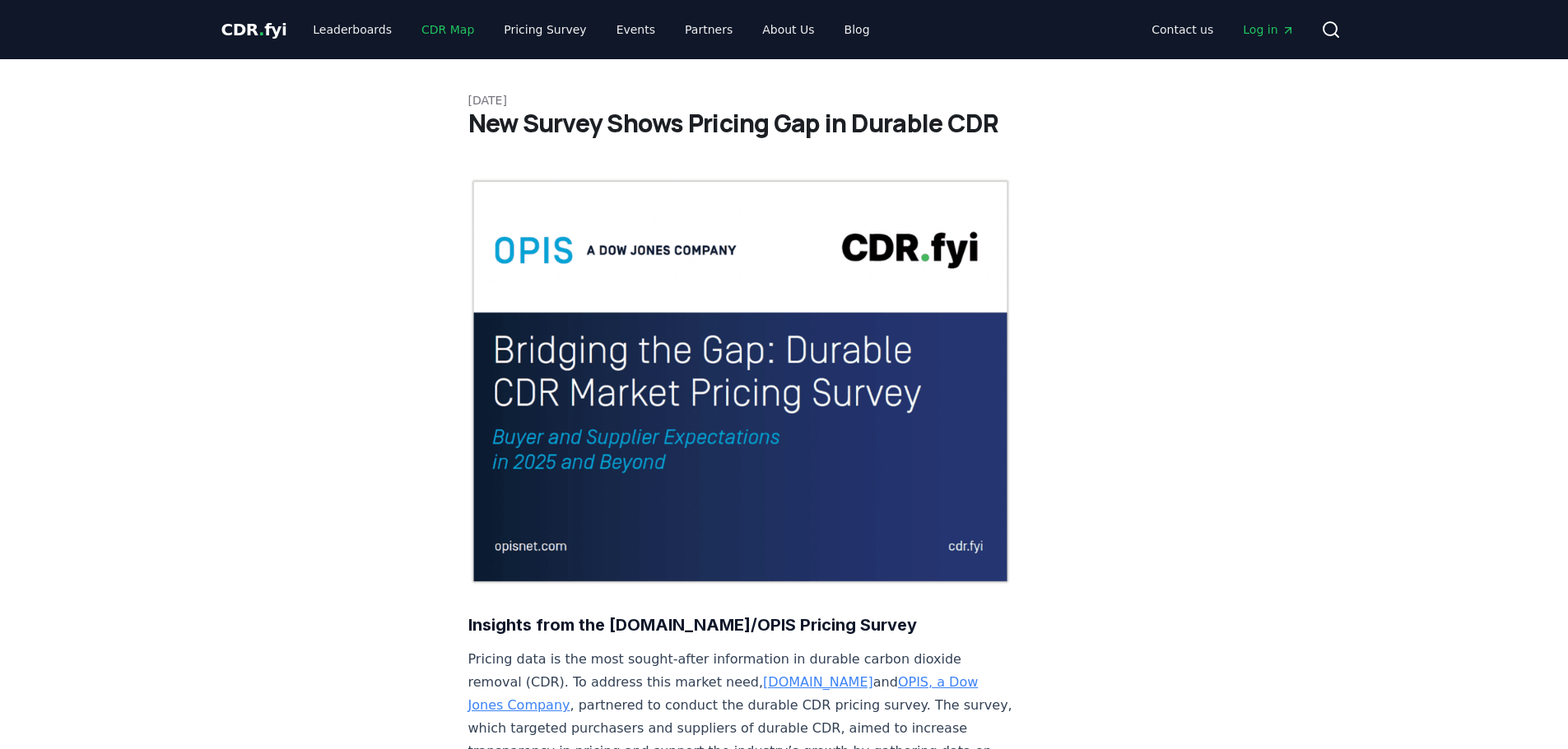
click at [444, 30] on link "CDR Map" at bounding box center [448, 29] width 79 height 30
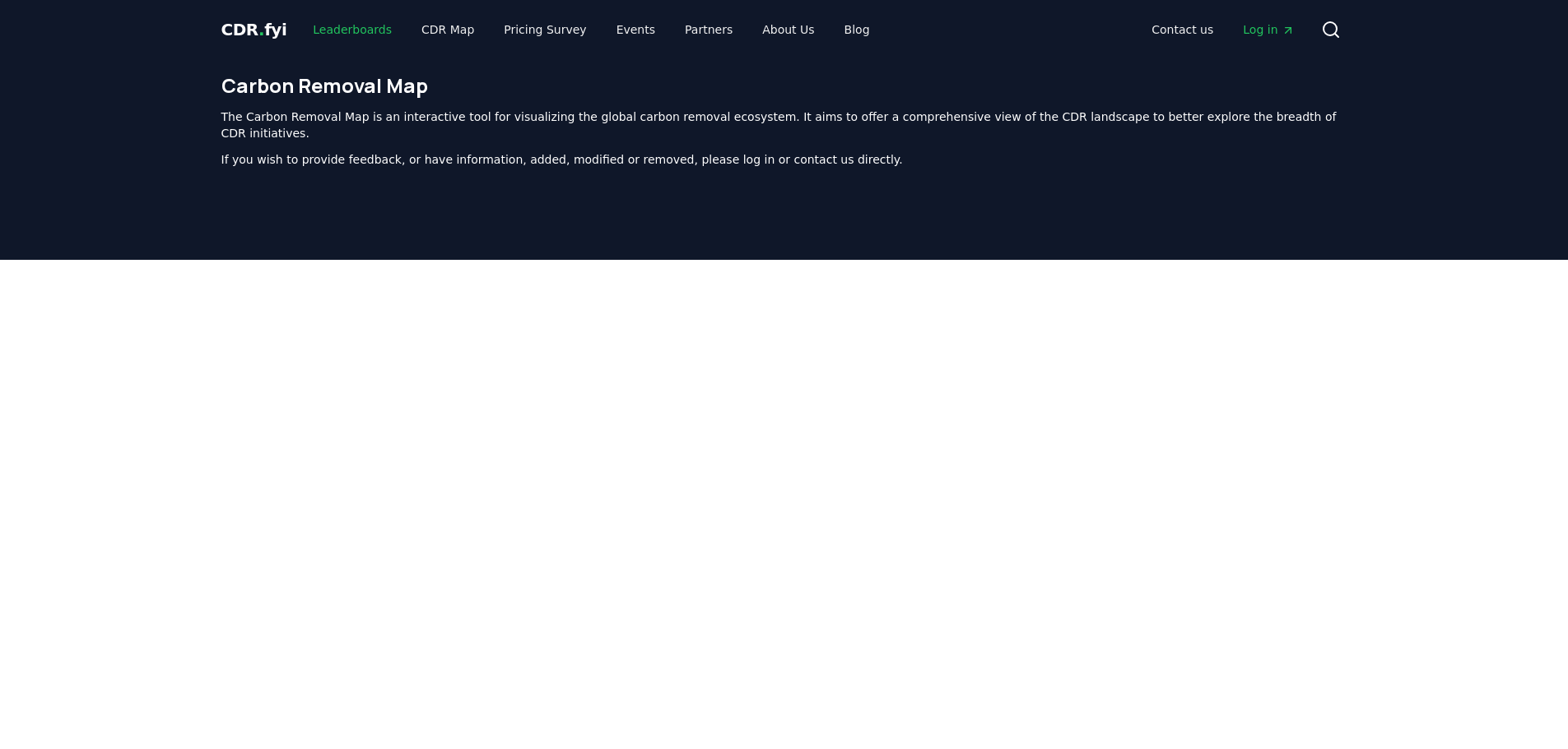
click at [327, 34] on link "Leaderboards" at bounding box center [352, 29] width 106 height 30
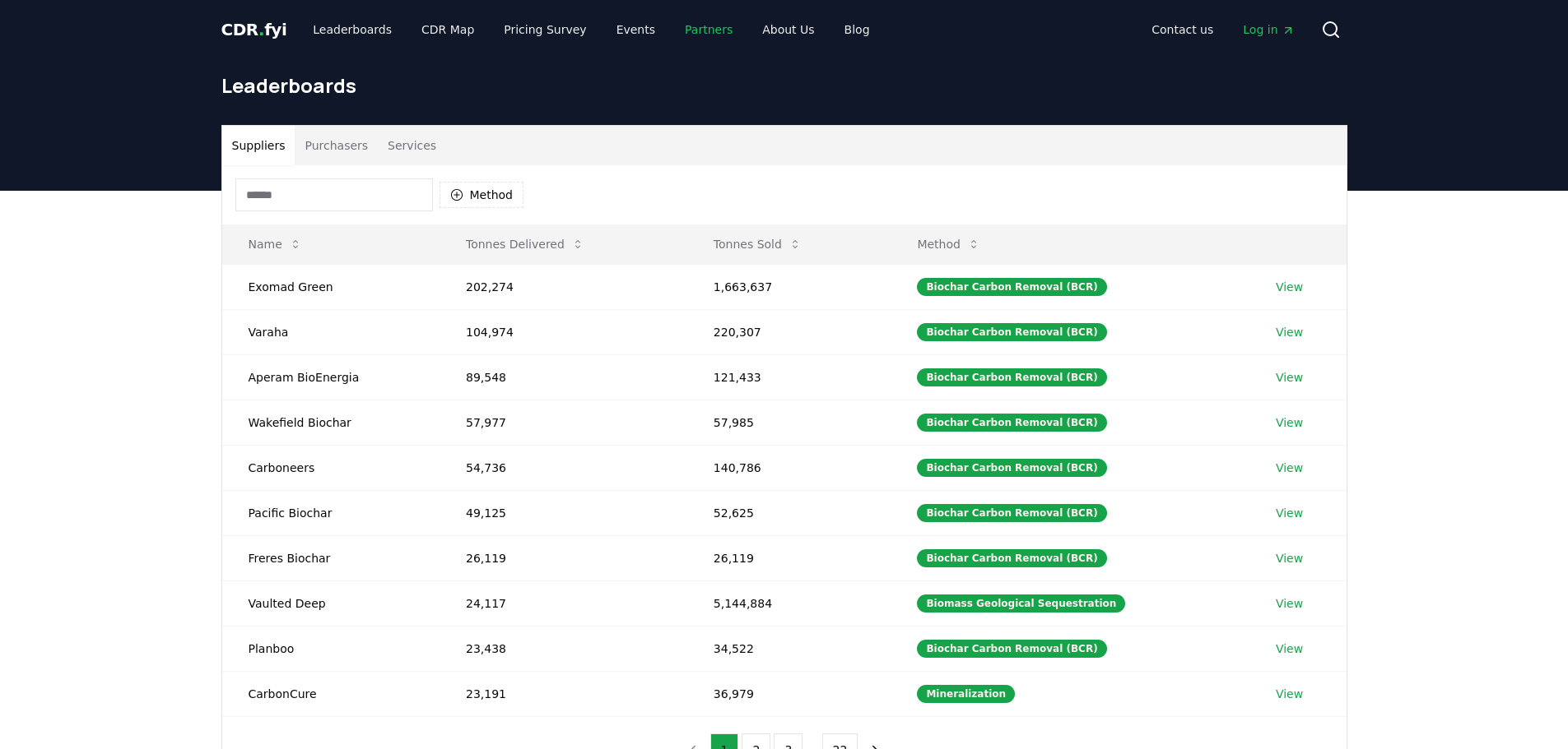
click at [677, 31] on link "Partners" at bounding box center [709, 29] width 74 height 30
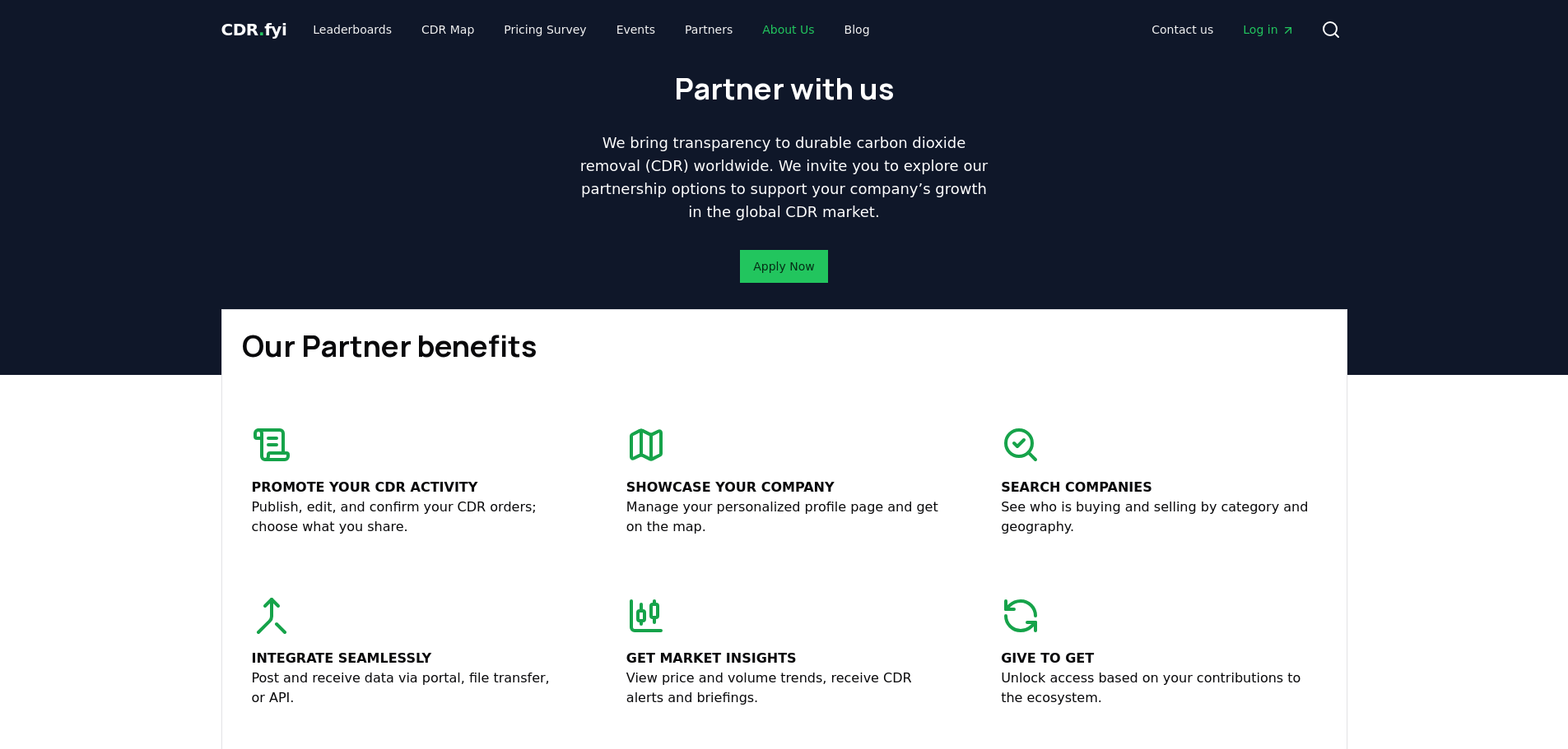
click at [765, 20] on link "About Us" at bounding box center [788, 29] width 78 height 30
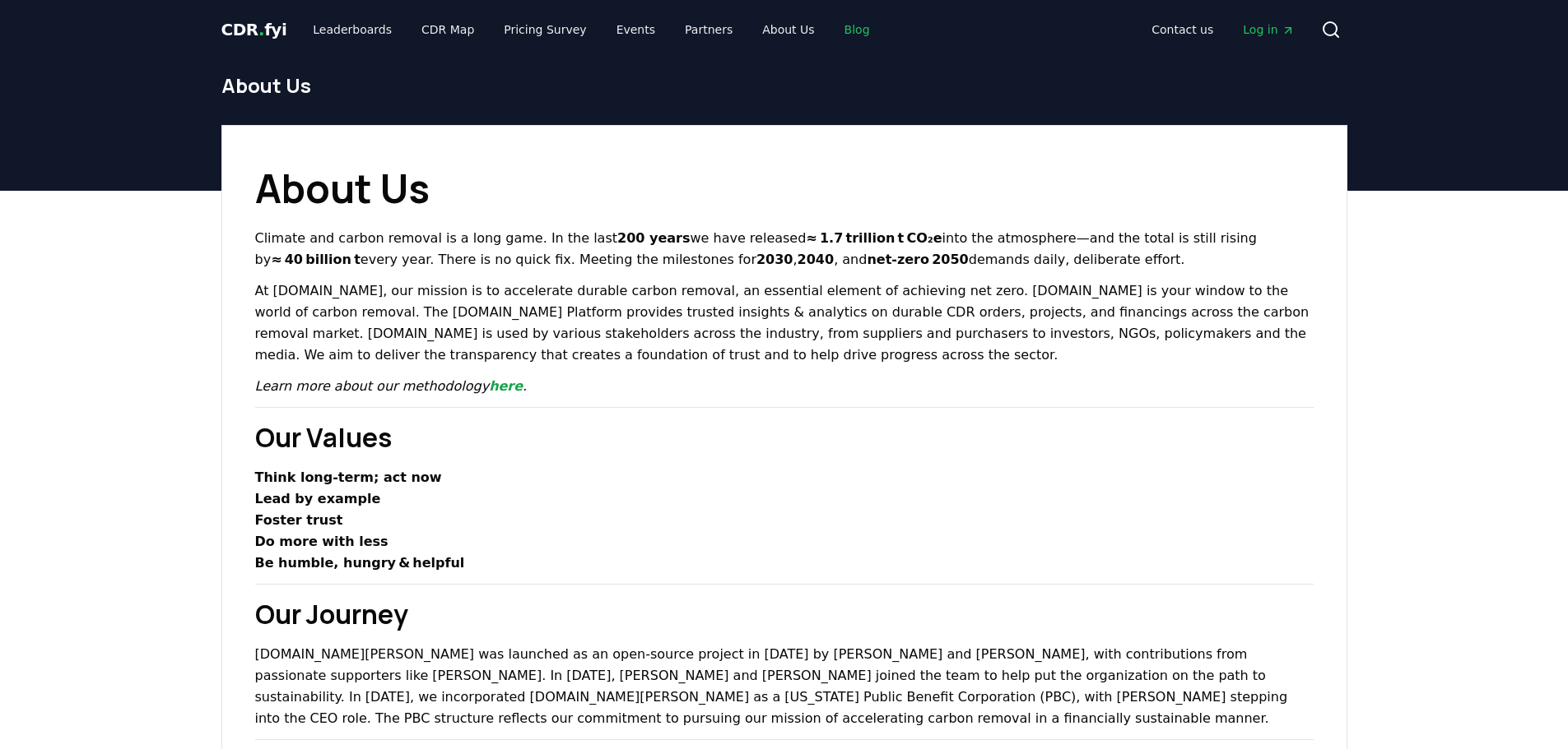
click at [831, 33] on link "Blog" at bounding box center [857, 29] width 52 height 30
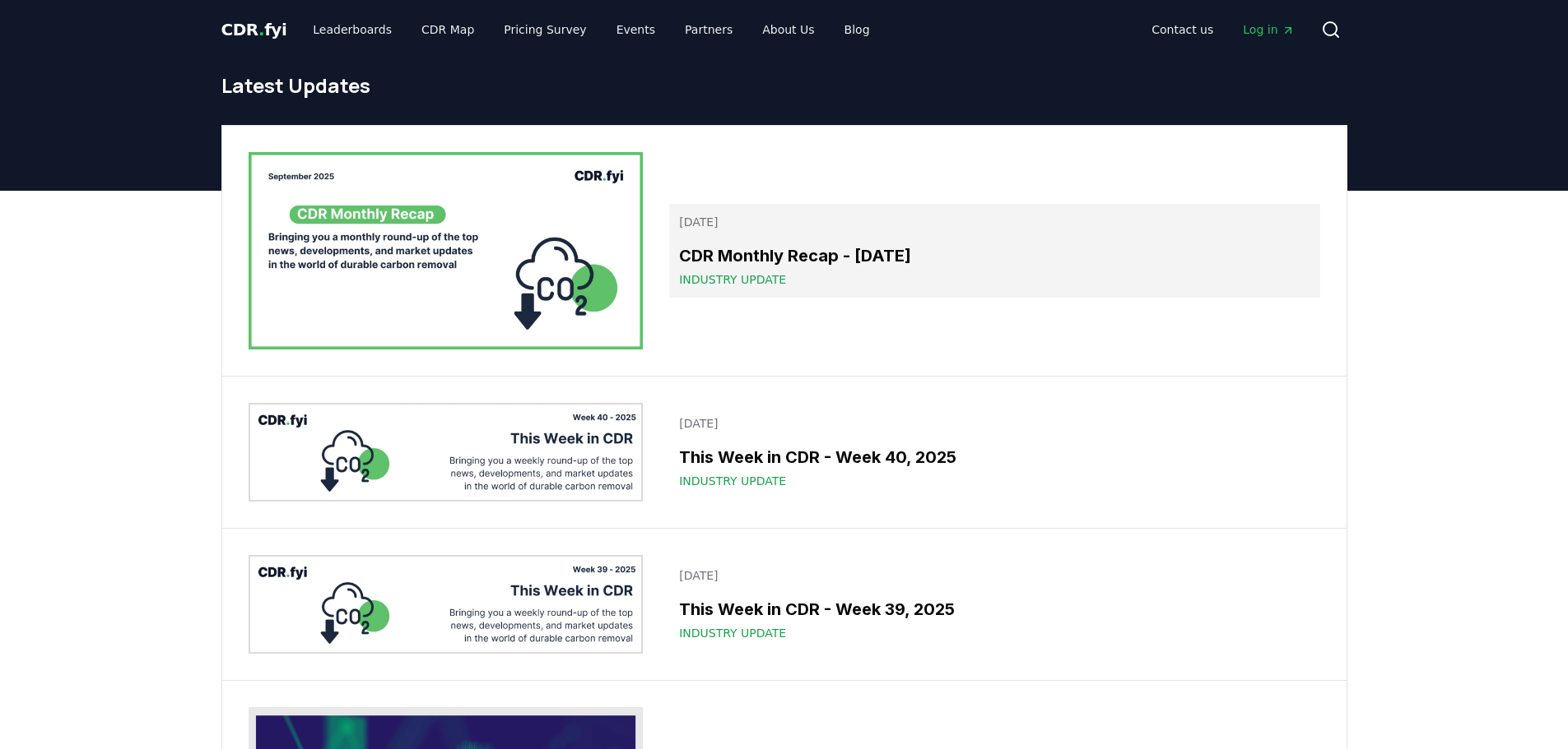
click at [886, 258] on h3 "CDR Monthly Recap - [DATE]" at bounding box center [993, 256] width 630 height 25
